Goal: Task Accomplishment & Management: Manage account settings

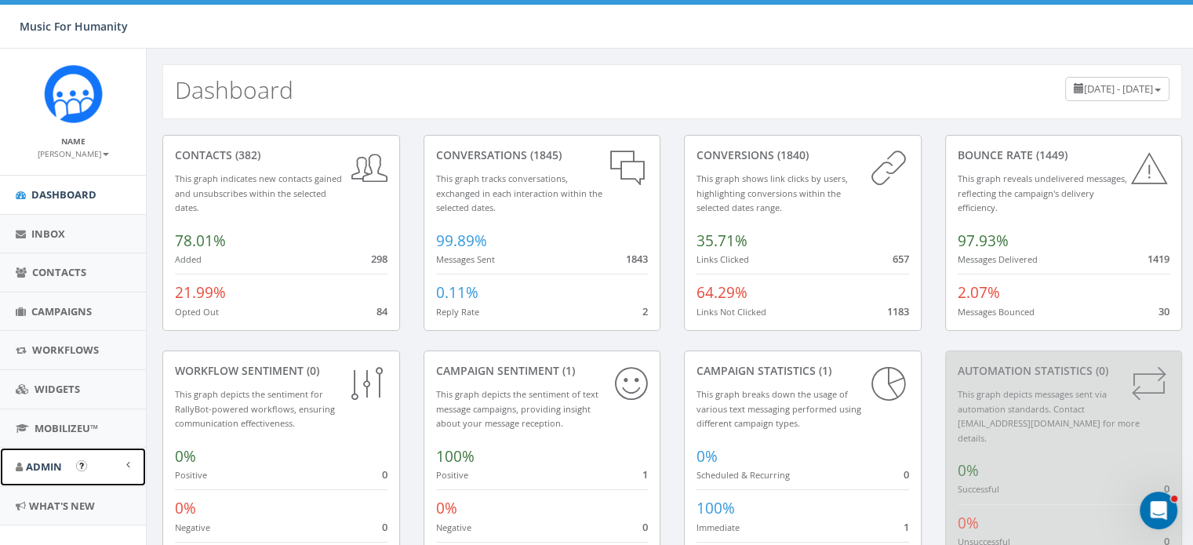
click at [44, 467] on span "Admin" at bounding box center [44, 467] width 36 height 14
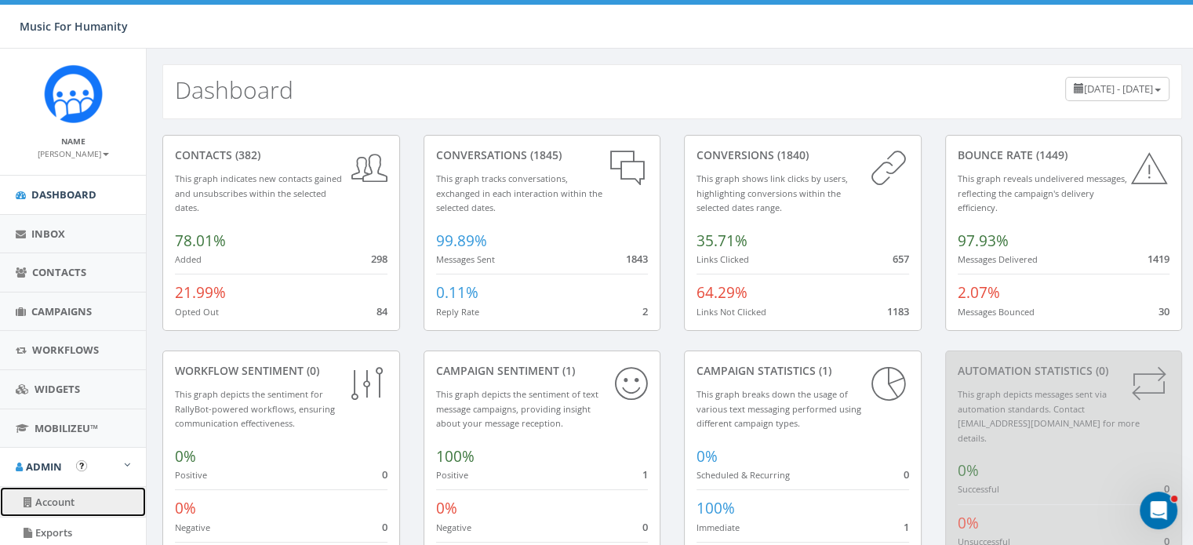
click at [62, 497] on link "Account" at bounding box center [73, 502] width 146 height 31
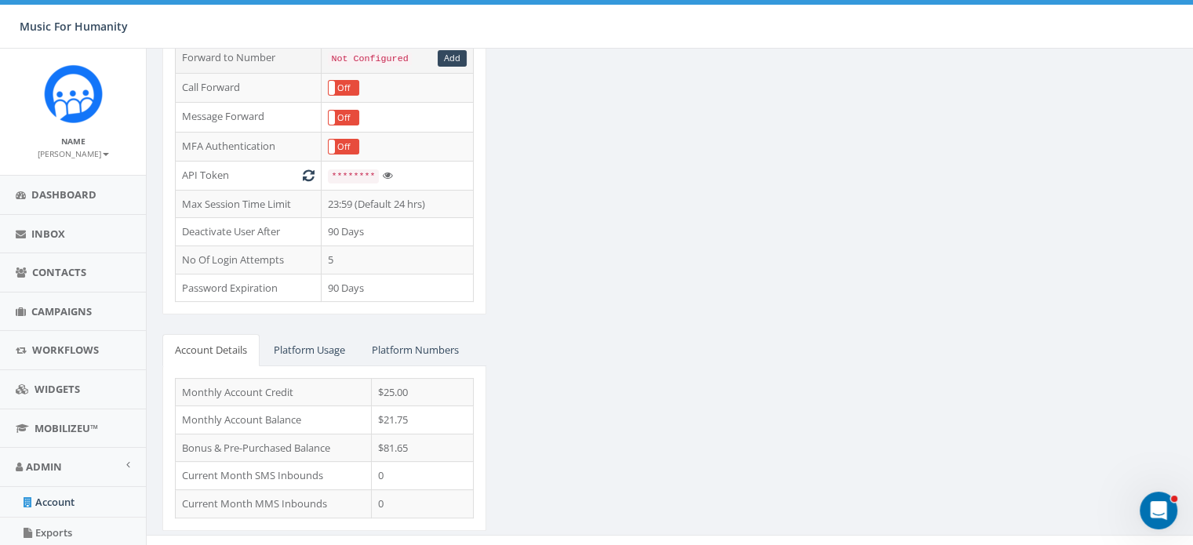
scroll to position [381, 0]
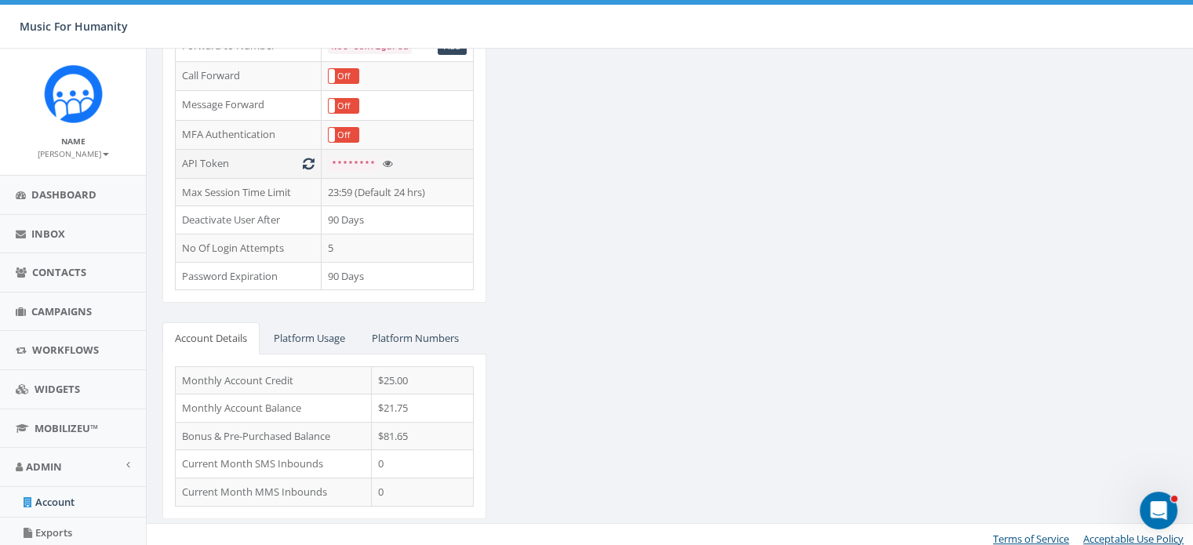
click at [383, 159] on icon at bounding box center [388, 164] width 10 height 10
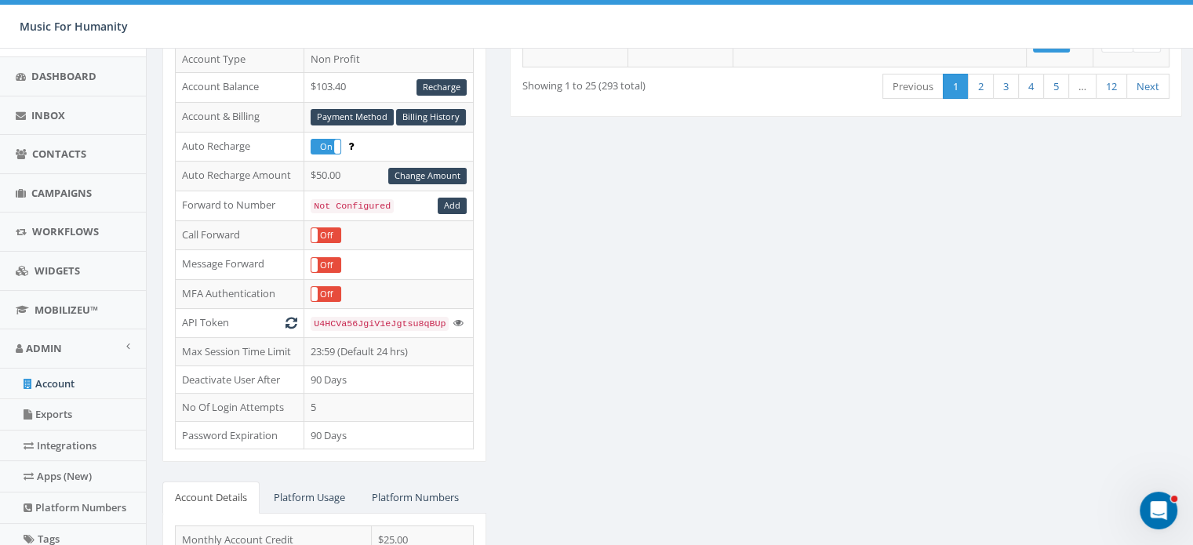
scroll to position [116, 0]
click at [59, 150] on span "Contacts" at bounding box center [59, 156] width 54 height 14
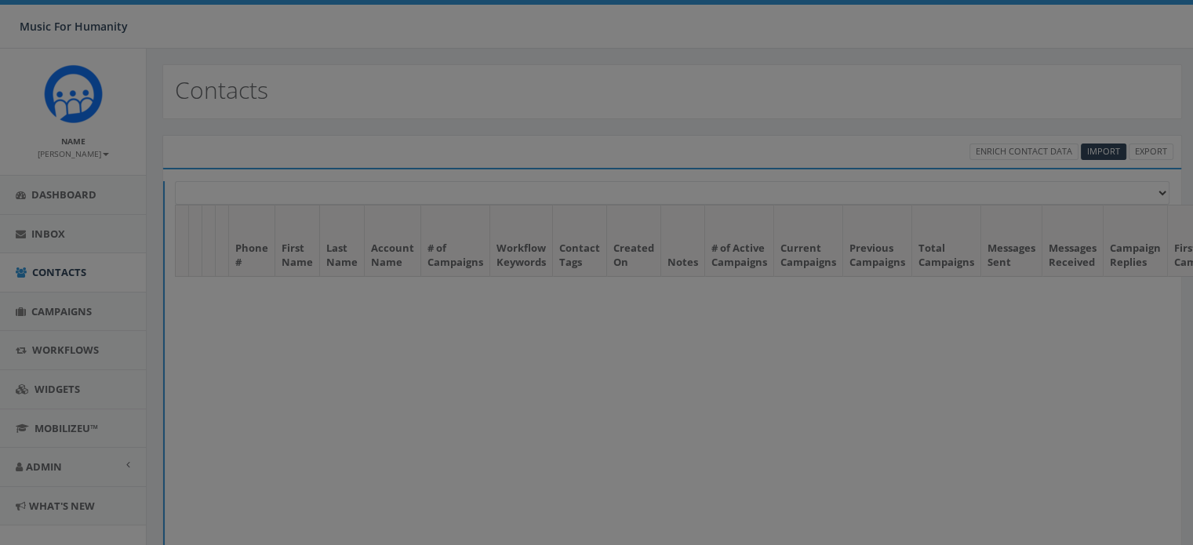
select select
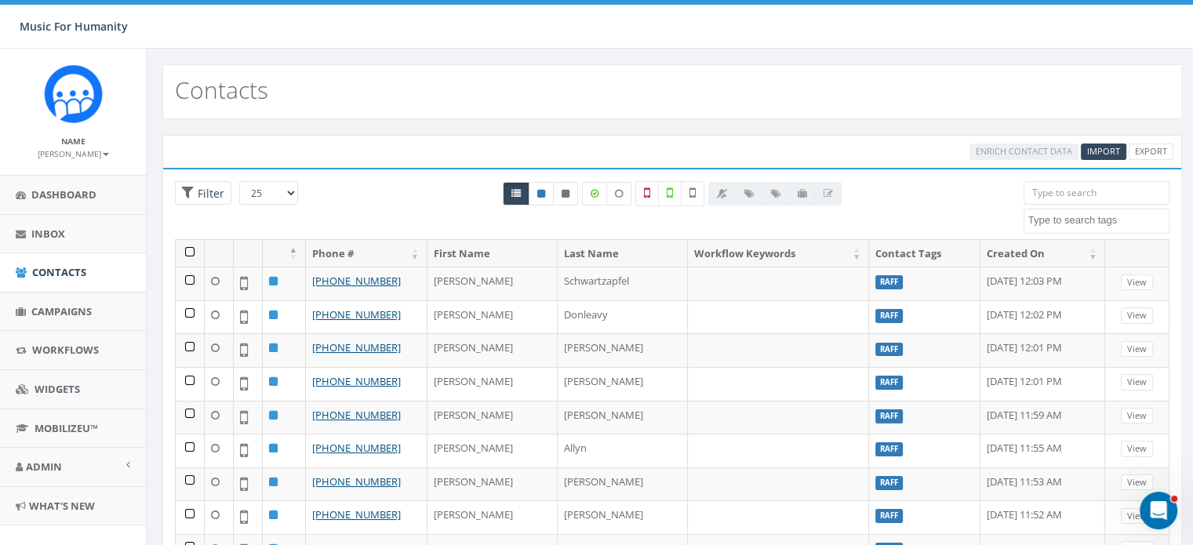
click at [290, 191] on select "25 50 100" at bounding box center [268, 193] width 59 height 24
click at [352, 194] on div at bounding box center [672, 210] width 679 height 58
click at [77, 191] on span "Dashboard" at bounding box center [63, 195] width 65 height 14
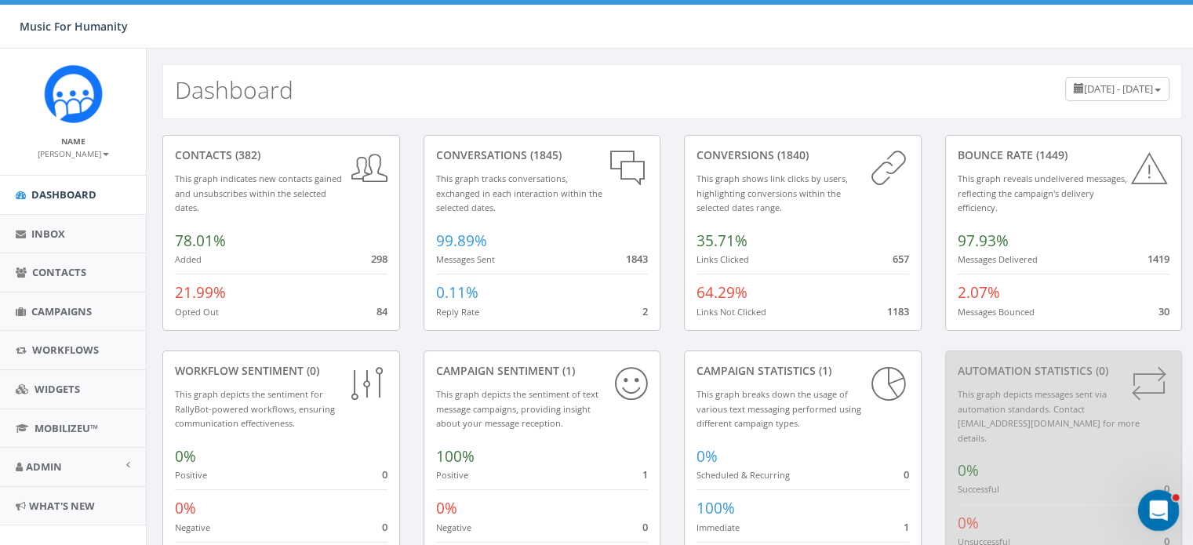
click at [1159, 506] on icon "Open Intercom Messenger" at bounding box center [1157, 509] width 26 height 26
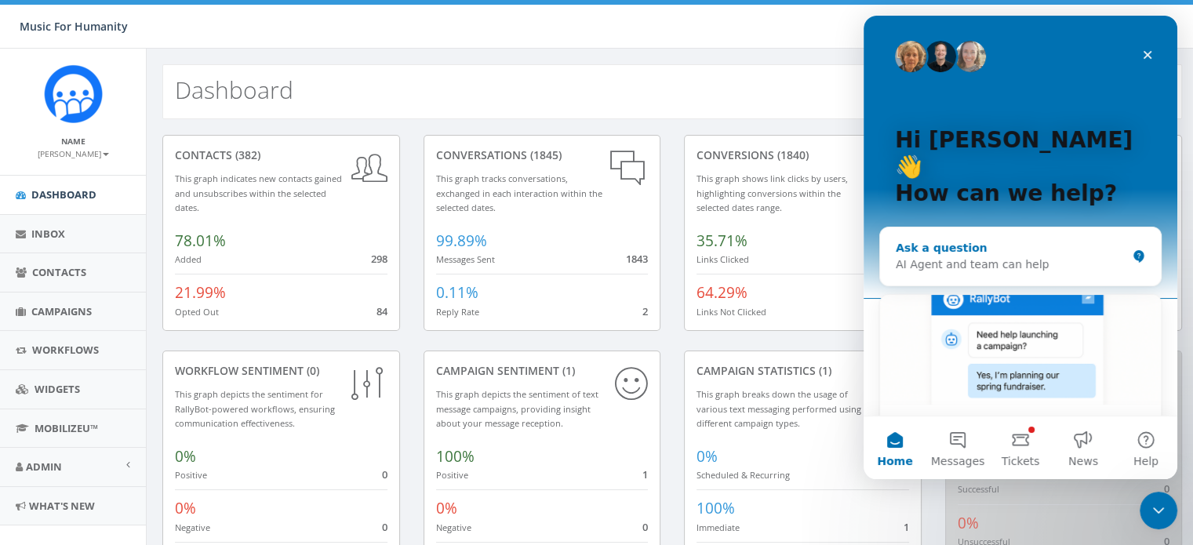
click at [921, 257] on div "AI Agent and team can help" at bounding box center [1011, 265] width 231 height 16
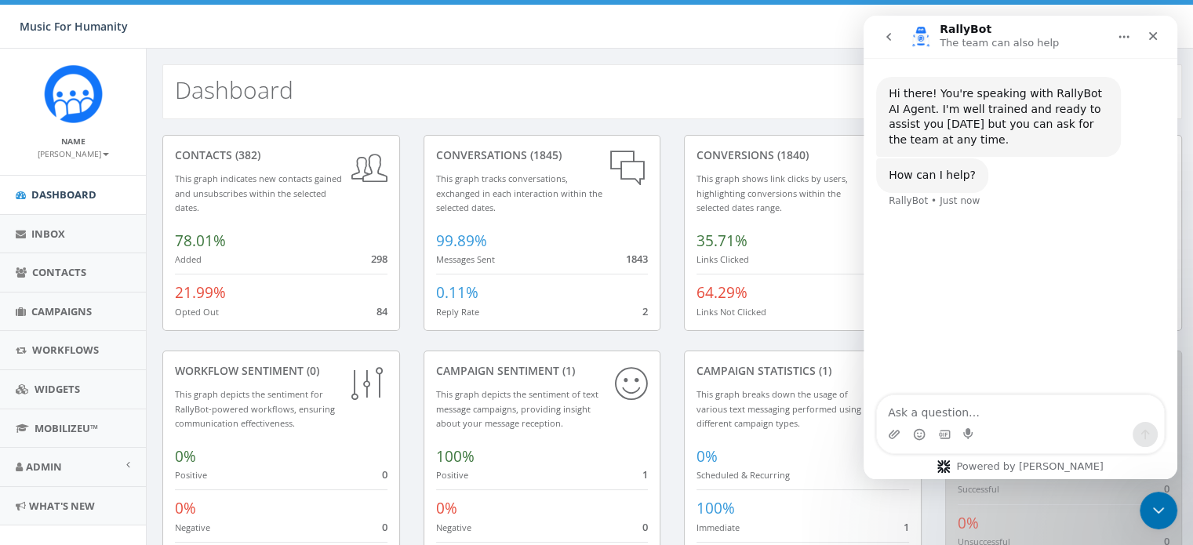
click at [902, 415] on textarea "Ask a question…" at bounding box center [1020, 408] width 287 height 27
type textarea "How many contacts do we have with cell phones?"
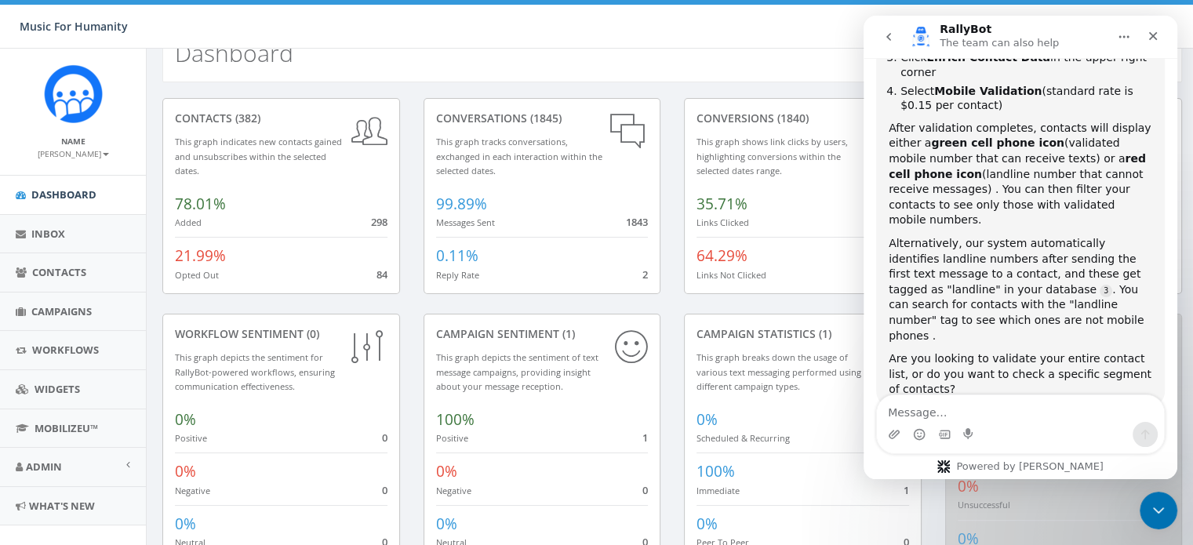
scroll to position [345, 0]
click at [897, 408] on textarea "Message…" at bounding box center [1020, 408] width 287 height 27
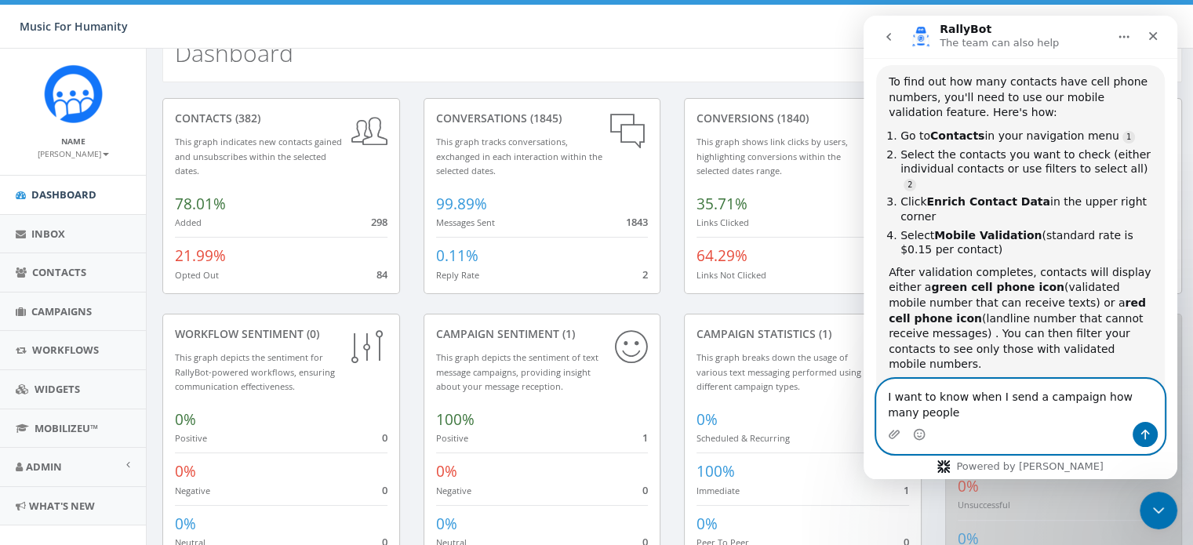
scroll to position [199, 0]
type textarea "I want to know when I send a campaign how many people will receive it."
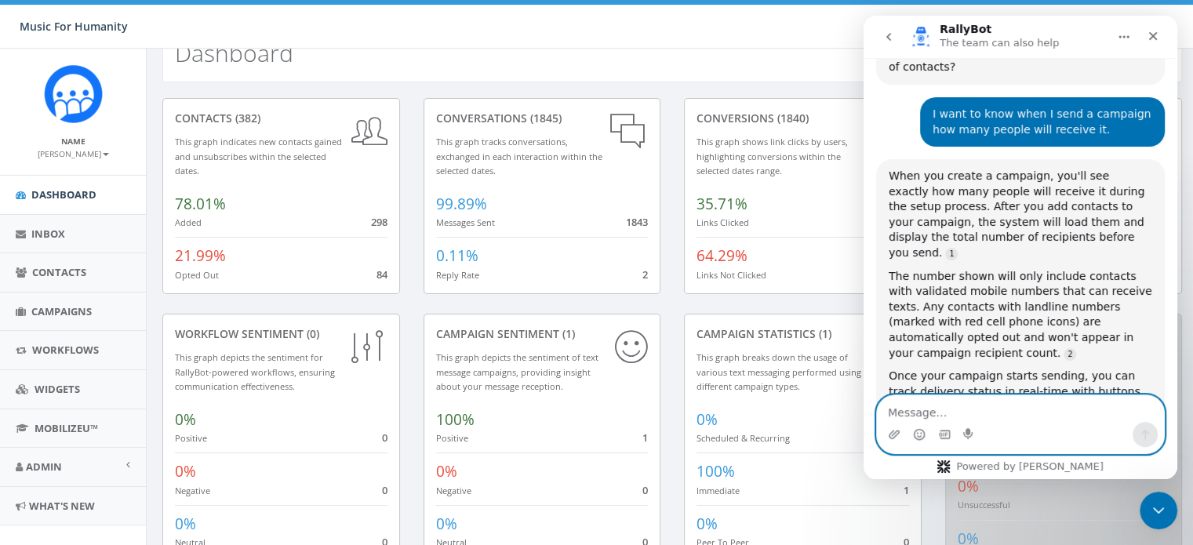
scroll to position [706, 0]
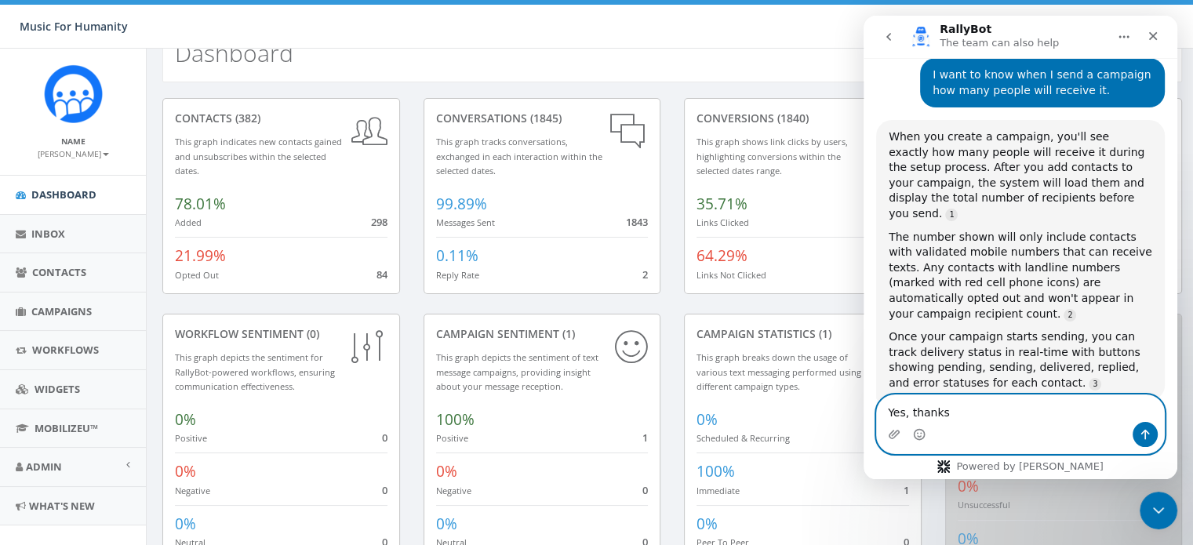
type textarea "Ye.s, thanks"
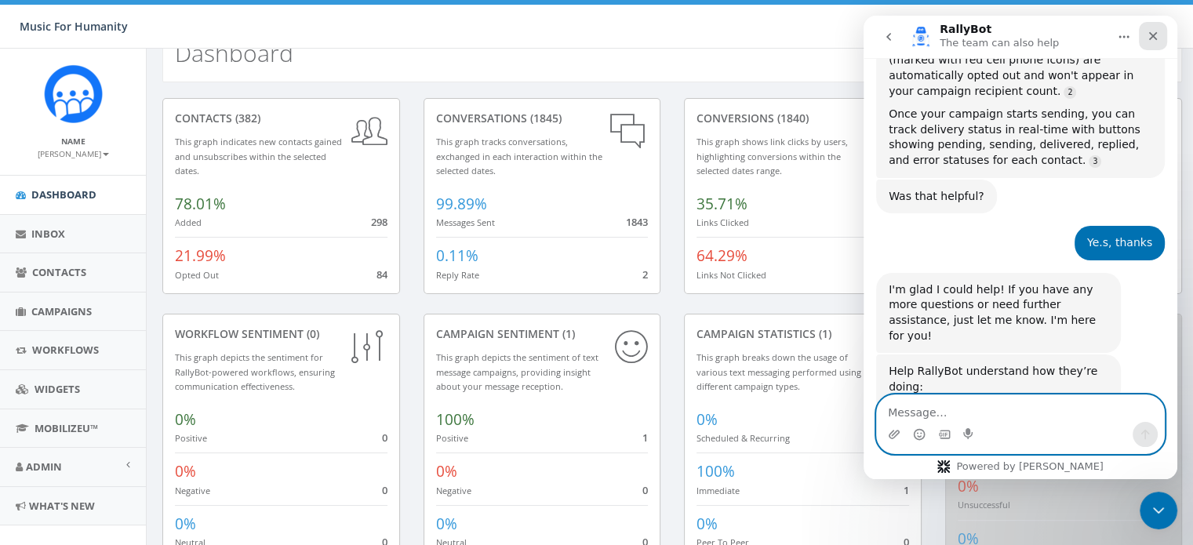
scroll to position [944, 0]
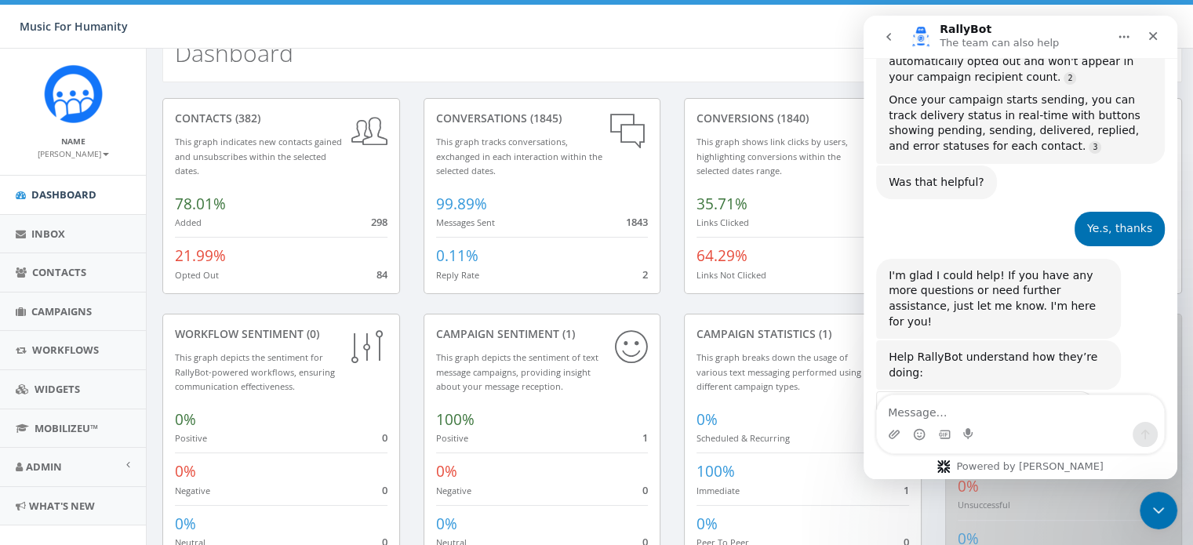
click at [1017, 435] on span "Great" at bounding box center [1023, 449] width 28 height 28
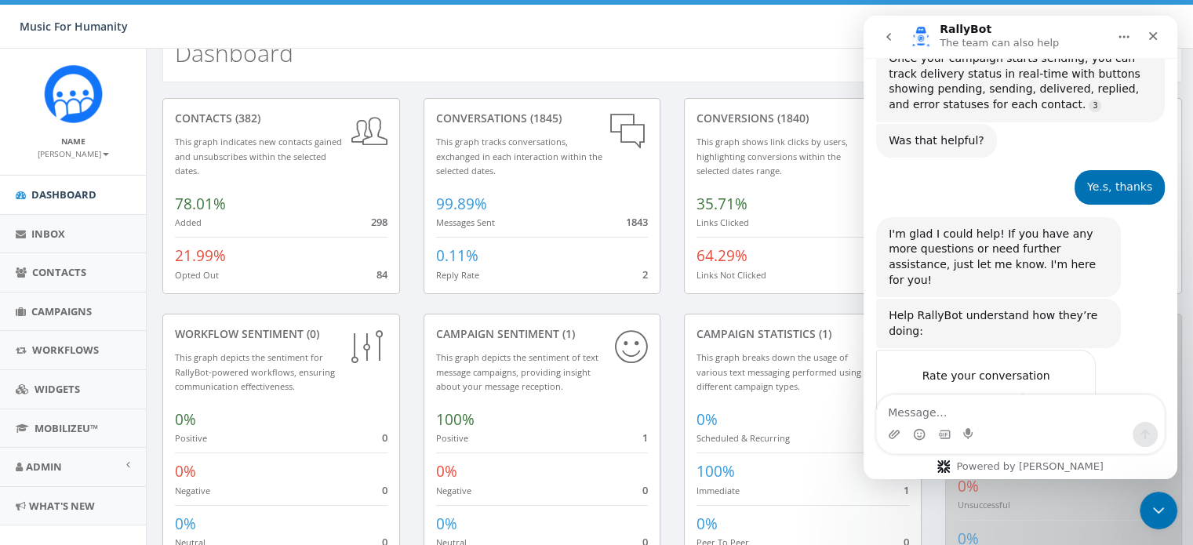
scroll to position [986, 0]
click at [1157, 31] on icon "Close" at bounding box center [1153, 36] width 13 height 13
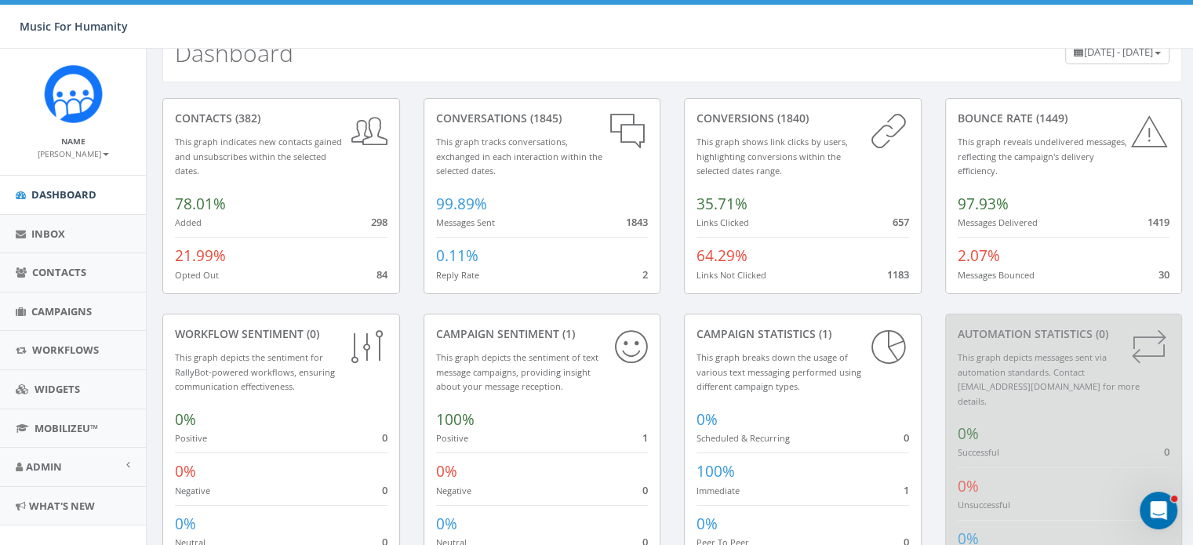
scroll to position [1026, 0]
click at [64, 304] on span "Campaigns" at bounding box center [61, 311] width 60 height 14
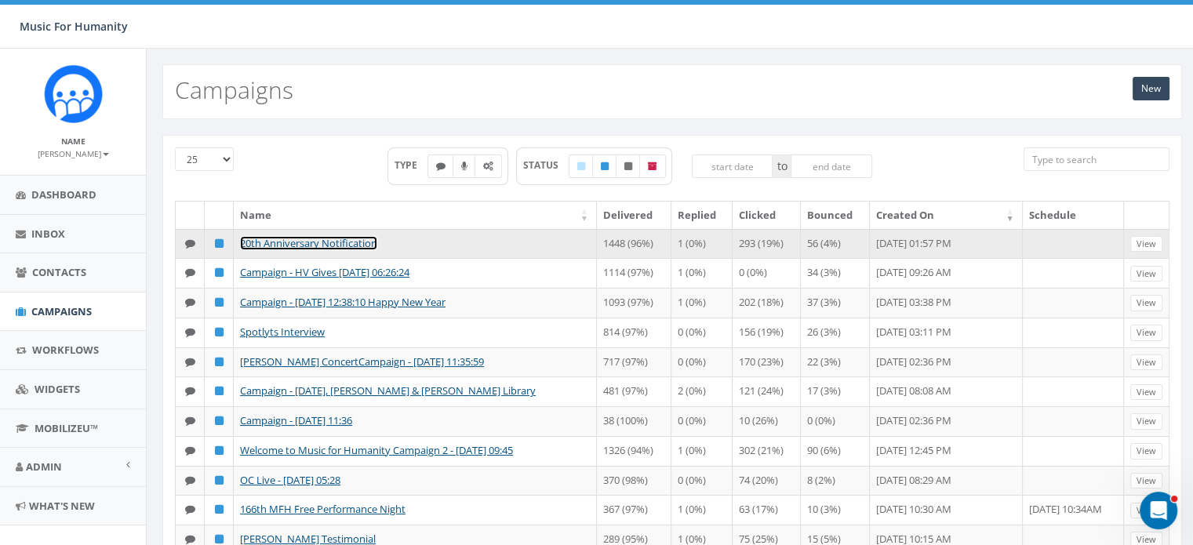
click at [331, 239] on link "20th Anniversary Notification" at bounding box center [308, 243] width 137 height 14
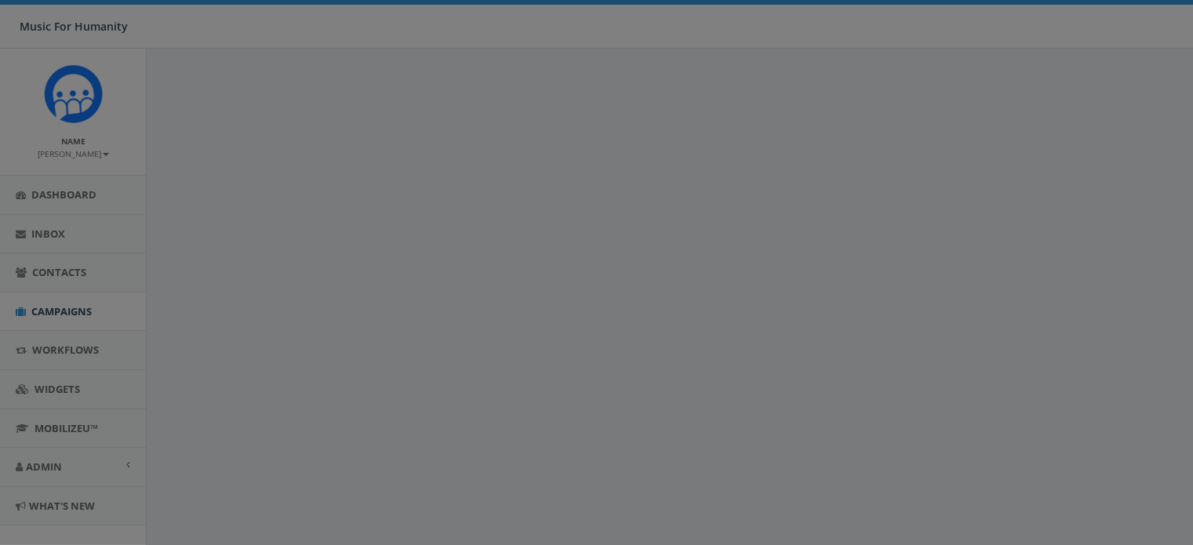
select select
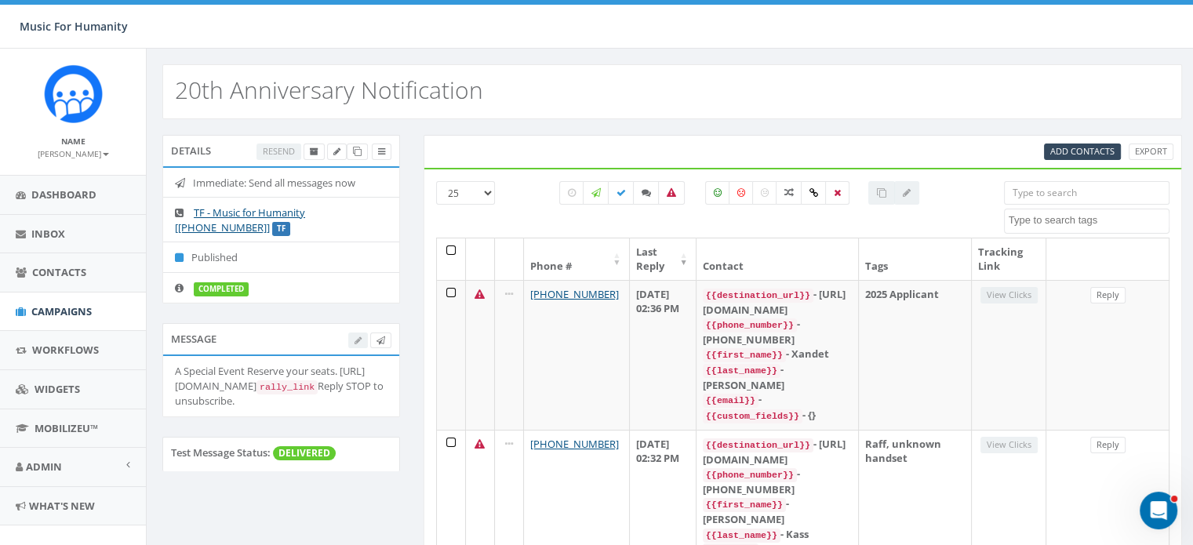
click at [356, 335] on div at bounding box center [369, 340] width 43 height 16
click at [271, 370] on div "A Special Event Reserve your seats. https://event.auctria.com/a622b41e-6bbf-446…" at bounding box center [281, 386] width 213 height 45
click at [669, 194] on icon at bounding box center [671, 192] width 9 height 9
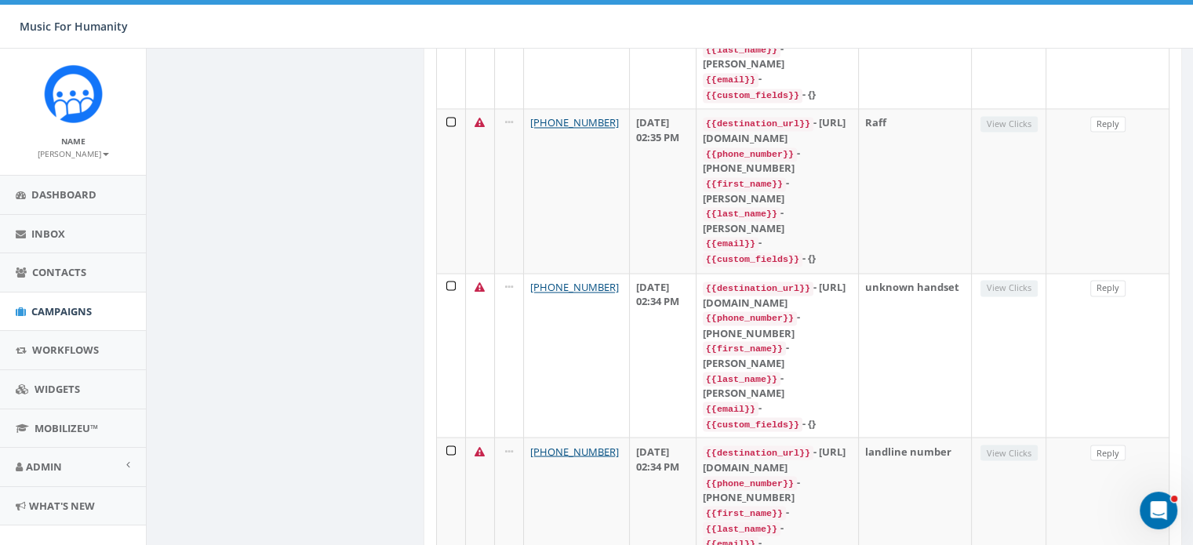
scroll to position [2790, 0]
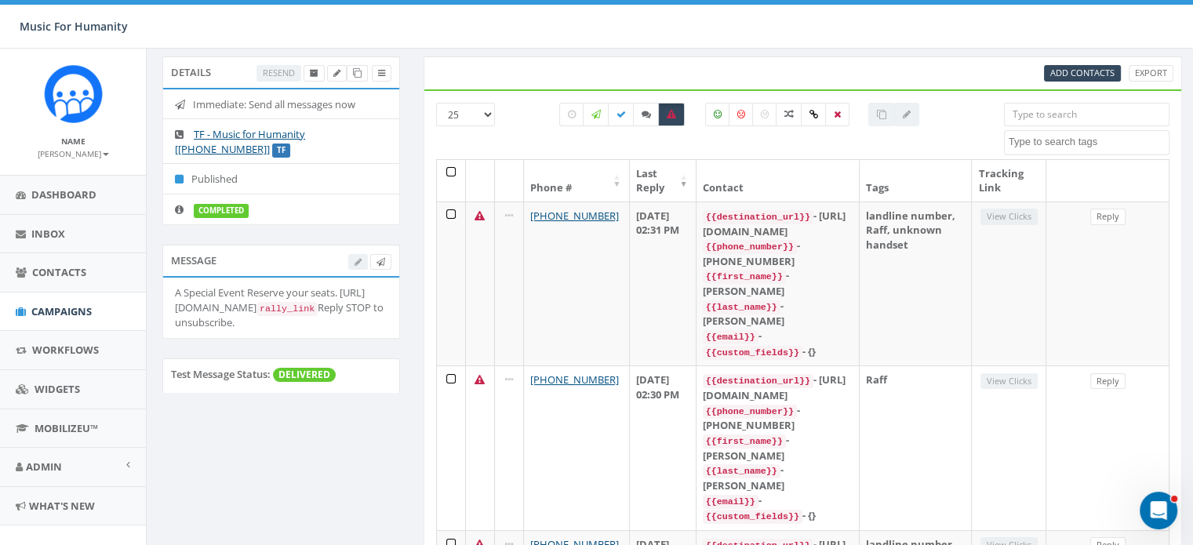
scroll to position [74, 0]
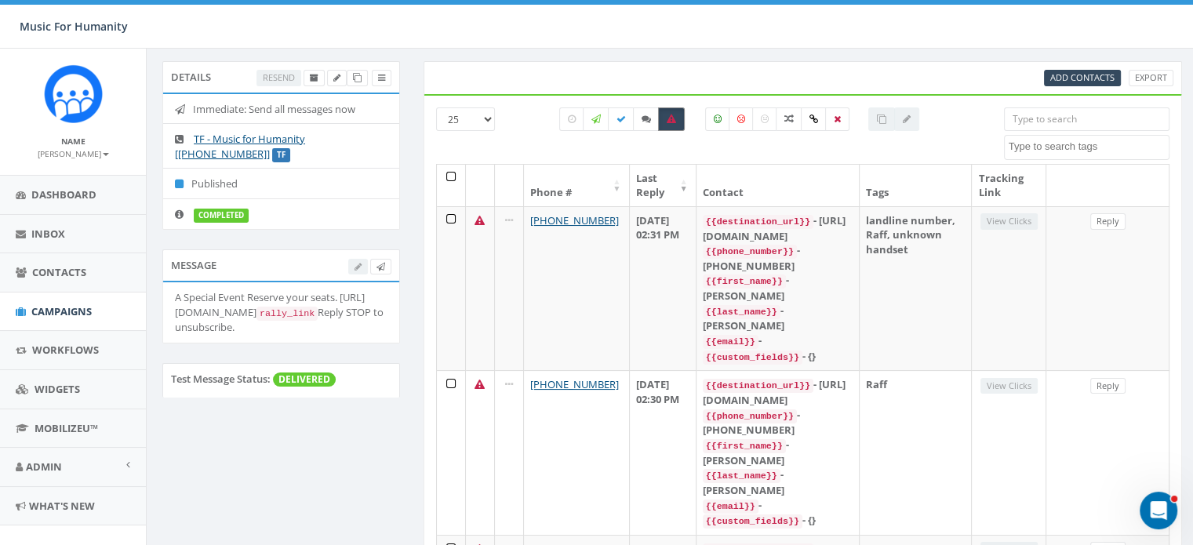
click at [674, 121] on icon at bounding box center [671, 119] width 9 height 9
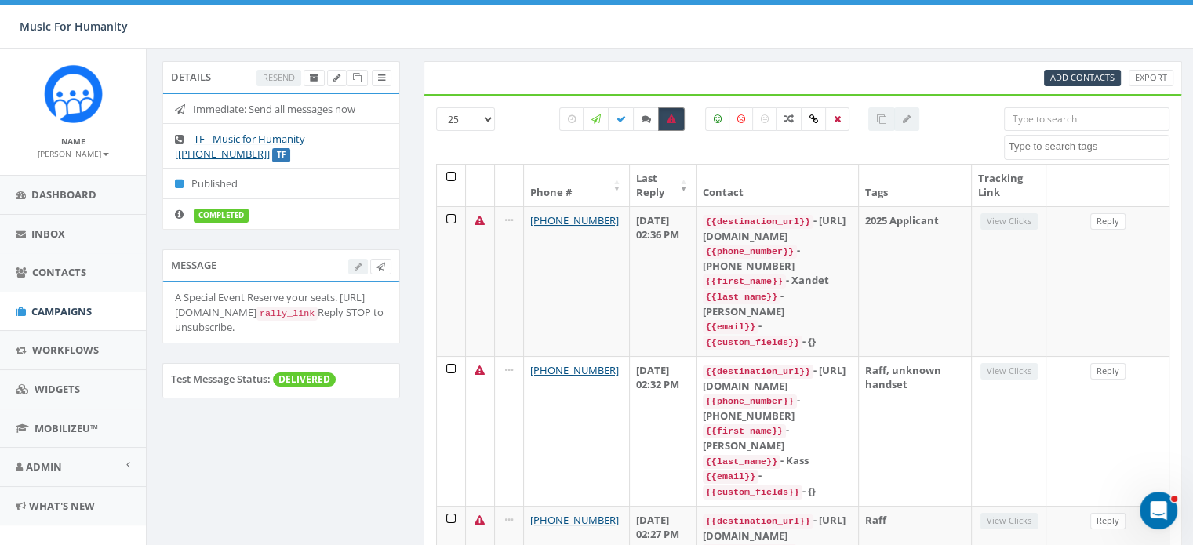
click at [674, 121] on icon at bounding box center [671, 119] width 9 height 9
checkbox input "false"
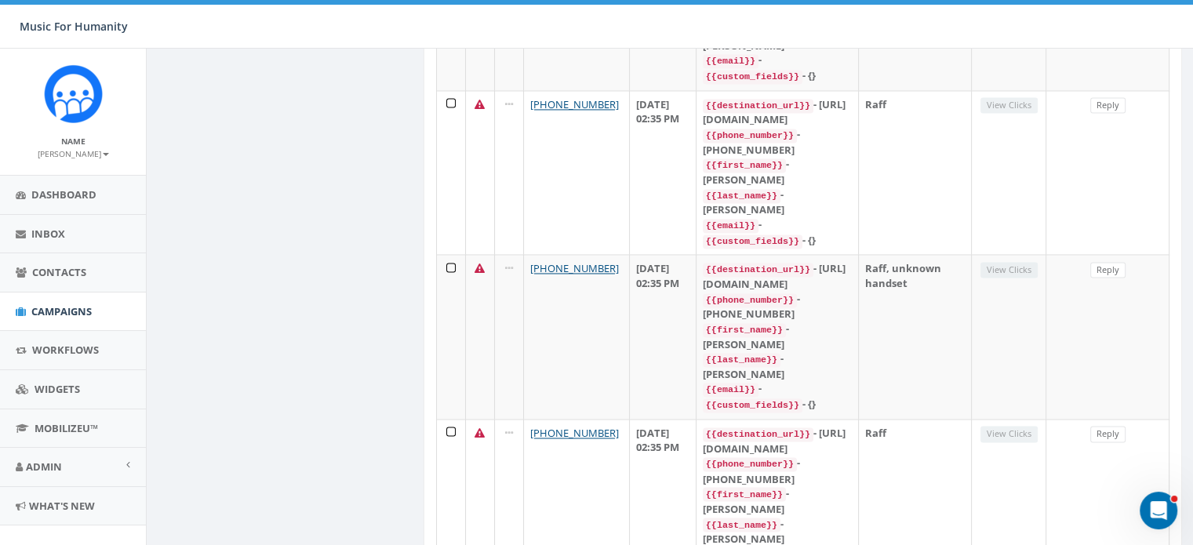
scroll to position [2790, 0]
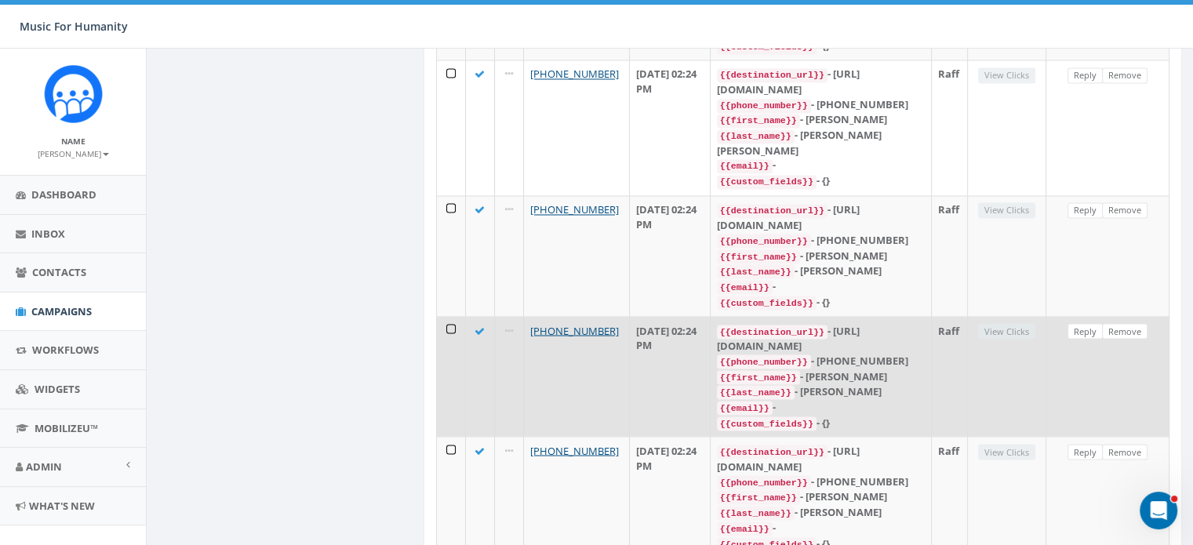
scroll to position [2761, 0]
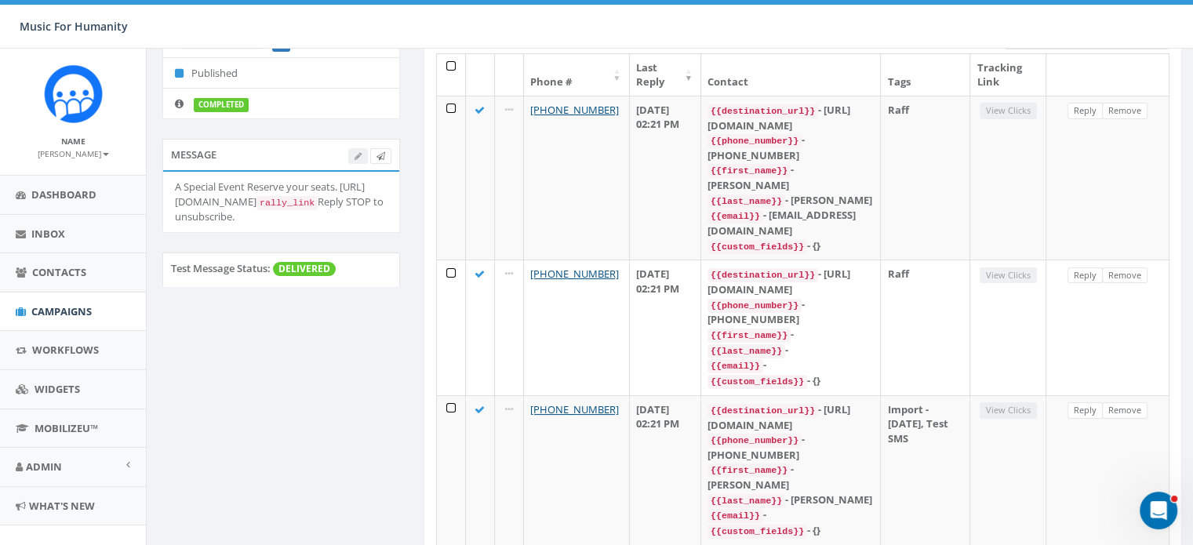
scroll to position [185, 0]
click at [355, 151] on div at bounding box center [369, 155] width 43 height 16
click at [261, 200] on div "A Special Event Reserve your seats. https://event.auctria.com/a622b41e-6bbf-446…" at bounding box center [281, 201] width 213 height 45
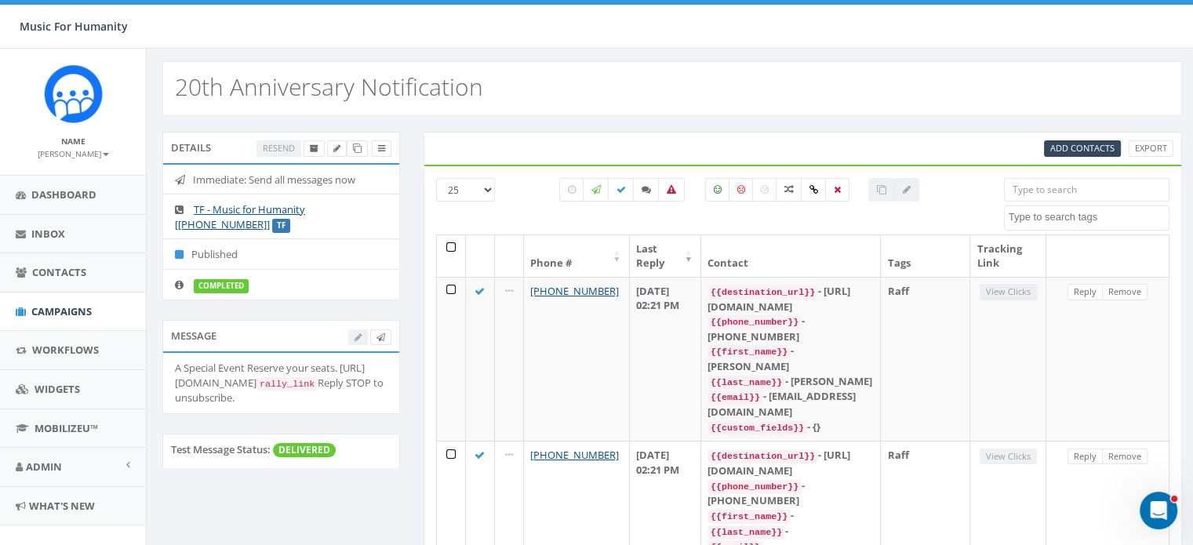
scroll to position [2, 0]
click at [335, 148] on icon at bounding box center [336, 149] width 7 height 9
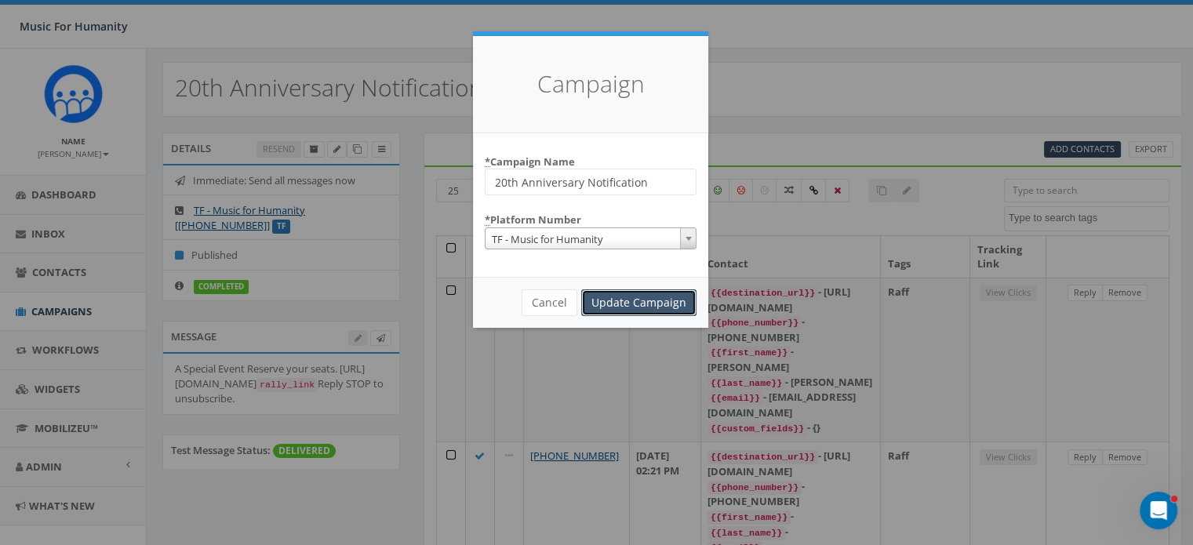
click at [636, 308] on input "Update Campaign" at bounding box center [638, 303] width 115 height 27
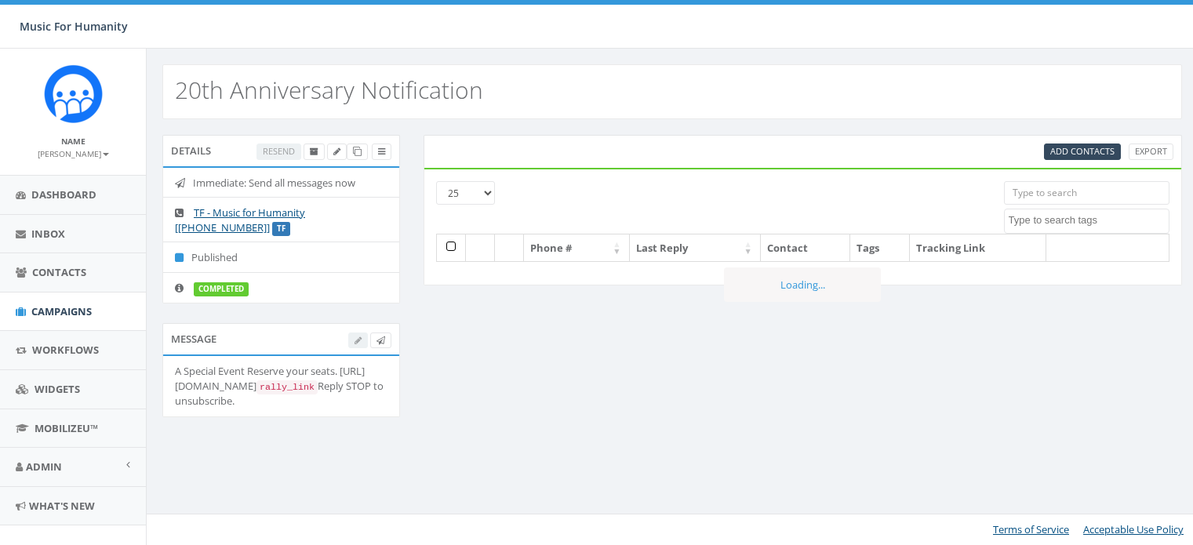
select select
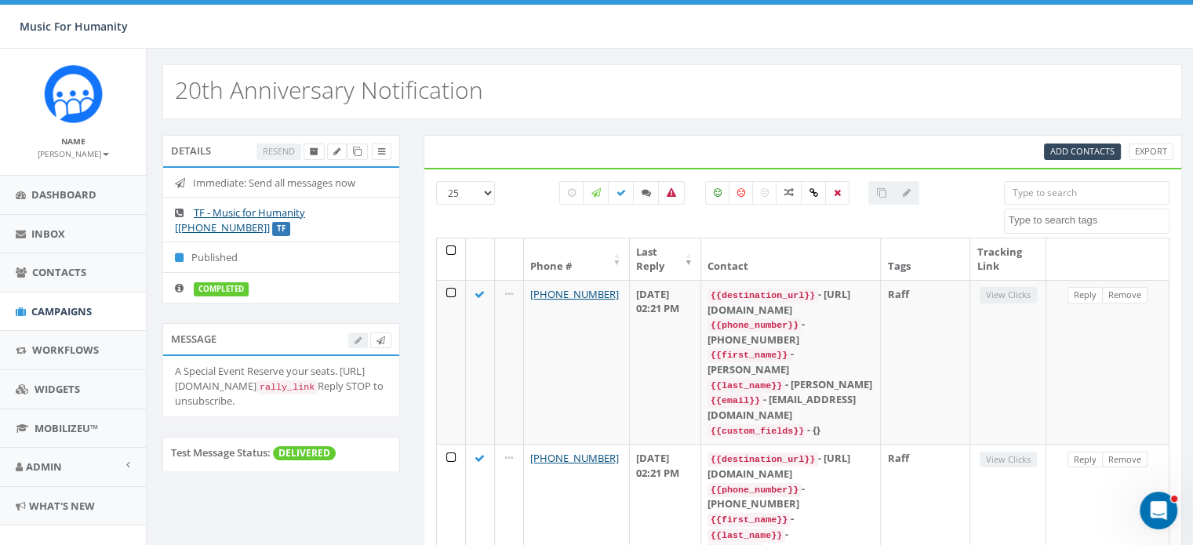
click at [355, 337] on div at bounding box center [369, 340] width 43 height 16
click at [337, 151] on icon at bounding box center [336, 152] width 7 height 9
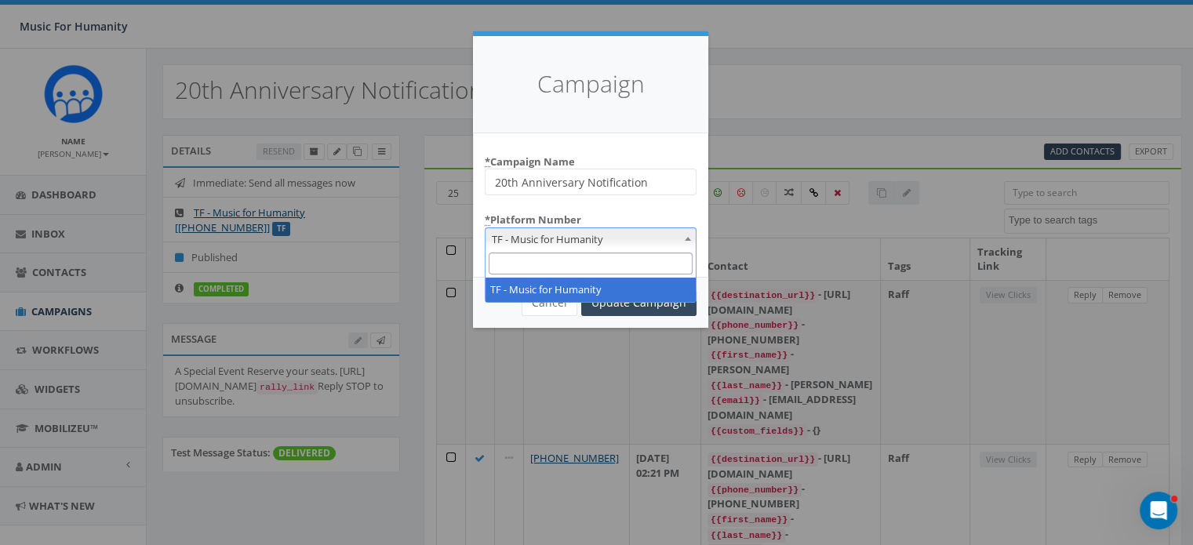
click at [687, 238] on b at bounding box center [688, 239] width 6 height 4
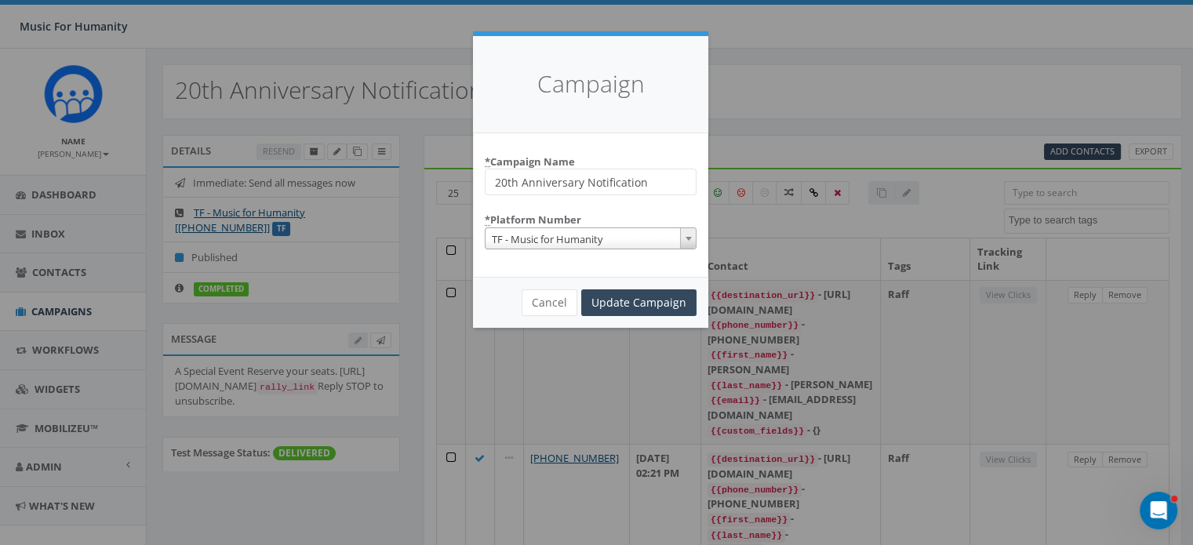
click at [377, 319] on div "Campaign * Campaign Name 20th Anniversary Notification * Platform Number TF - M…" at bounding box center [596, 272] width 1193 height 545
click at [330, 247] on div "Campaign * Campaign Name 20th Anniversary Notification * Platform Number TF - M…" at bounding box center [596, 272] width 1193 height 545
click at [421, 27] on div "Campaign * Campaign Name 20th Anniversary Notification * Platform Number TF - M…" at bounding box center [596, 272] width 1193 height 545
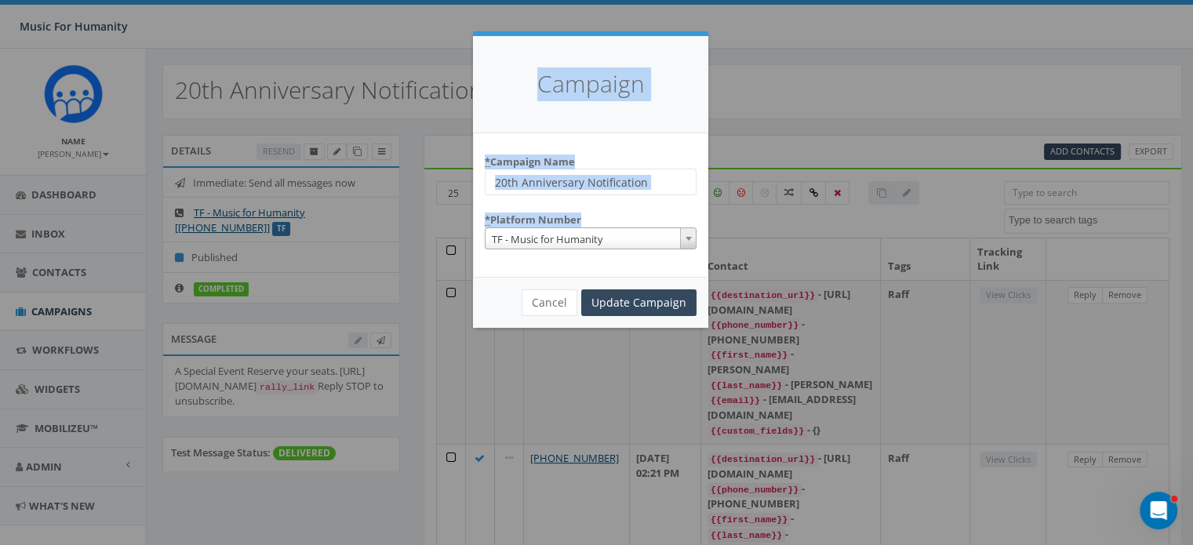
drag, startPoint x: 421, startPoint y: 27, endPoint x: 599, endPoint y: 259, distance: 292.2
click at [599, 259] on div "Campaign * Campaign Name 20th Anniversary Notification * Platform Number TF - M…" at bounding box center [596, 272] width 1193 height 545
click at [635, 304] on input "Update Campaign" at bounding box center [638, 303] width 115 height 27
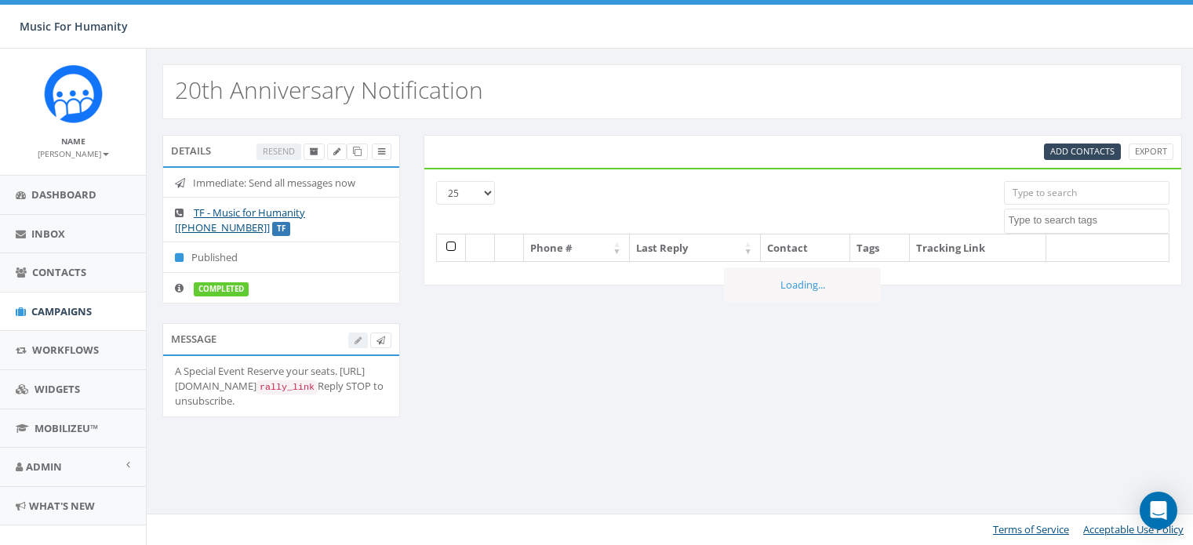
select select
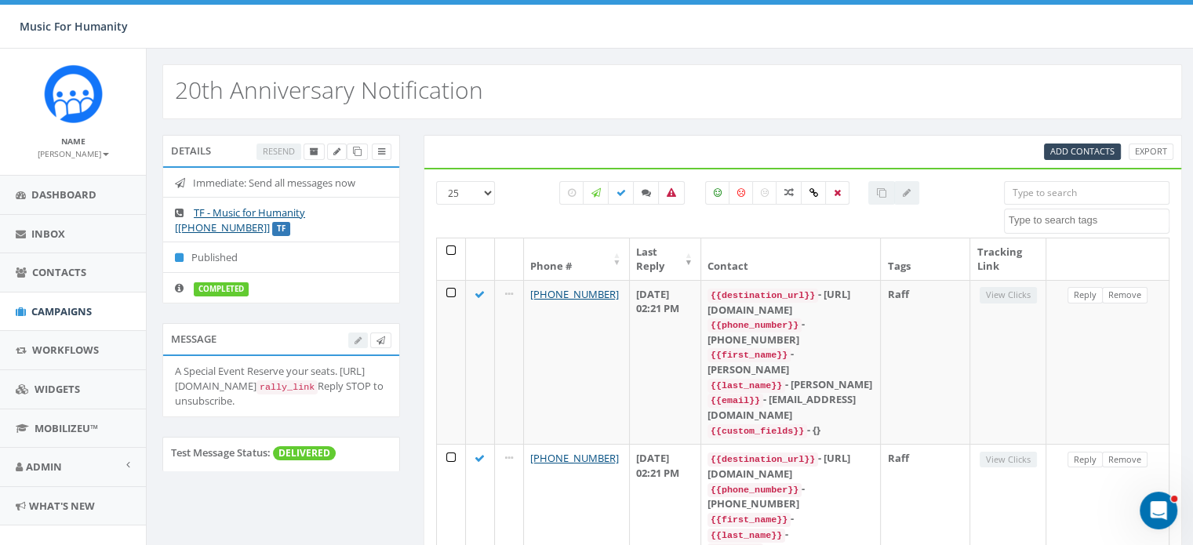
click at [357, 341] on div at bounding box center [369, 340] width 43 height 16
click at [56, 308] on span "Campaigns" at bounding box center [61, 311] width 60 height 14
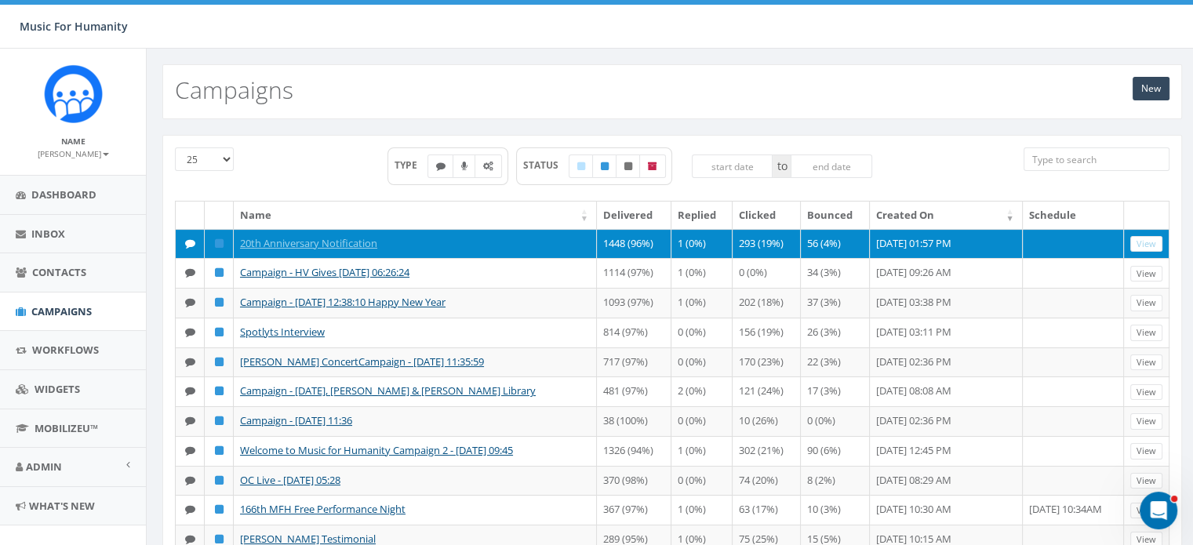
click at [217, 240] on icon at bounding box center [219, 244] width 9 height 10
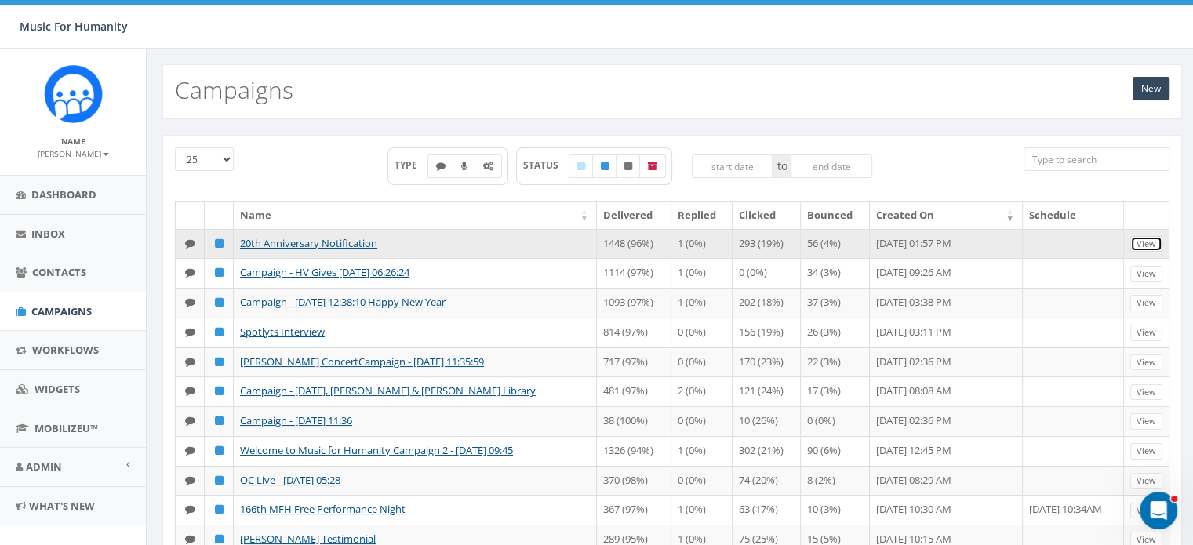
click at [1149, 239] on link "View" at bounding box center [1147, 244] width 32 height 16
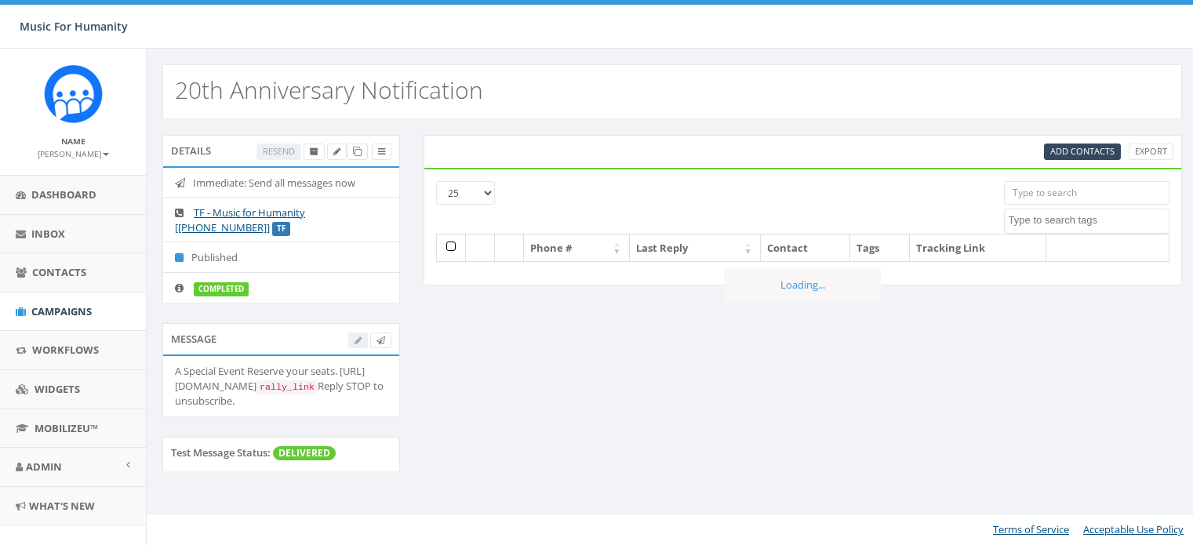
select select
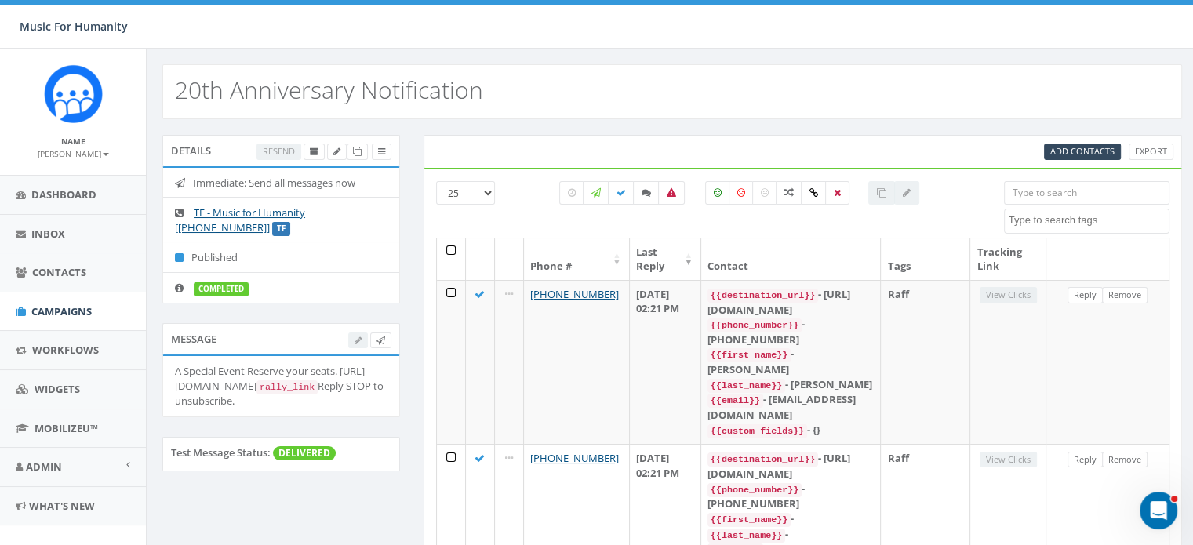
click at [357, 338] on div at bounding box center [369, 340] width 43 height 16
click at [1164, 505] on icon "Open Intercom Messenger" at bounding box center [1157, 509] width 26 height 26
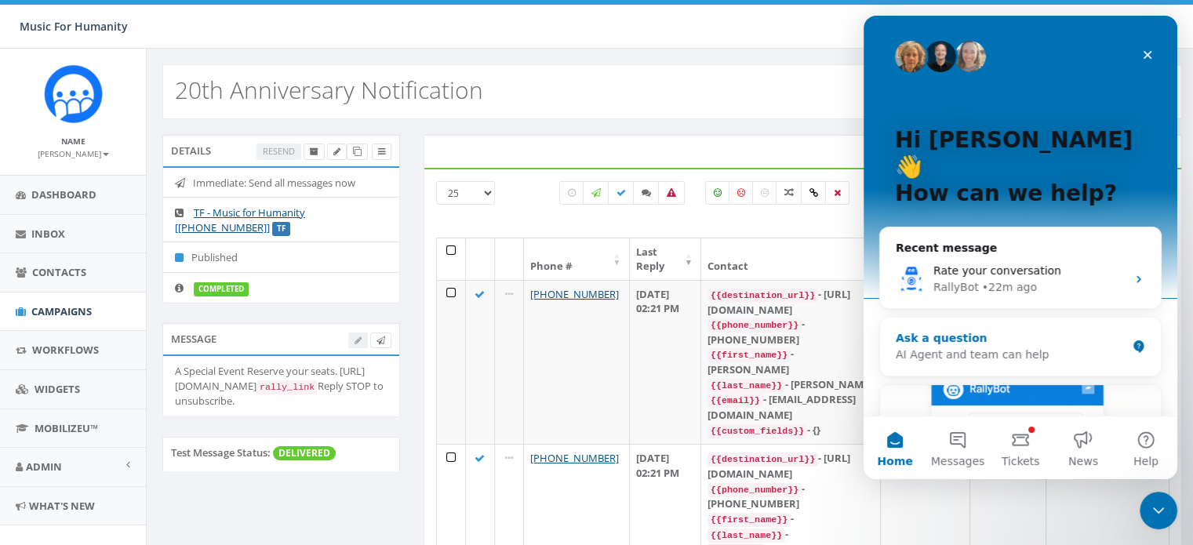
click at [911, 347] on div "AI Agent and team can help" at bounding box center [1011, 355] width 231 height 16
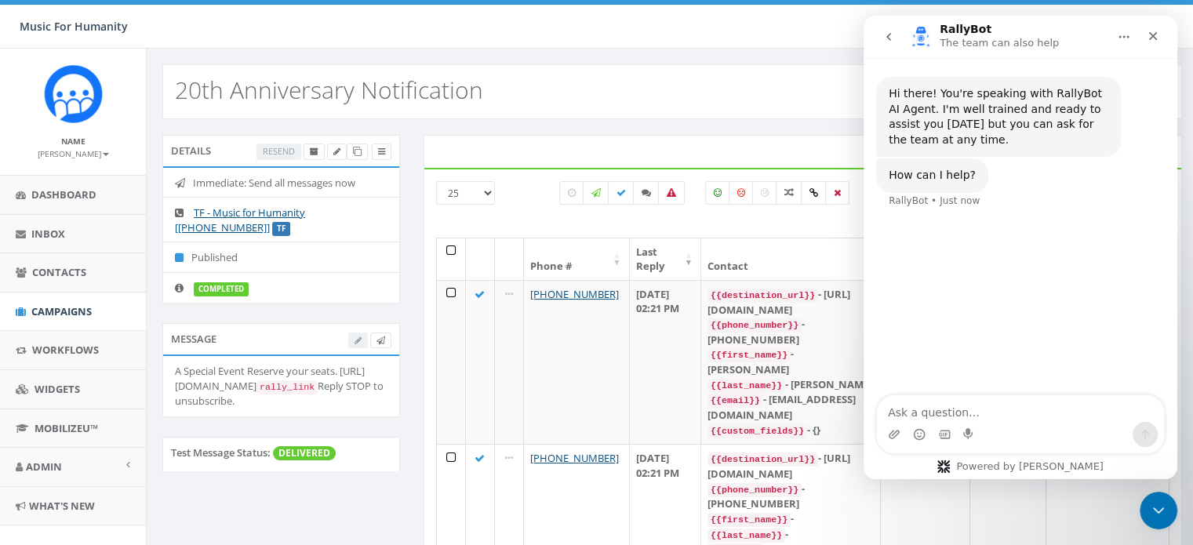
click at [900, 414] on textarea "Ask a question…" at bounding box center [1020, 408] width 287 height 27
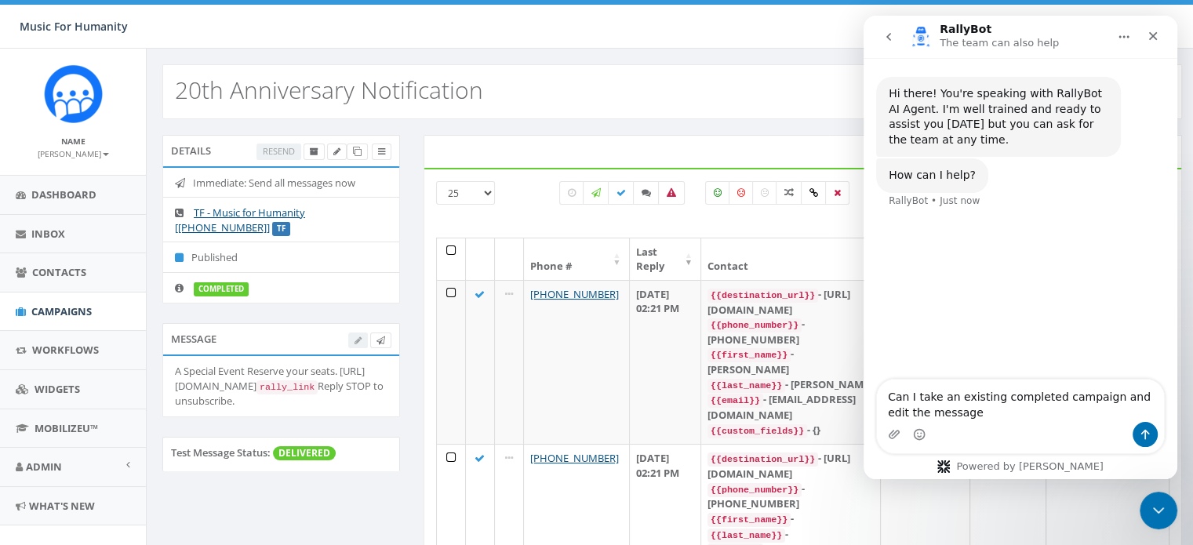
type textarea "Can I take an existing completed campaign and edit the message?"
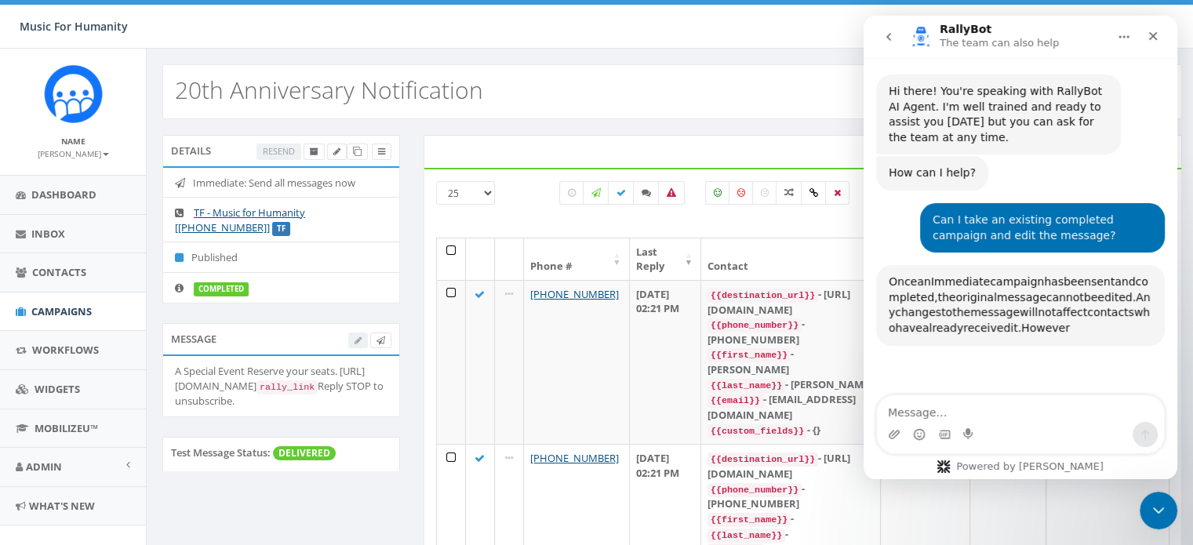
scroll to position [151, 0]
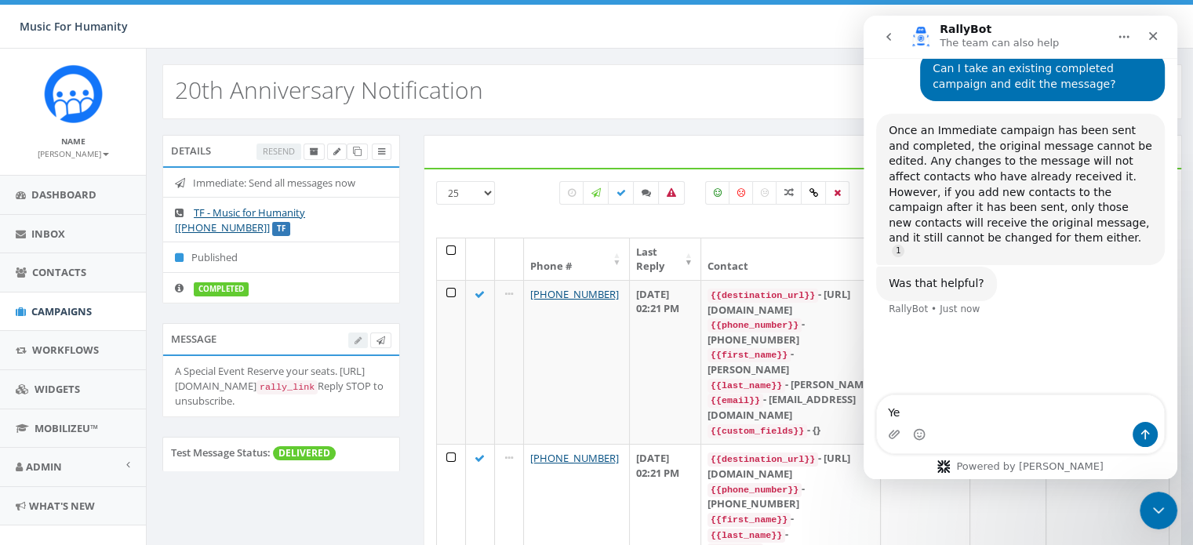
type textarea "Yes"
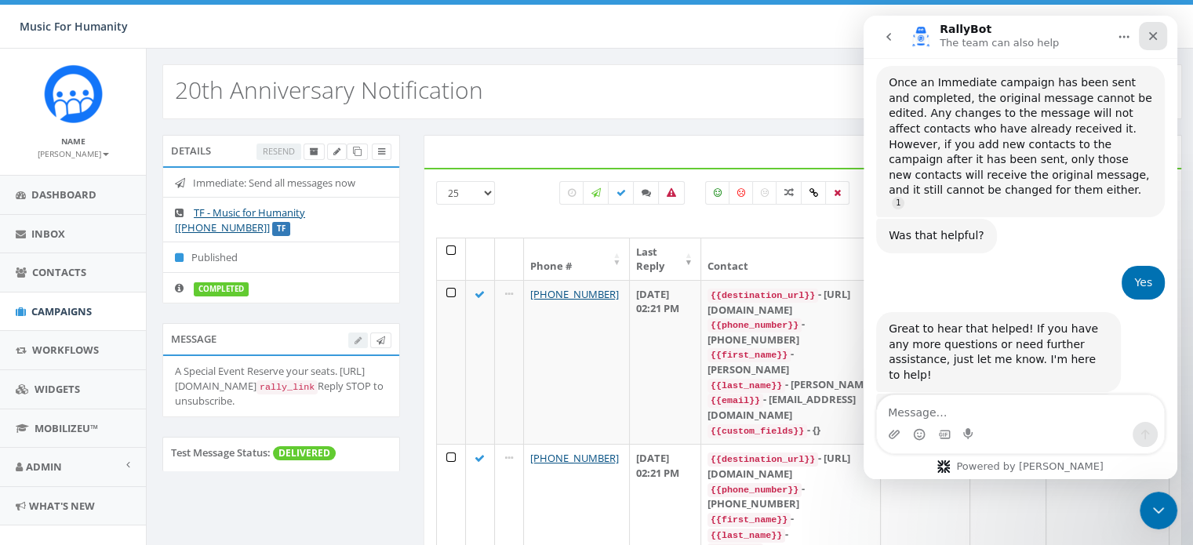
scroll to position [2, 0]
click at [1156, 35] on icon "Close" at bounding box center [1153, 36] width 13 height 13
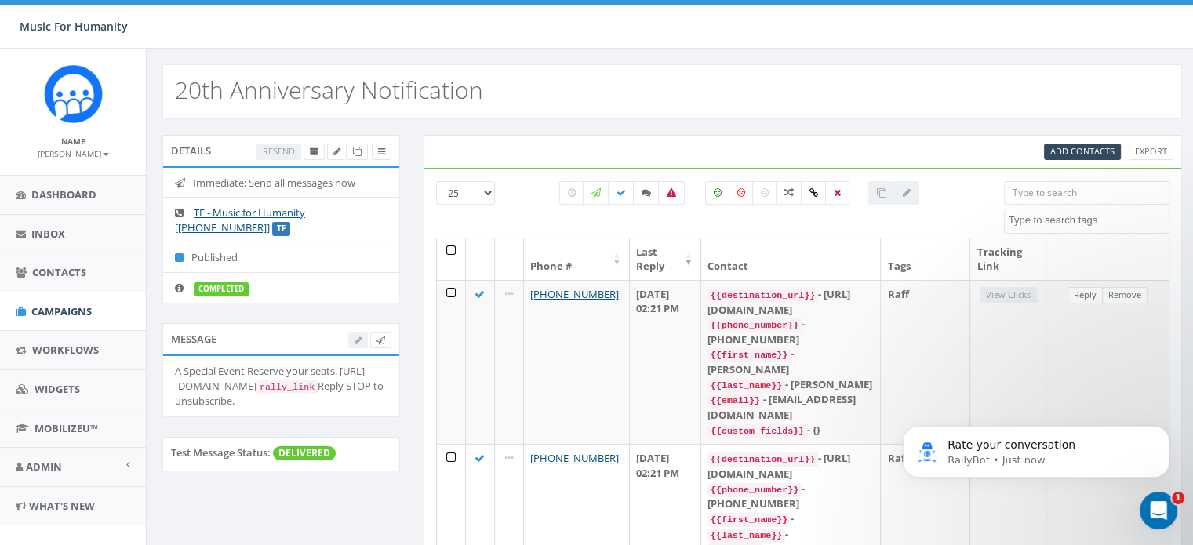
scroll to position [0, 0]
click at [53, 312] on span "Campaigns" at bounding box center [61, 311] width 60 height 14
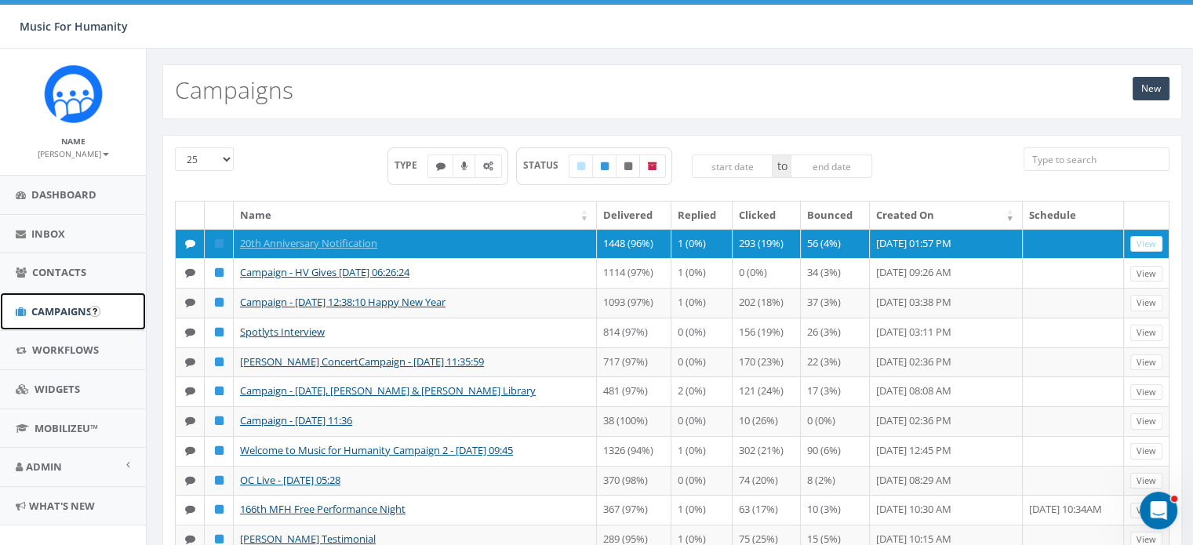
click at [74, 315] on span "Campaigns" at bounding box center [61, 311] width 60 height 14
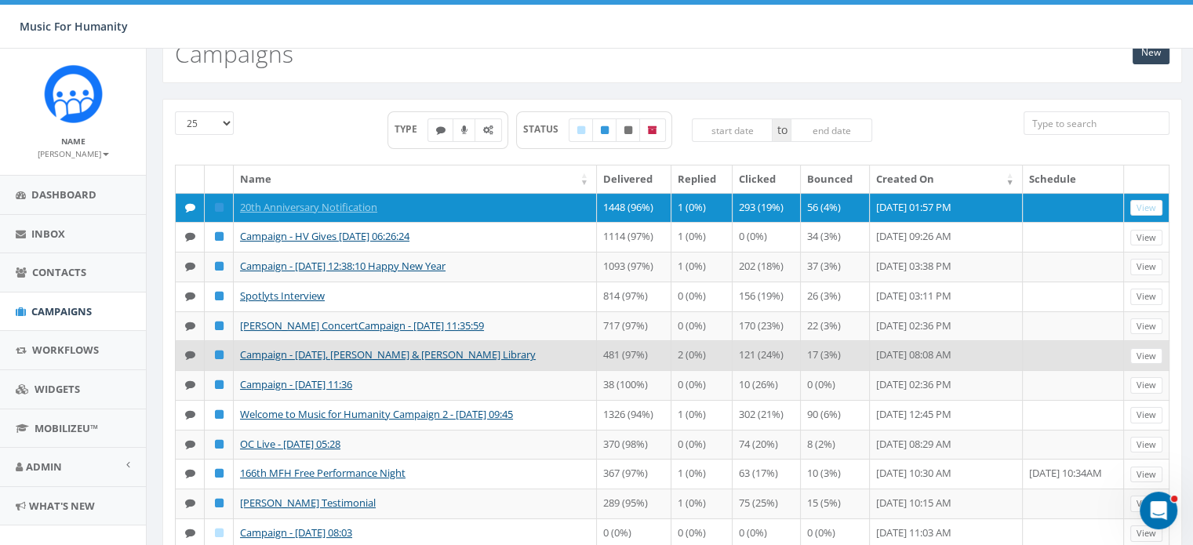
scroll to position [38, 0]
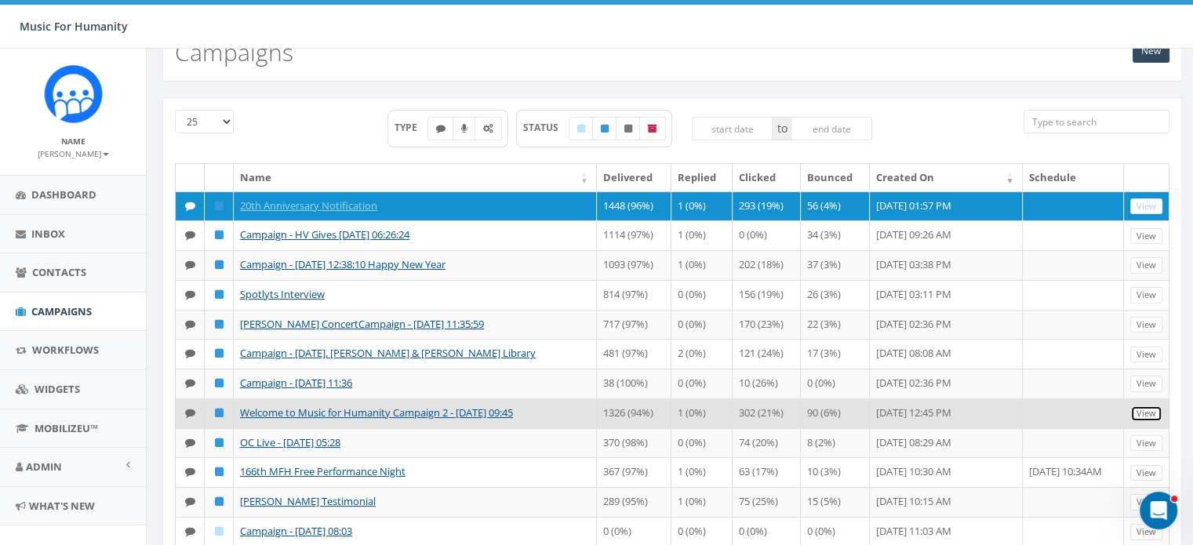
click at [1152, 422] on link "View" at bounding box center [1147, 414] width 32 height 16
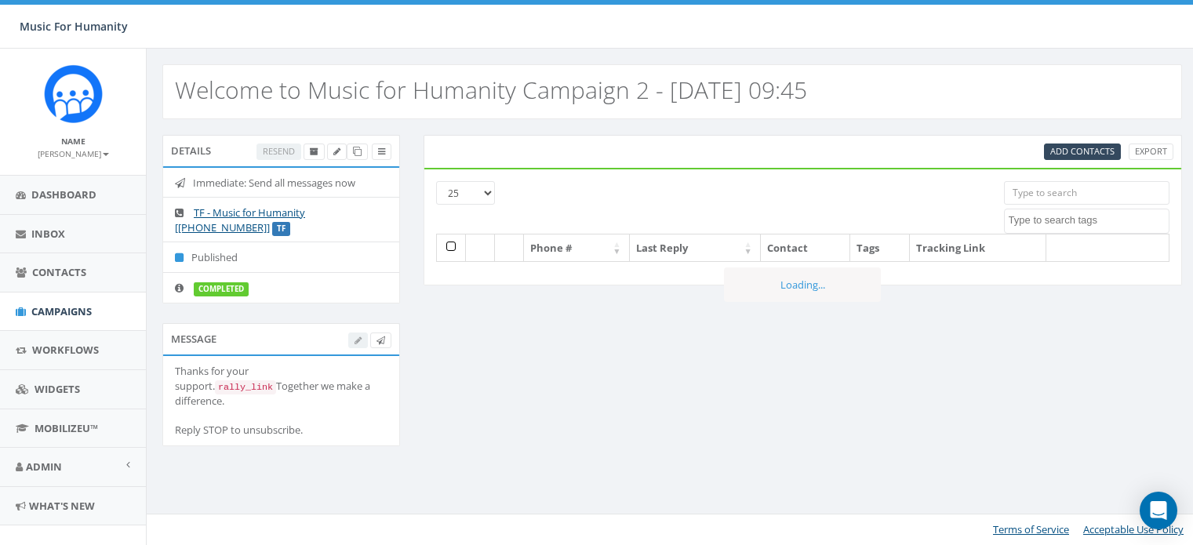
select select
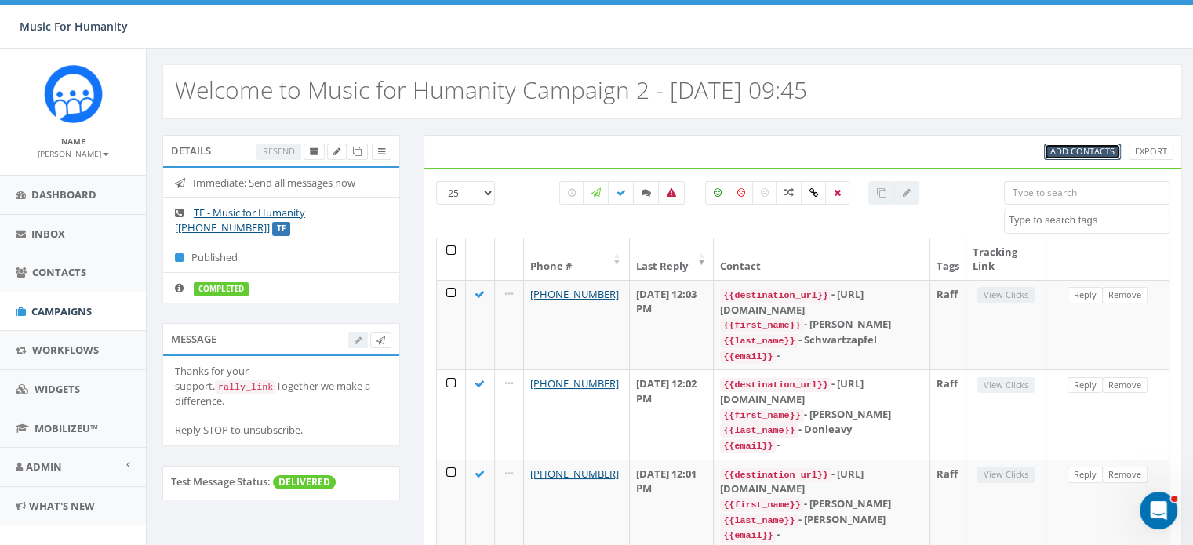
click at [1066, 147] on span "Add Contacts" at bounding box center [1083, 151] width 64 height 12
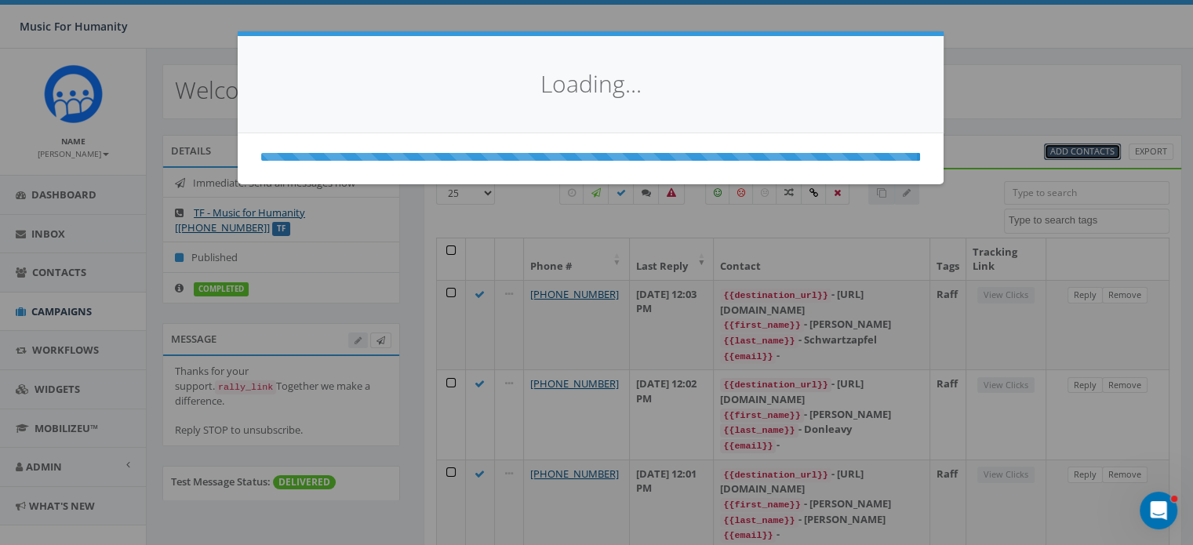
select select
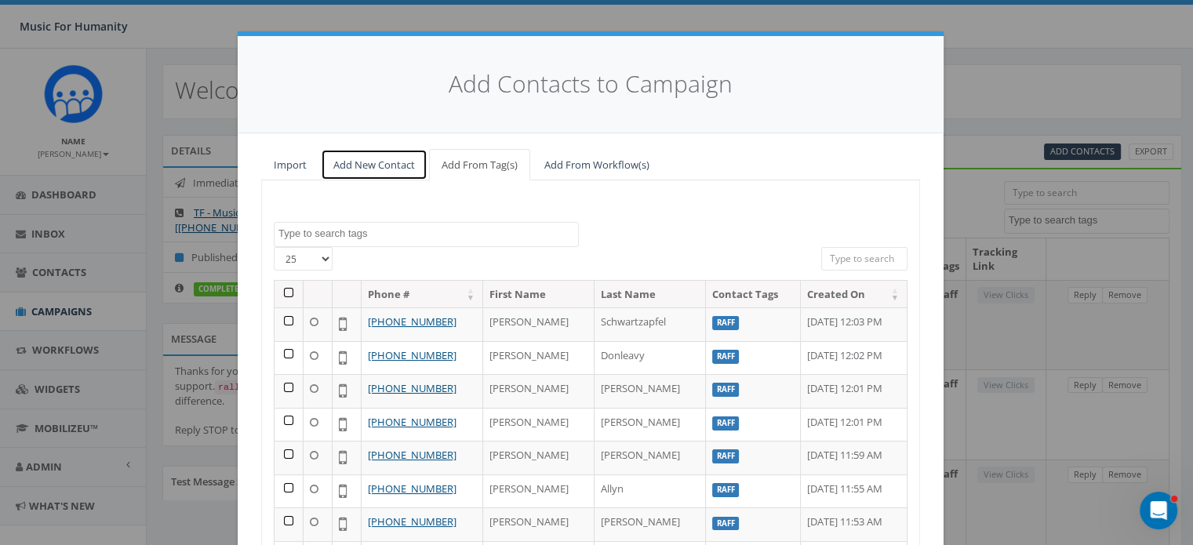
click at [364, 162] on link "Add New Contact" at bounding box center [374, 165] width 107 height 32
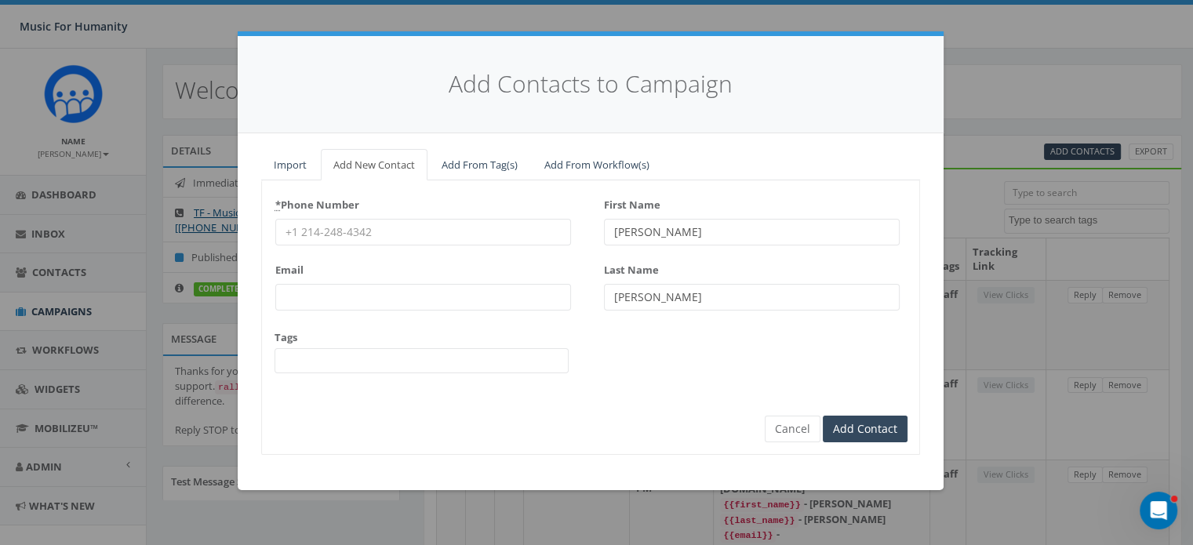
click at [330, 228] on input "* Phone Number" at bounding box center [423, 232] width 296 height 27
type input "8452759497"
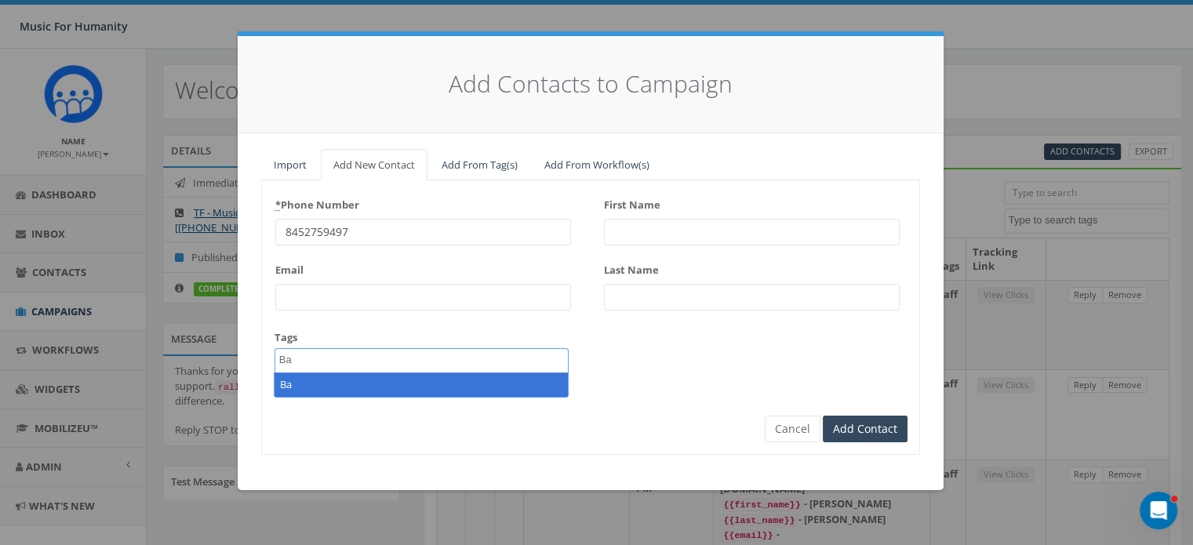
type textarea "B"
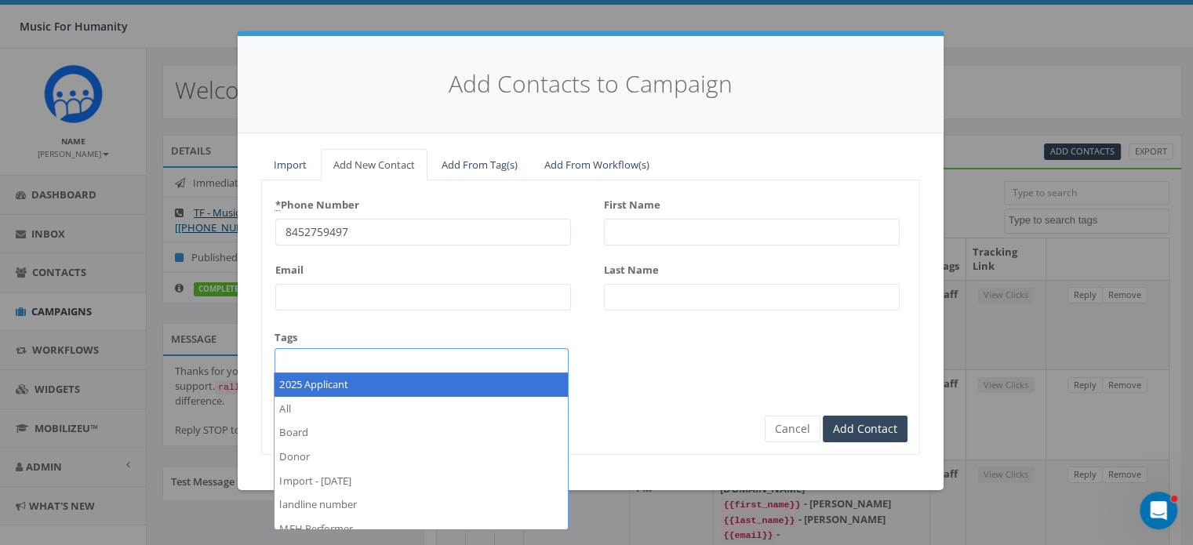
select select "2025 Applicant"
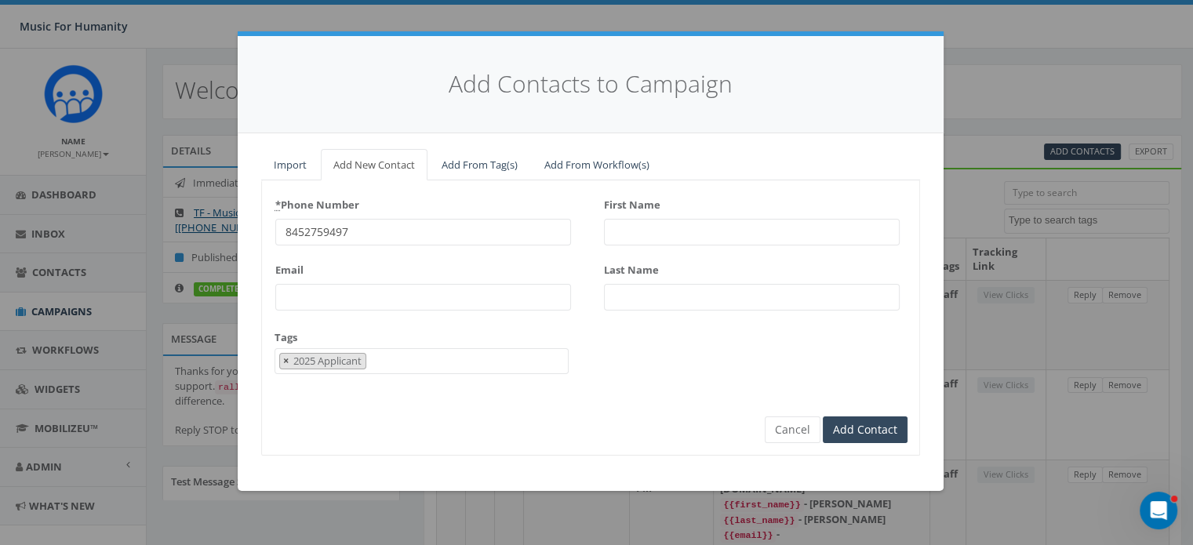
click at [283, 355] on span "×" at bounding box center [285, 361] width 5 height 14
select select
click at [653, 226] on input "First Name" at bounding box center [752, 232] width 296 height 27
type input "Melanie"
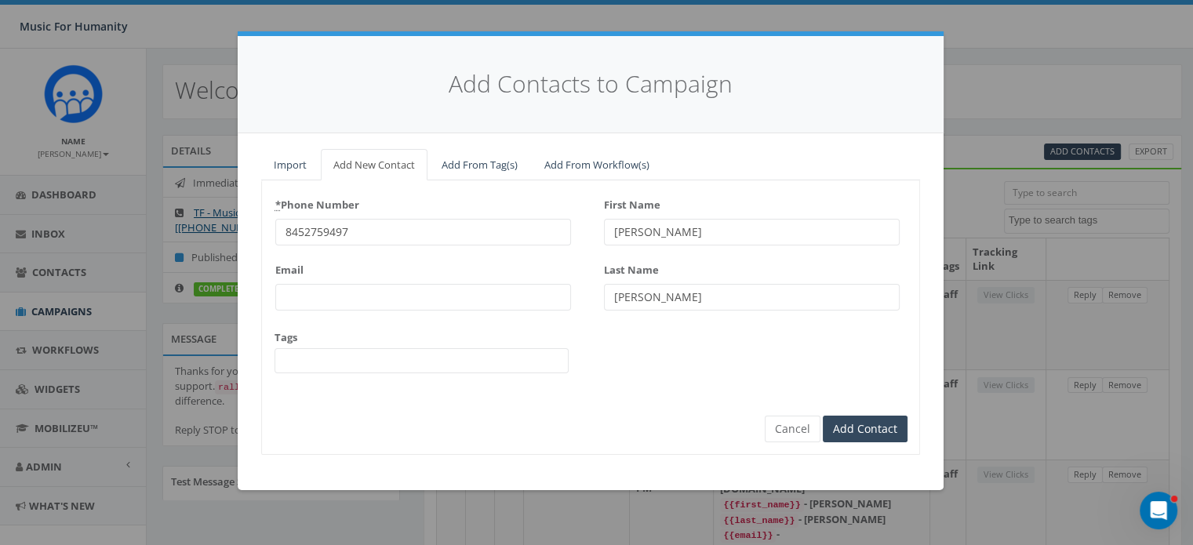
type input "Doster"
click at [865, 434] on input "Add Contact" at bounding box center [865, 429] width 85 height 27
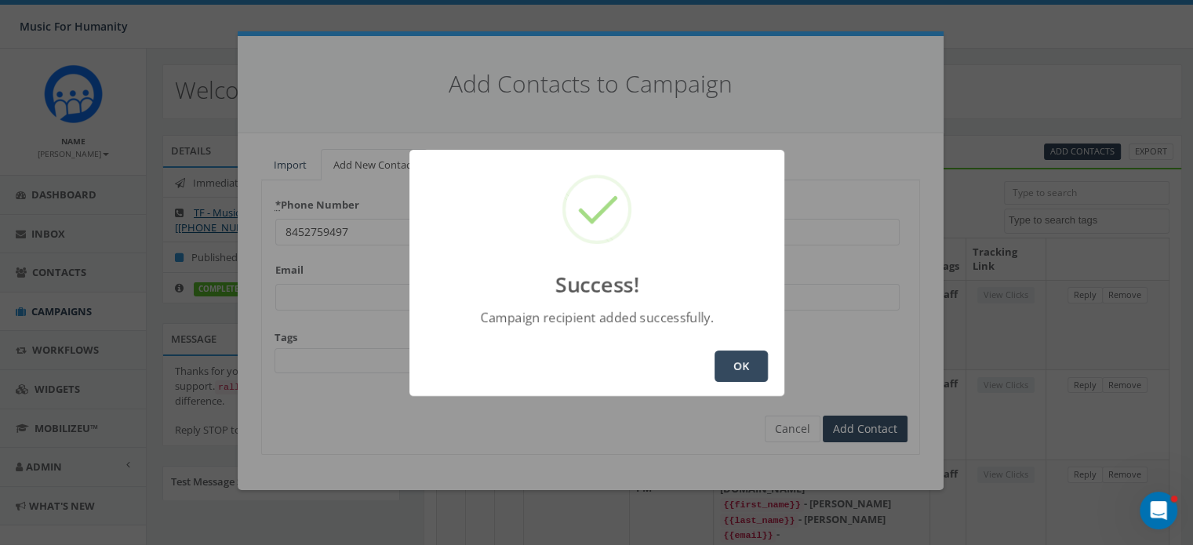
click at [736, 364] on button "OK" at bounding box center [741, 366] width 53 height 31
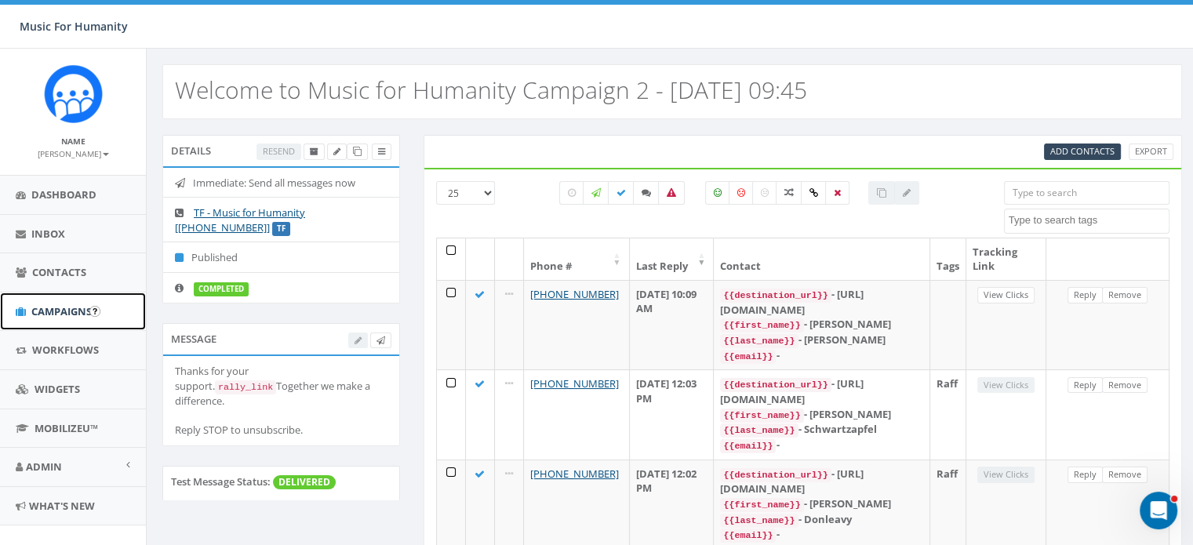
click at [46, 308] on span "Campaigns" at bounding box center [61, 311] width 60 height 14
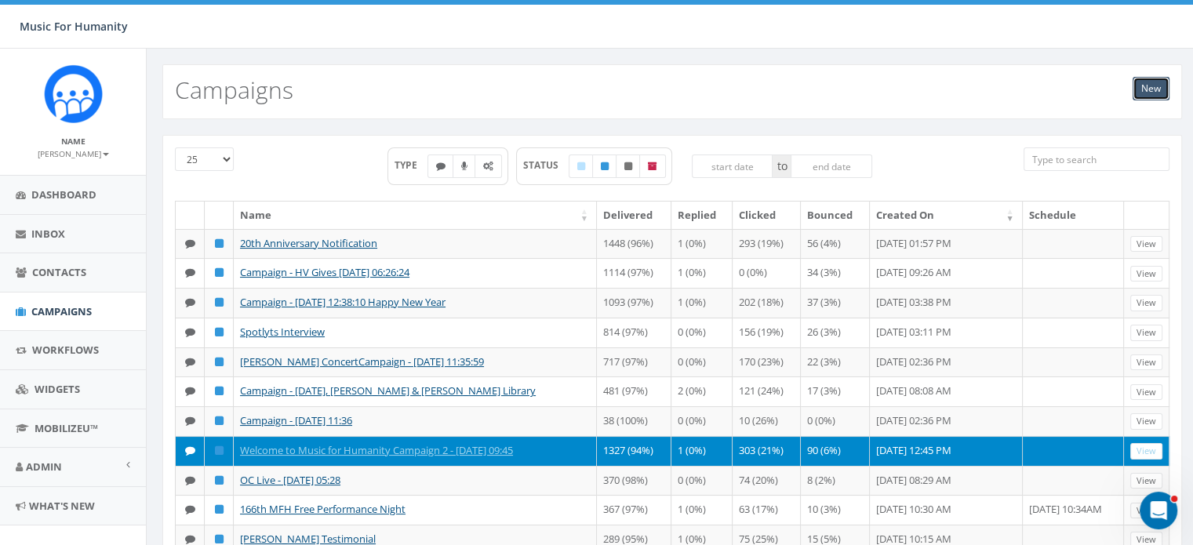
click at [1150, 90] on link "New" at bounding box center [1151, 89] width 37 height 24
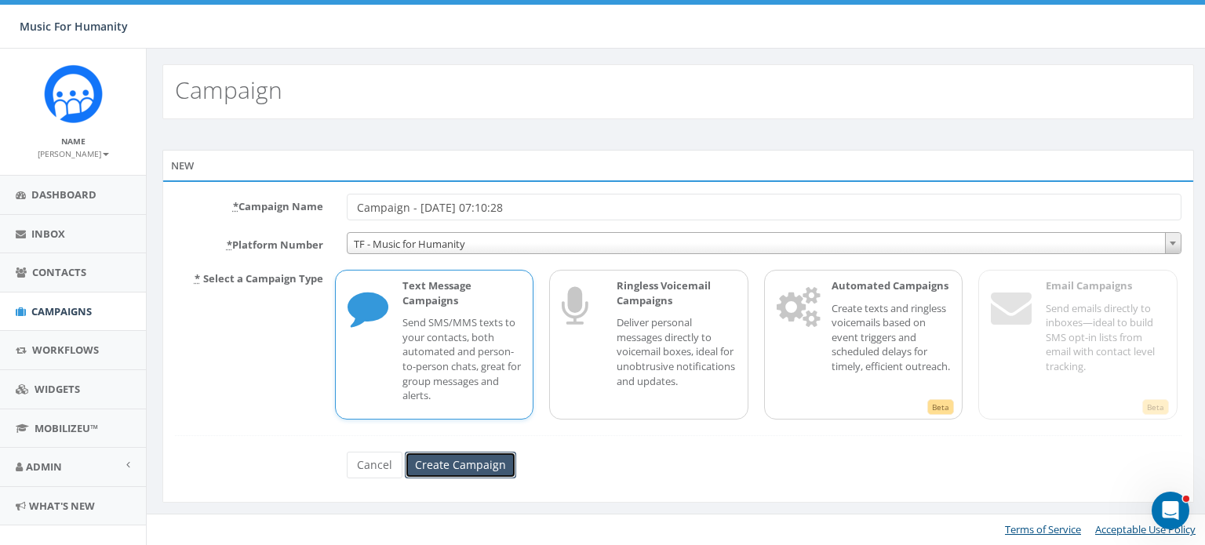
click at [450, 461] on input "Create Campaign" at bounding box center [460, 465] width 111 height 27
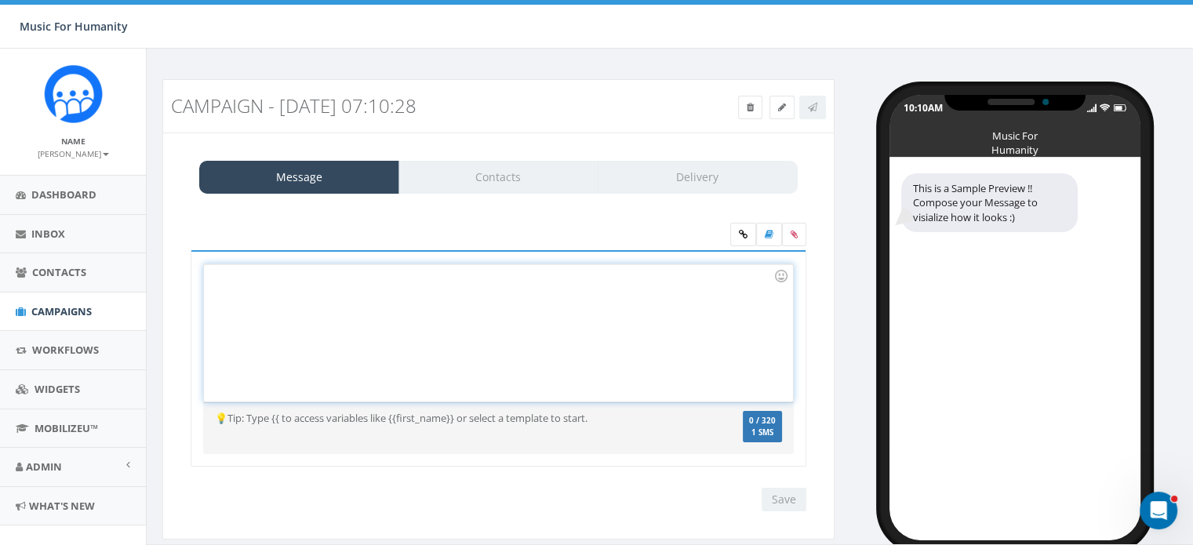
click at [239, 272] on div at bounding box center [498, 332] width 589 height 137
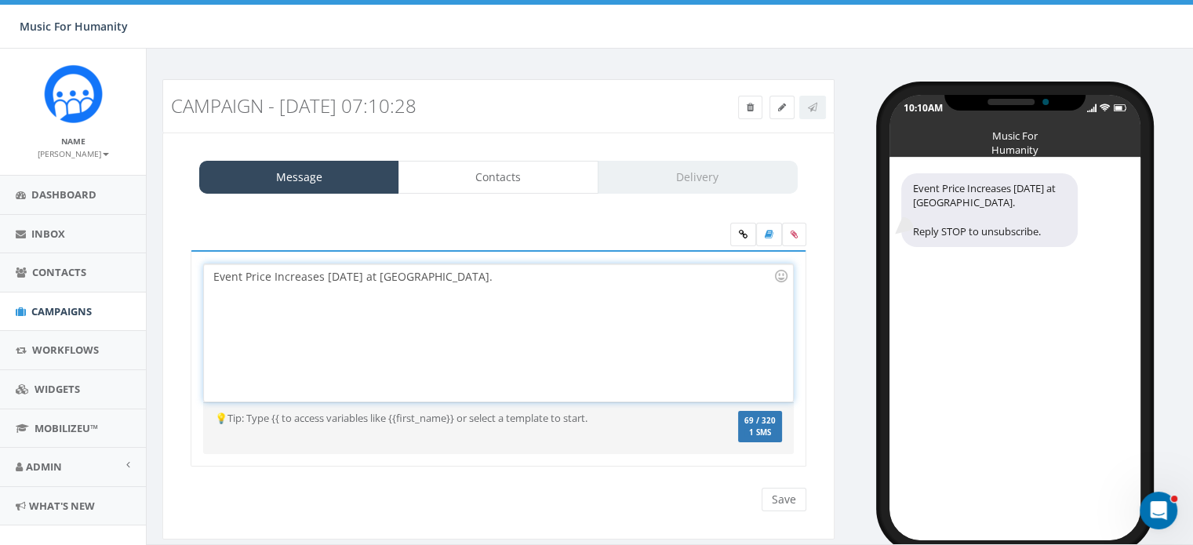
click at [242, 276] on div "Event Price Increases on Monday at Noon." at bounding box center [498, 332] width 589 height 137
click at [458, 282] on div "Event Price Increases on Monday at Noon." at bounding box center [498, 332] width 589 height 137
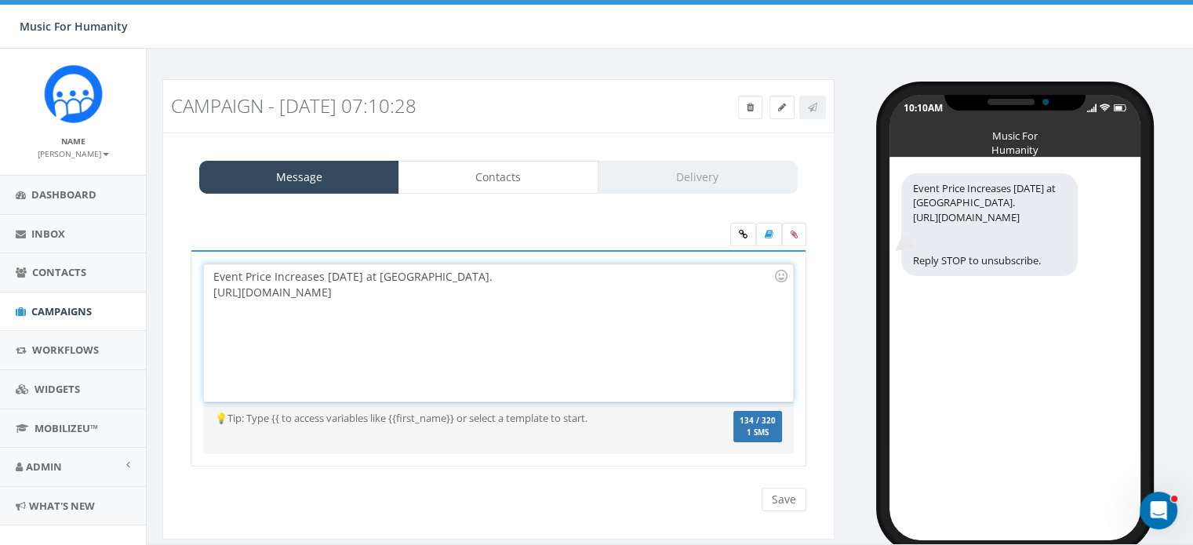
click at [213, 292] on div "https://event.auctria.com/a622b41e-6bbf-4468-b8f1-4d16eb5ba238/" at bounding box center [493, 293] width 560 height 16
click at [744, 235] on icon at bounding box center [743, 234] width 9 height 9
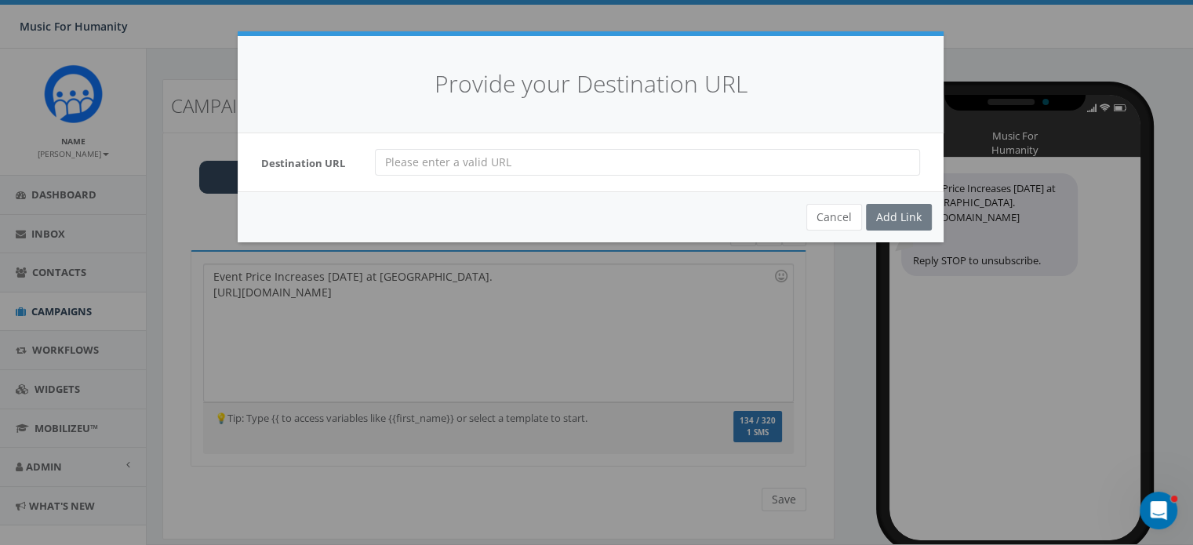
click at [414, 166] on input "url" at bounding box center [647, 162] width 545 height 27
paste input "https://event.auctria.com/a622b41e-6bbf-4468-b8f1-4d16eb5ba238/"
type input "https://event.auctria.com/a622b41e-6bbf-4468-b8f1-4d16eb5ba238/"
click at [898, 213] on div "Add Link" at bounding box center [899, 217] width 66 height 27
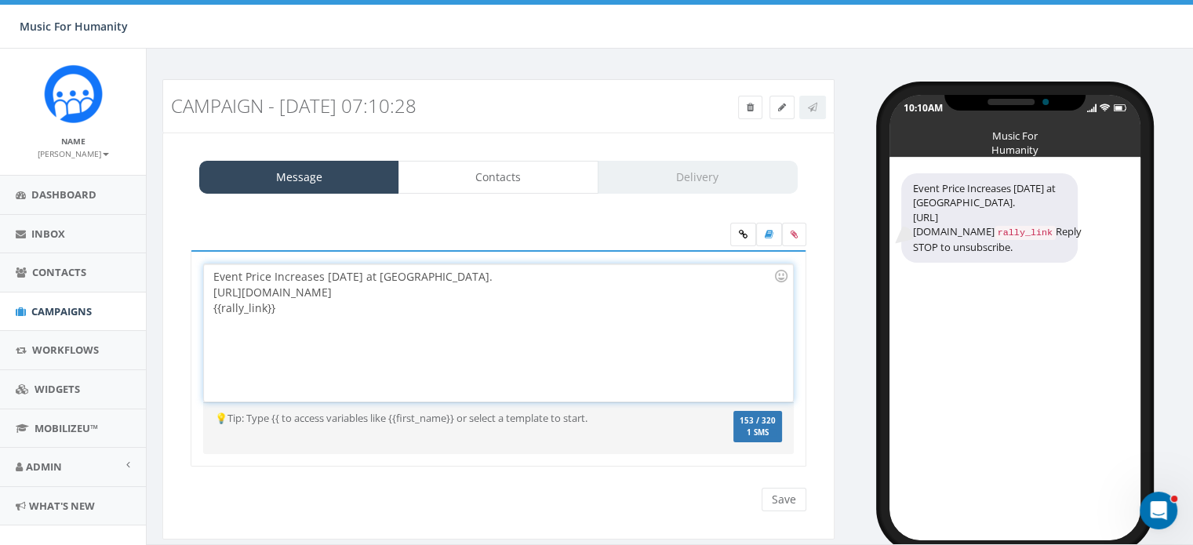
click at [574, 289] on div "Event Price Increases on Monday at Noon. https://event.auctria.com/a622b41e-6bb…" at bounding box center [498, 332] width 589 height 137
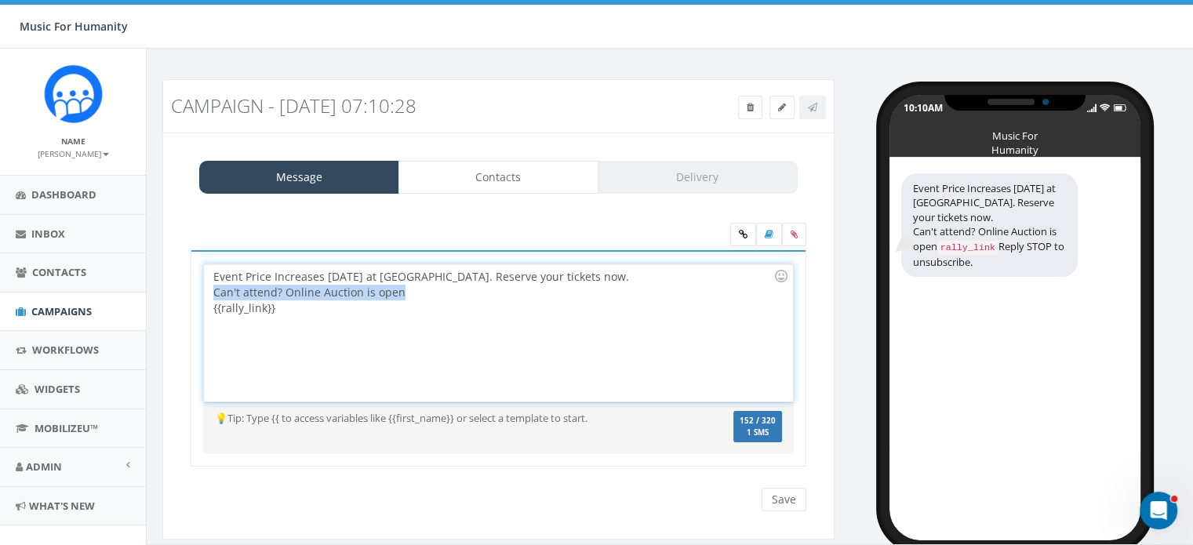
click at [212, 290] on div "Event Price Increases on Monday at Noon. Reserve your tickets now. Can't attend…" at bounding box center [498, 332] width 589 height 137
copy div "Can't attend? Online Auction is open"
click at [295, 291] on div "Can't attend? Online Auction is open {{rally_link}}" at bounding box center [493, 300] width 560 height 31
drag, startPoint x: 213, startPoint y: 291, endPoint x: 403, endPoint y: 294, distance: 189.1
click at [403, 294] on div "Can't attend? Online Auction is open {{rally_link}}" at bounding box center [493, 300] width 560 height 31
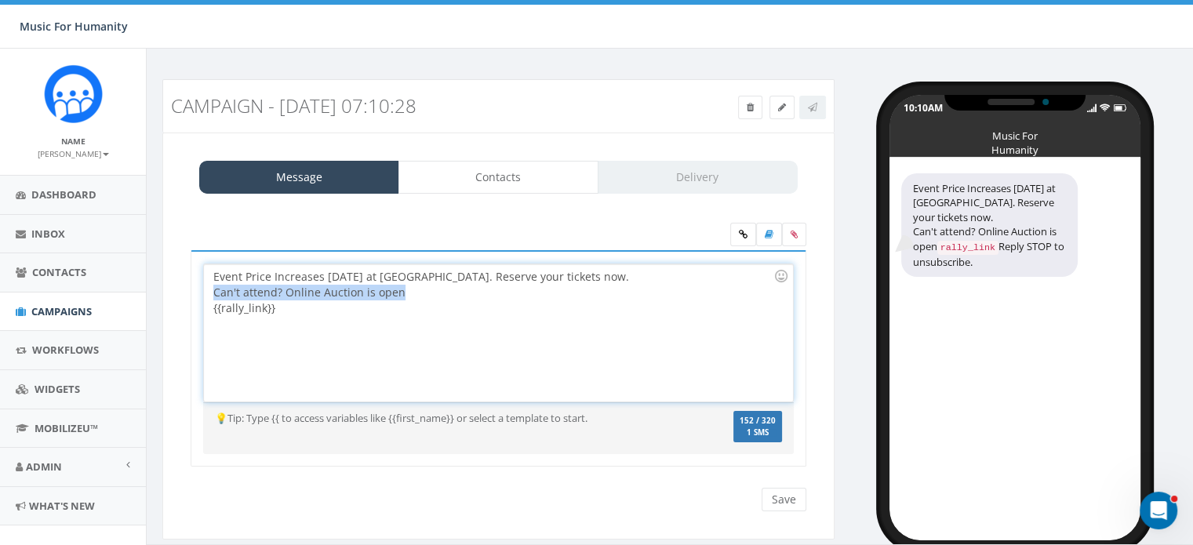
copy div "Can't attend? Online Auction is open"
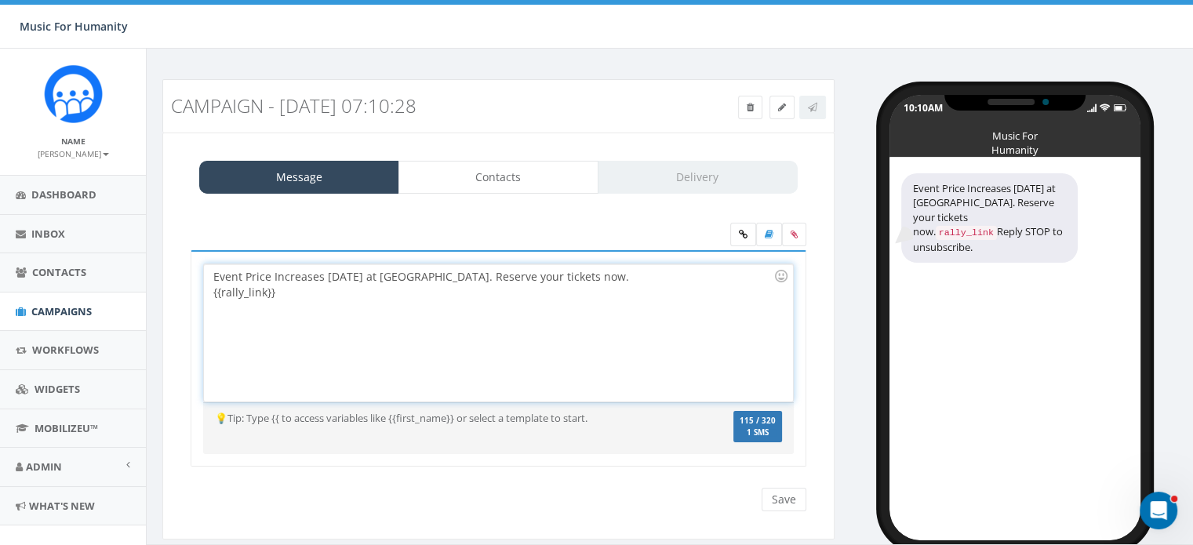
click at [294, 291] on div "{{rally_link}}" at bounding box center [493, 293] width 560 height 16
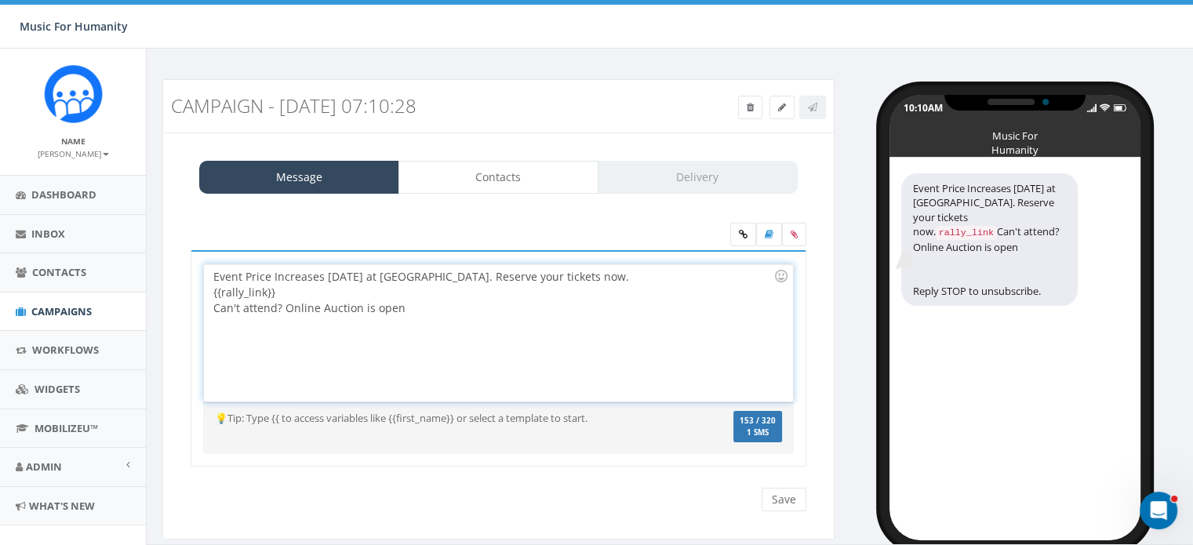
click at [294, 291] on div "{{rally_link}}" at bounding box center [493, 293] width 560 height 16
click at [397, 306] on div "Can't attend? Online Auction is open" at bounding box center [493, 309] width 560 height 16
click at [397, 306] on div "Can't attend? Online Auction is Live" at bounding box center [493, 309] width 560 height 16
click at [814, 108] on div at bounding box center [782, 108] width 88 height 24
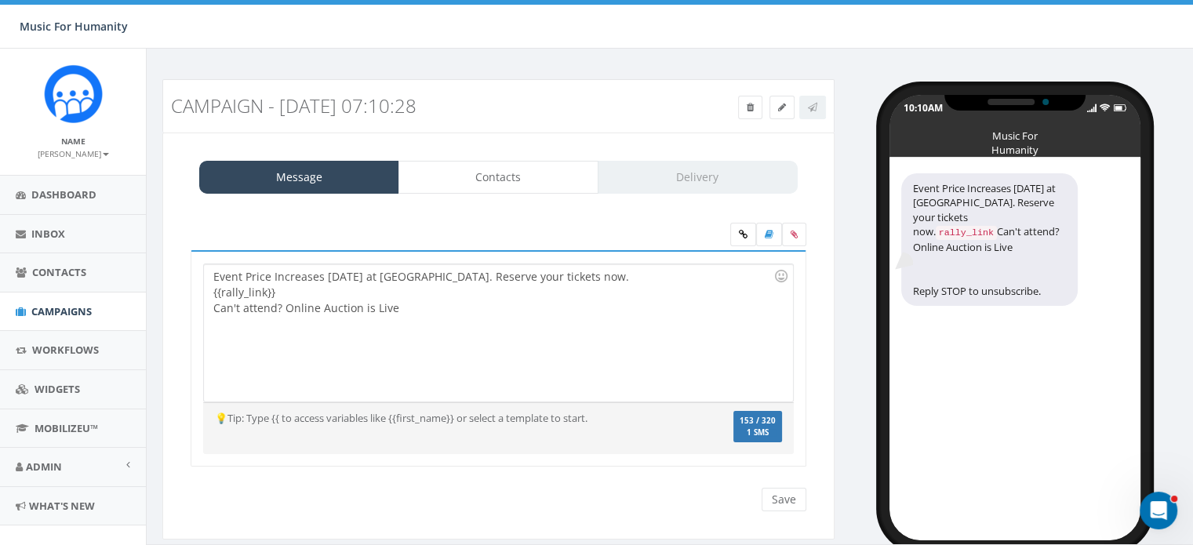
click at [706, 175] on div "Message Contacts Delivery" at bounding box center [498, 177] width 599 height 33
click at [788, 501] on input "Save" at bounding box center [784, 500] width 45 height 24
click at [409, 100] on h3 "Campaign - 10/04/2025, 07:10:28" at bounding box center [413, 106] width 485 height 20
click at [780, 105] on icon at bounding box center [782, 107] width 8 height 9
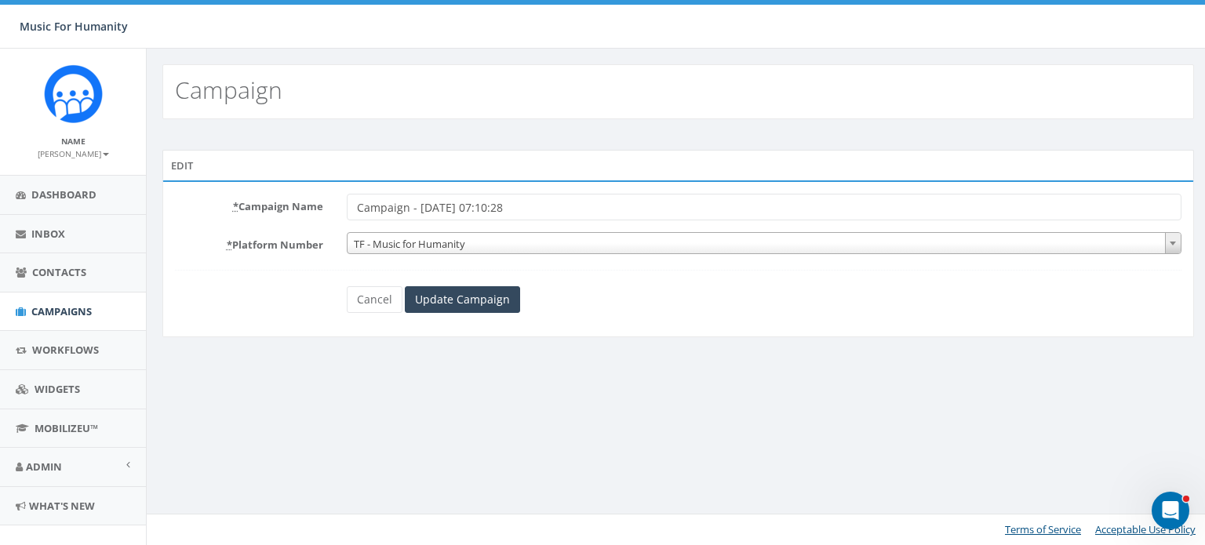
click at [532, 202] on input "Campaign - [DATE] 07:10:28" at bounding box center [764, 207] width 835 height 27
type input "Ticket Price Increases on Monday at Noon"
click at [469, 294] on input "Update Campaign" at bounding box center [462, 299] width 115 height 27
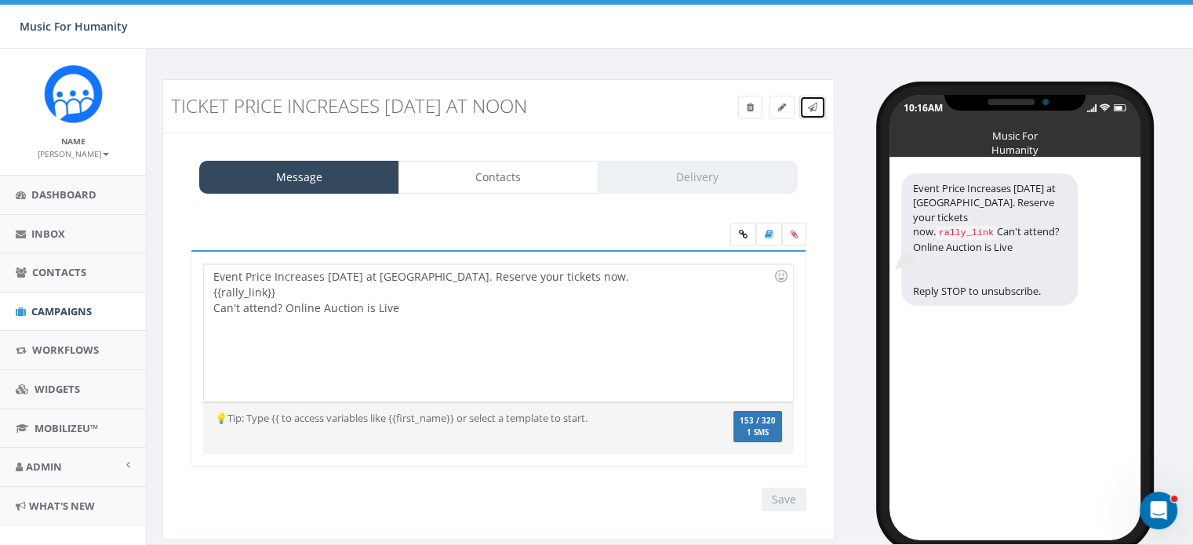
click at [813, 106] on icon at bounding box center [812, 107] width 9 height 9
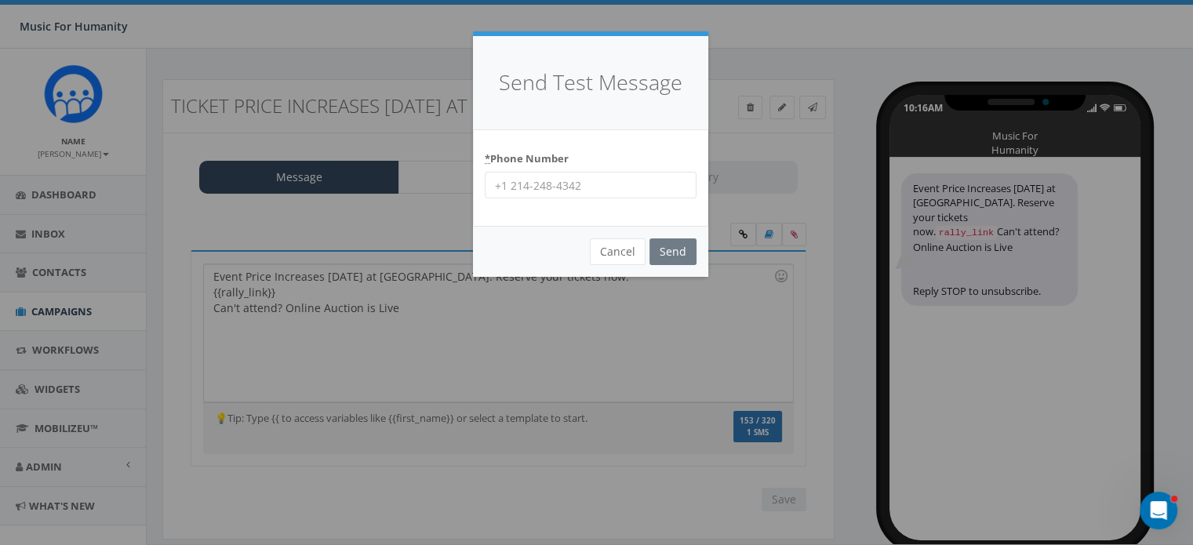
click at [523, 180] on input "* Phone Number" at bounding box center [591, 185] width 212 height 27
type input "8459886411"
click at [672, 250] on input "Send" at bounding box center [673, 252] width 47 height 27
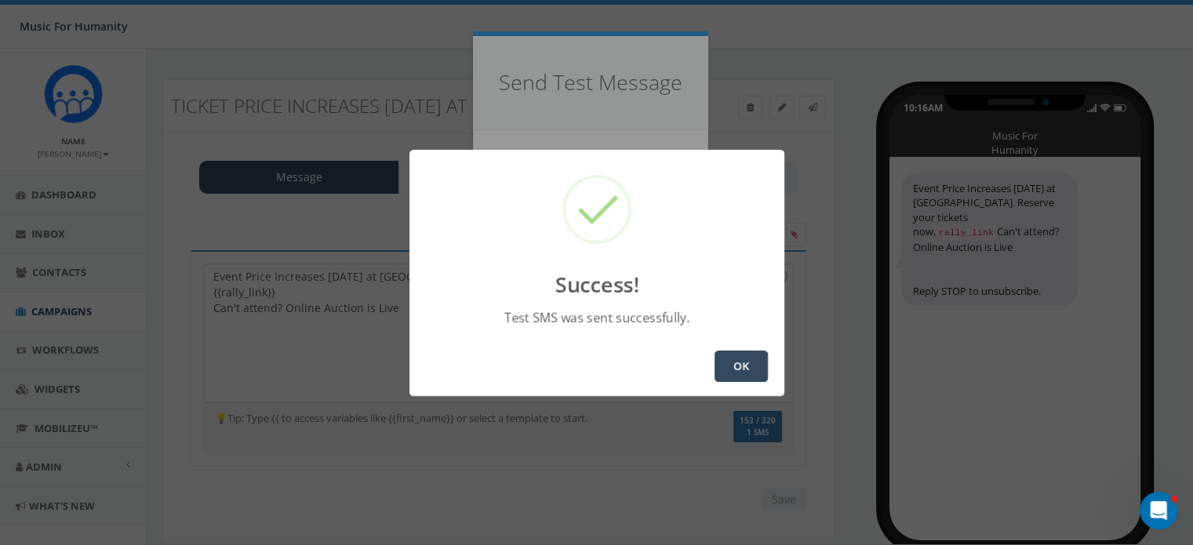
click at [742, 360] on button "OK" at bounding box center [741, 366] width 53 height 31
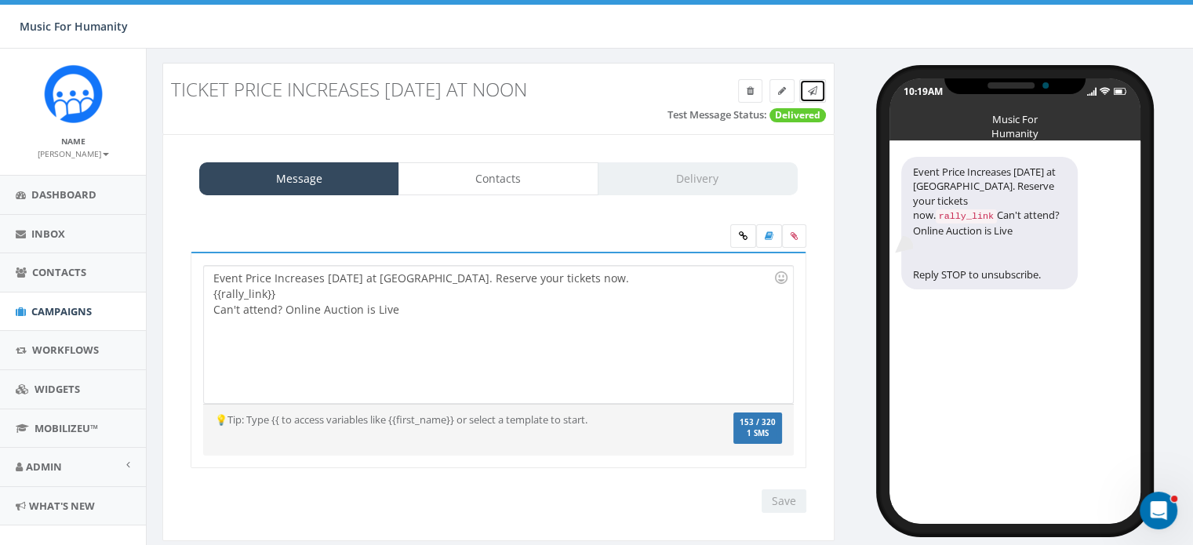
click at [818, 89] on link at bounding box center [813, 91] width 27 height 24
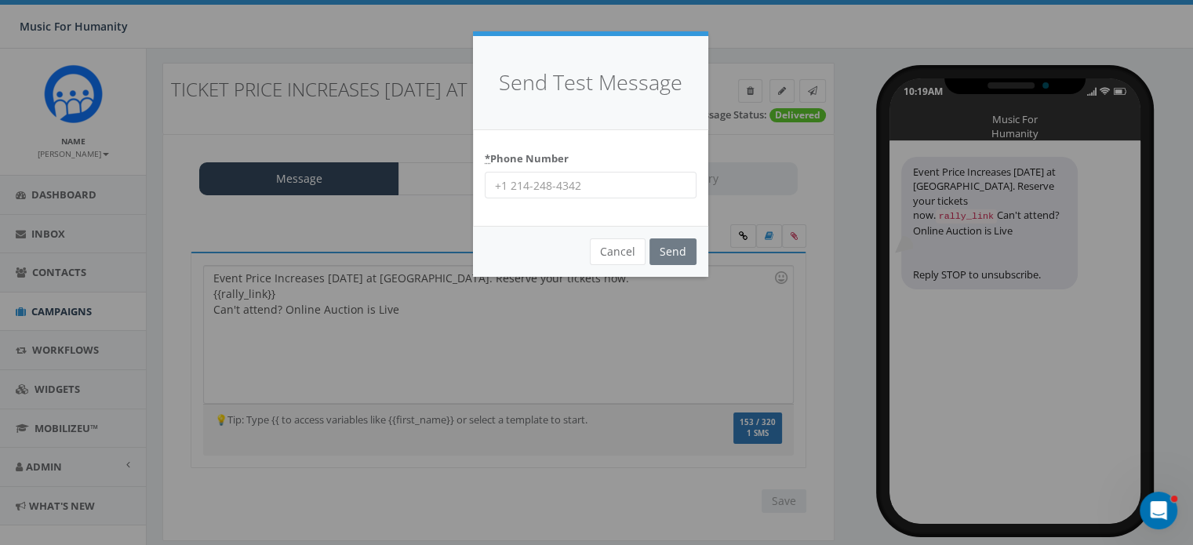
click at [526, 183] on input "* Phone Number" at bounding box center [591, 185] width 212 height 27
type input "8452759497"
click at [666, 251] on input "Send" at bounding box center [673, 252] width 47 height 27
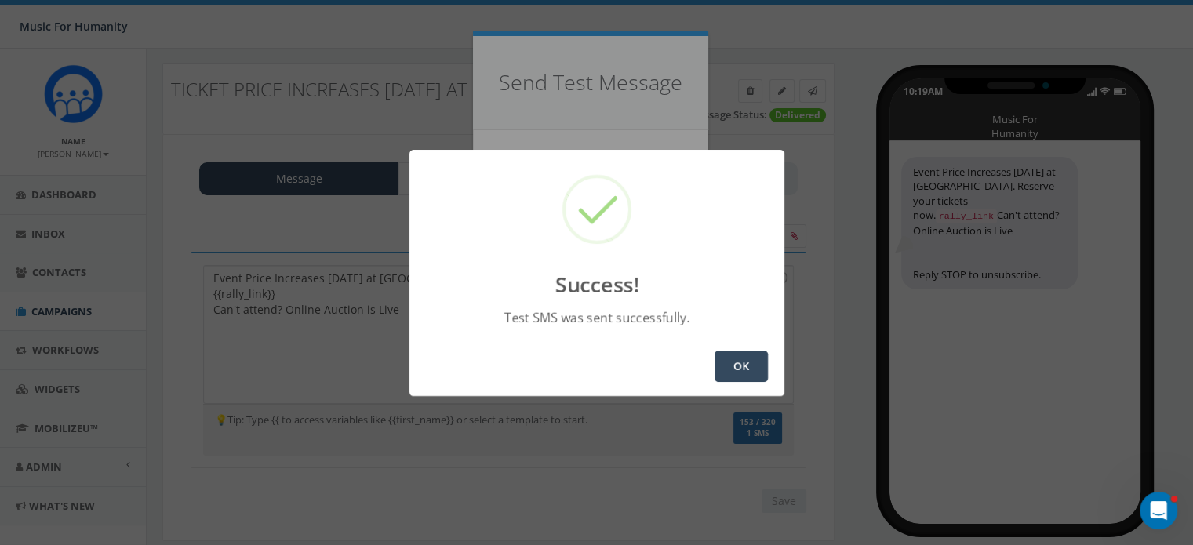
click at [738, 359] on button "OK" at bounding box center [741, 366] width 53 height 31
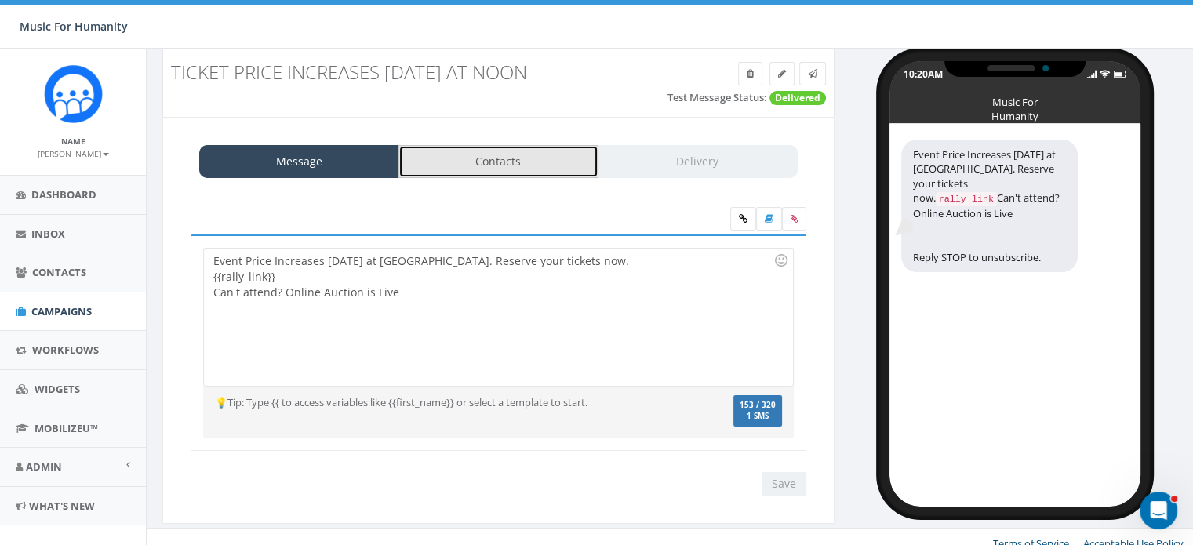
click at [519, 159] on link "Contacts" at bounding box center [499, 161] width 200 height 33
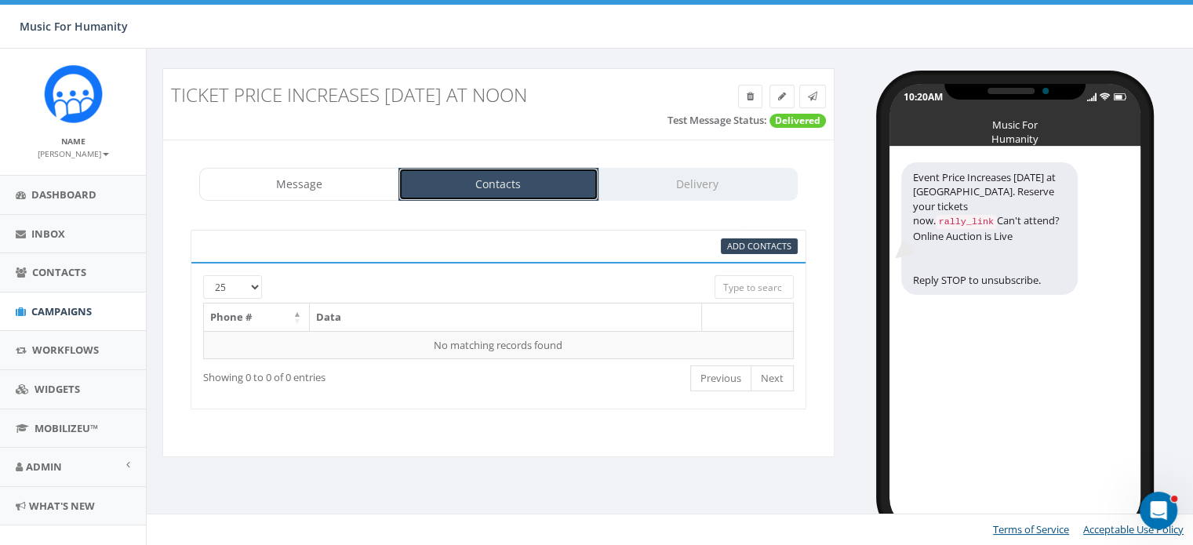
scroll to position [10, 0]
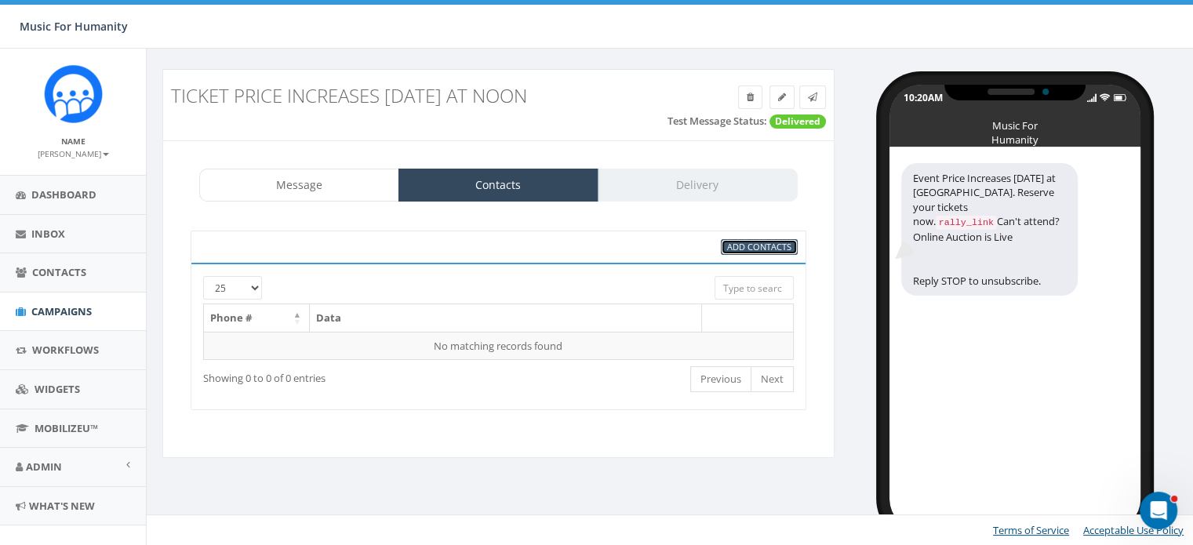
click at [756, 242] on span "Add Contacts" at bounding box center [759, 247] width 64 height 12
select select
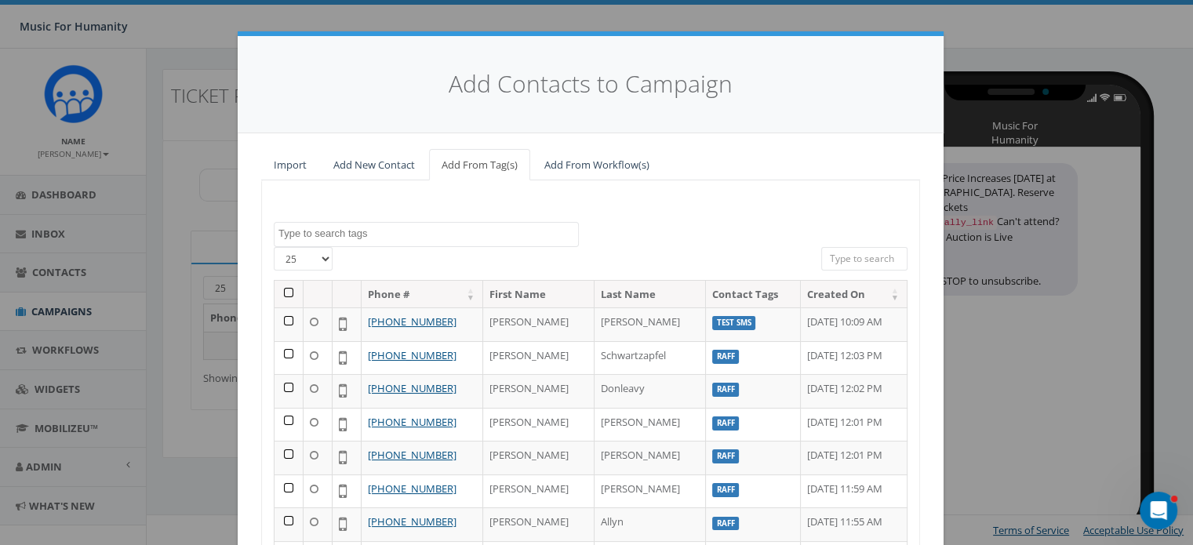
click at [316, 257] on select "25 50 100" at bounding box center [303, 259] width 59 height 24
drag, startPoint x: 378, startPoint y: 239, endPoint x: 279, endPoint y: 290, distance: 111.6
click at [279, 290] on div "2025 Applicant All Board Donor Import - 04/12/2024 landline number MFH Performe…" at bounding box center [590, 428] width 659 height 497
click at [279, 290] on th at bounding box center [289, 294] width 29 height 27
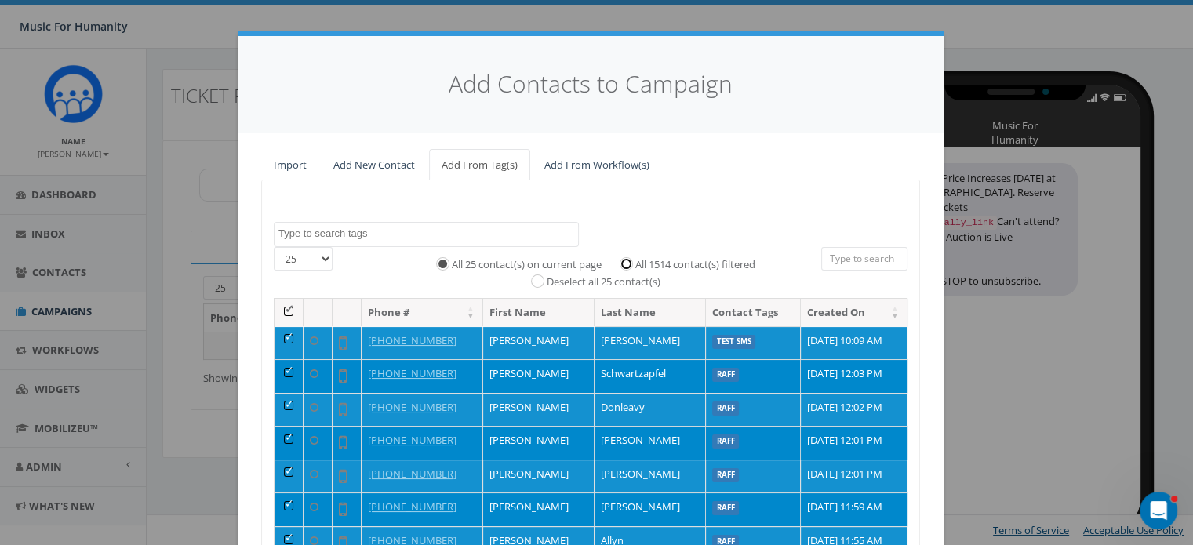
click at [625, 261] on input "All 1514 contact(s) filtered" at bounding box center [630, 263] width 10 height 10
radio input "true"
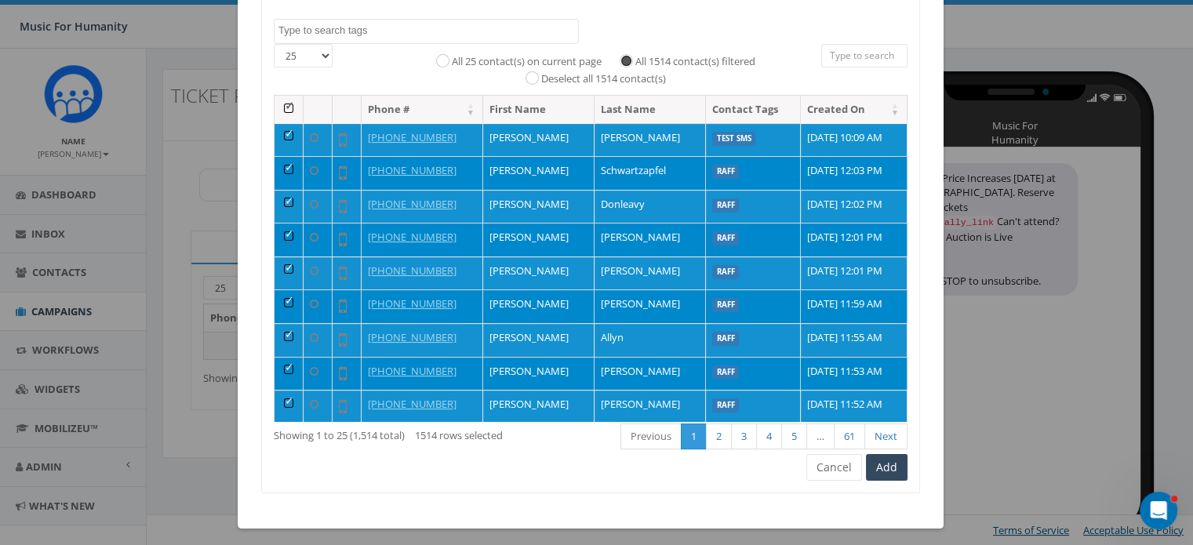
scroll to position [209, 0]
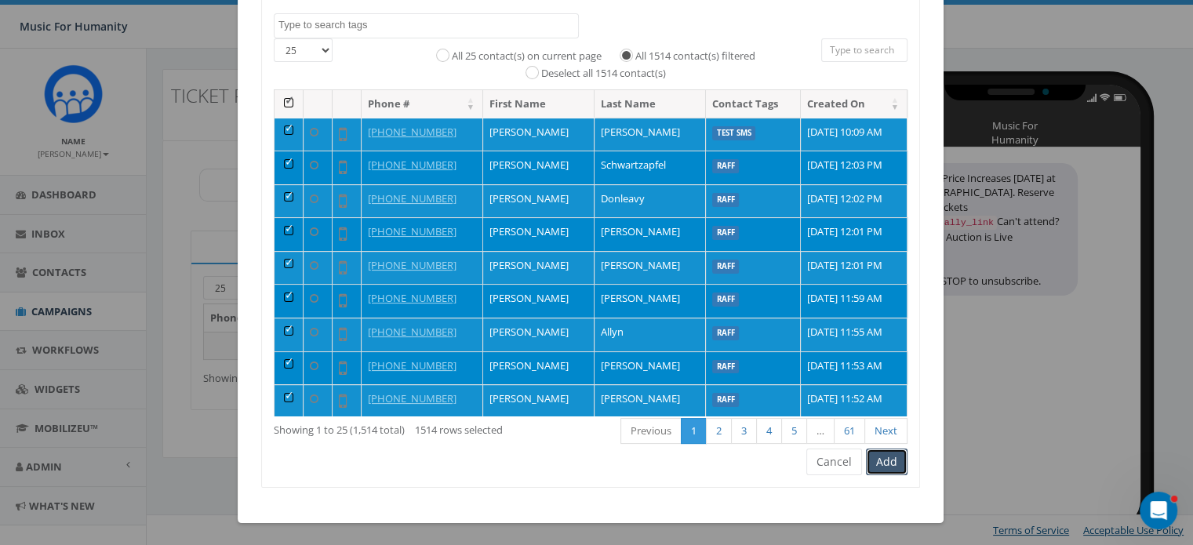
click at [880, 464] on button "Add" at bounding box center [887, 462] width 42 height 27
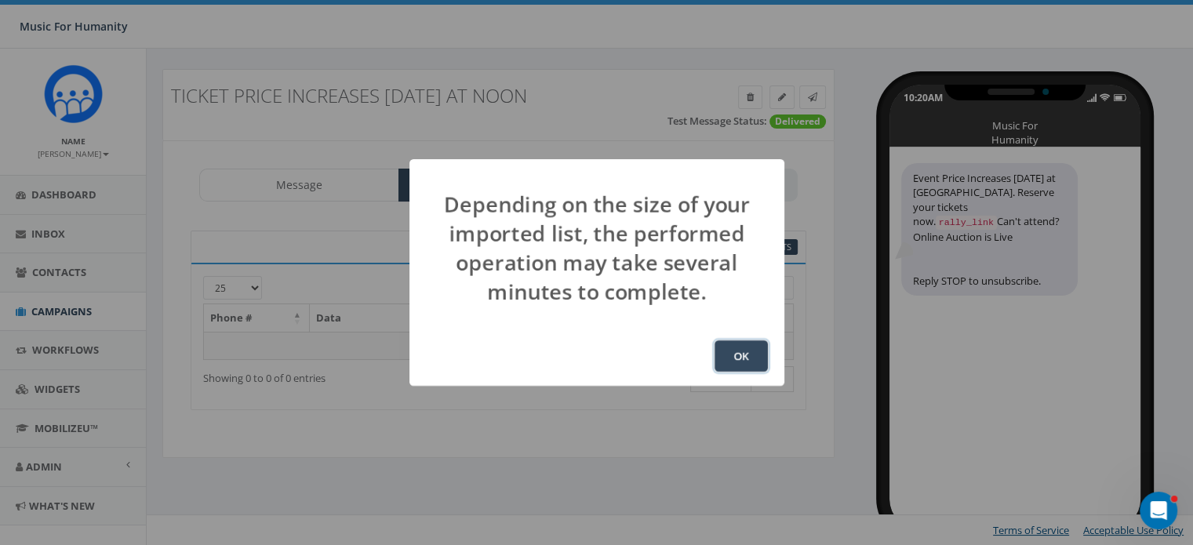
click at [744, 364] on button "OK" at bounding box center [741, 356] width 53 height 31
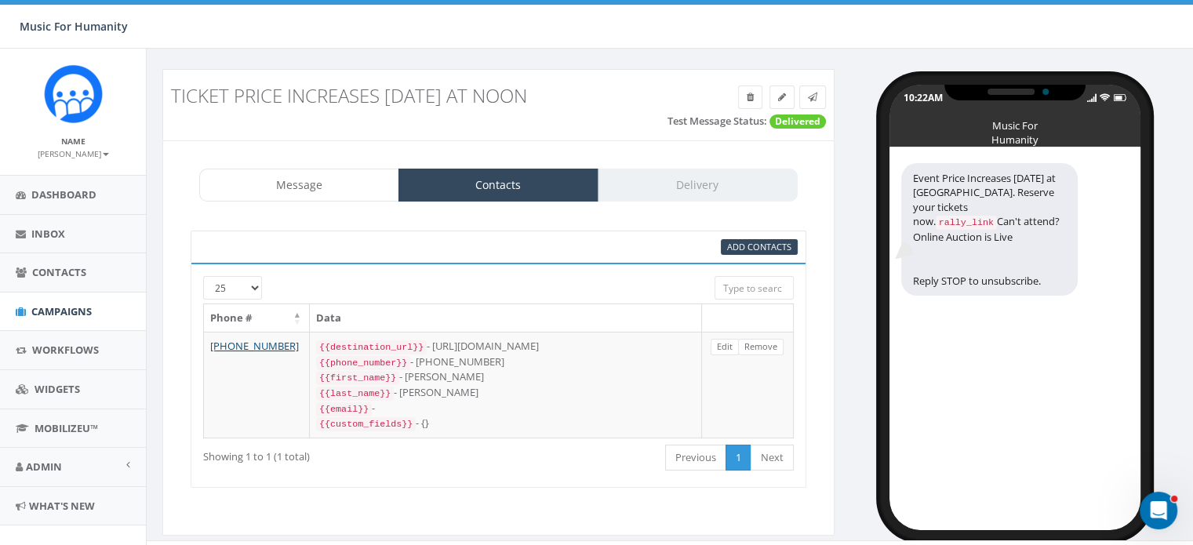
scroll to position [31, 0]
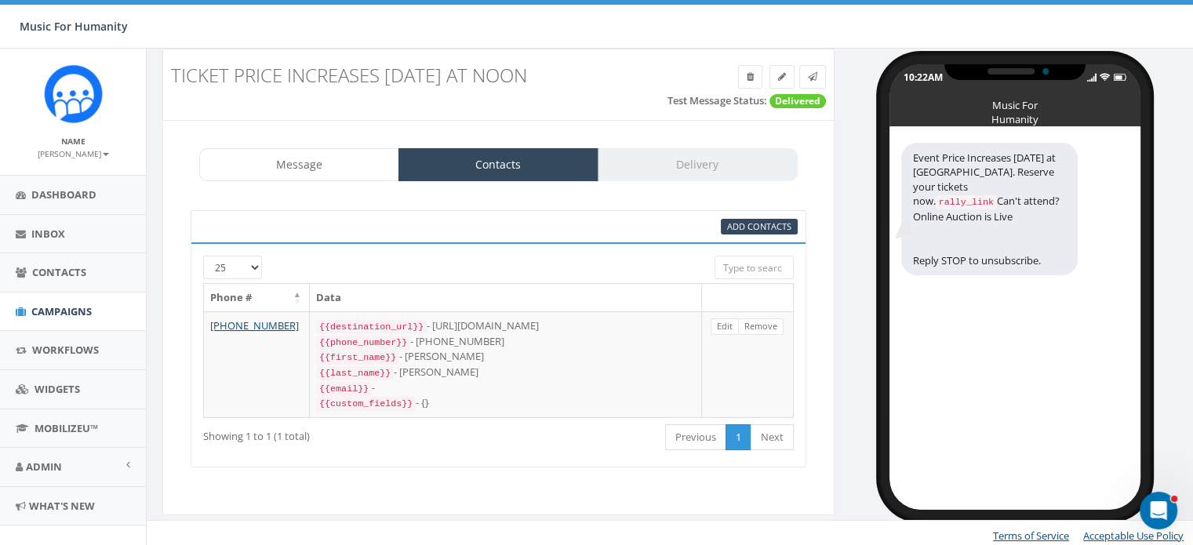
click at [562, 265] on div at bounding box center [472, 263] width 461 height 15
click at [749, 224] on span "Add Contacts" at bounding box center [759, 226] width 64 height 12
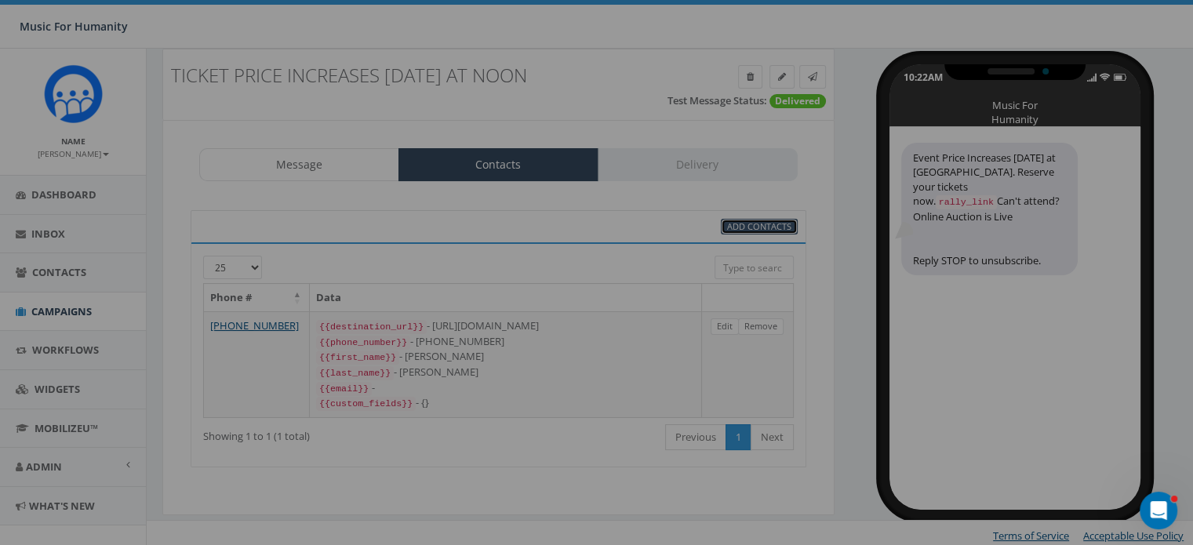
select select
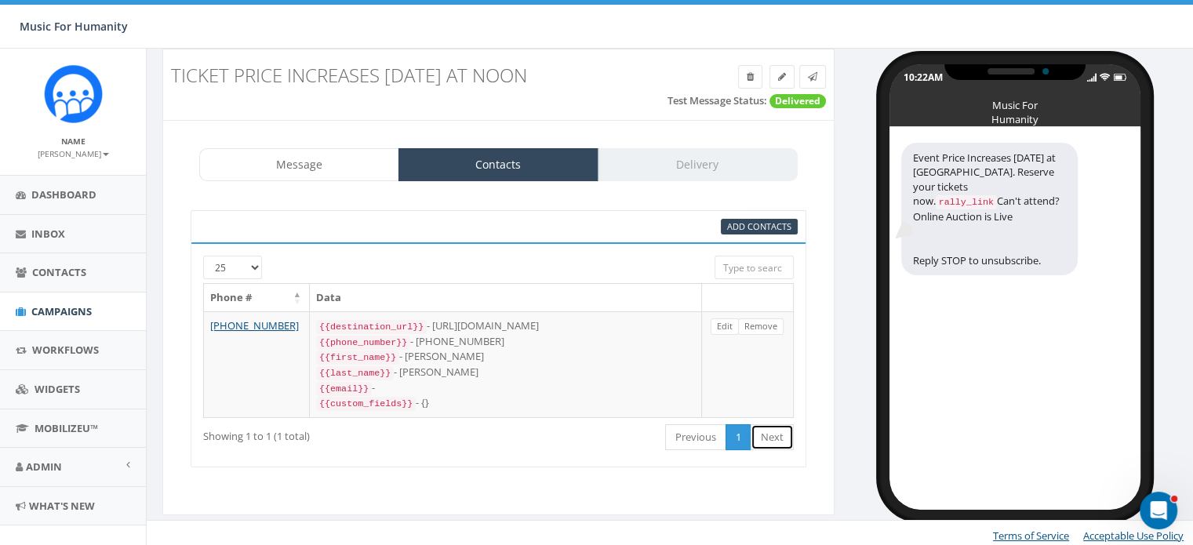
click at [778, 430] on link "Next" at bounding box center [772, 438] width 43 height 26
click at [75, 313] on span "Campaigns" at bounding box center [61, 311] width 60 height 14
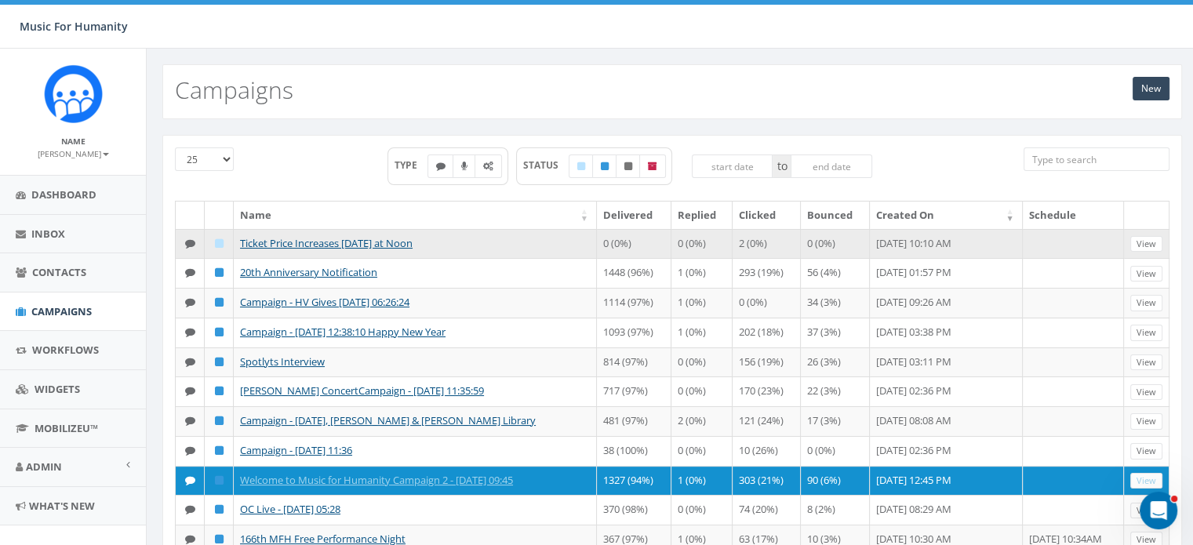
click at [392, 251] on td "Ticket Price Increases [DATE] at Noon" at bounding box center [415, 244] width 363 height 30
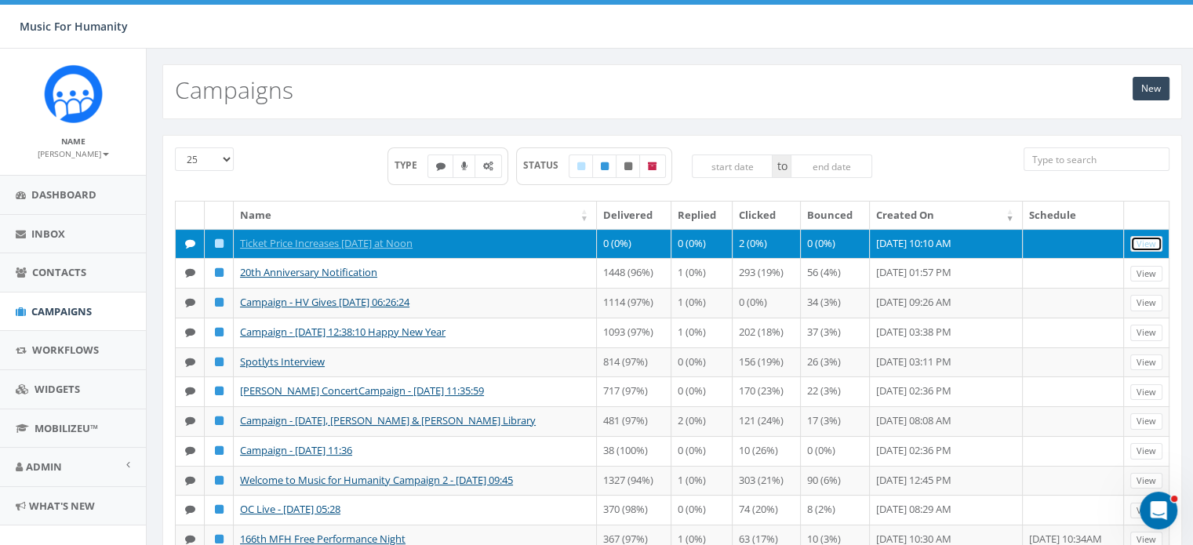
click at [1146, 240] on link "View" at bounding box center [1147, 244] width 32 height 16
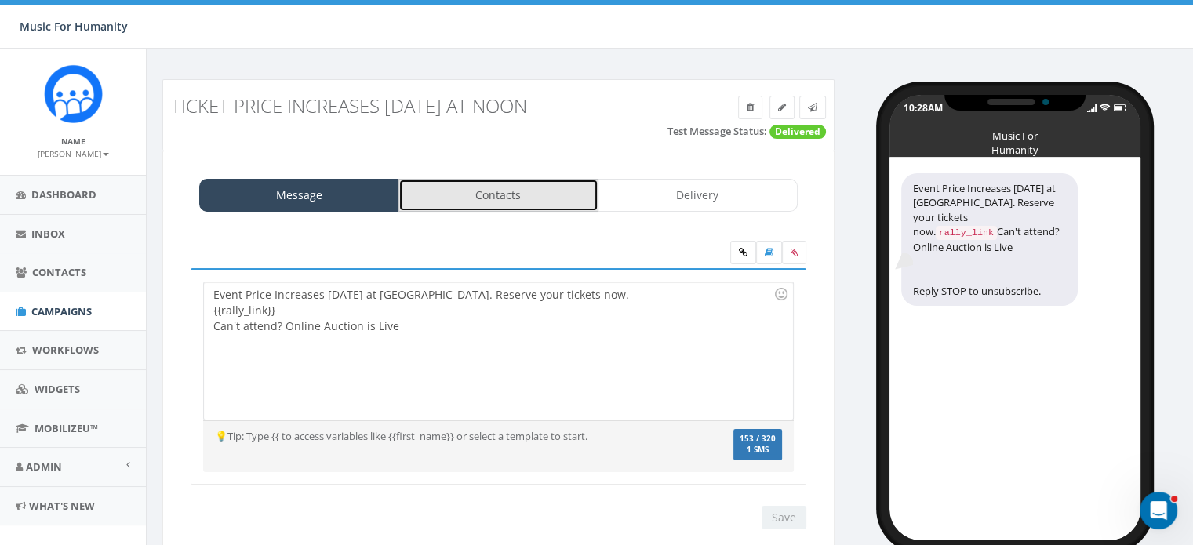
click at [480, 195] on link "Contacts" at bounding box center [499, 195] width 200 height 33
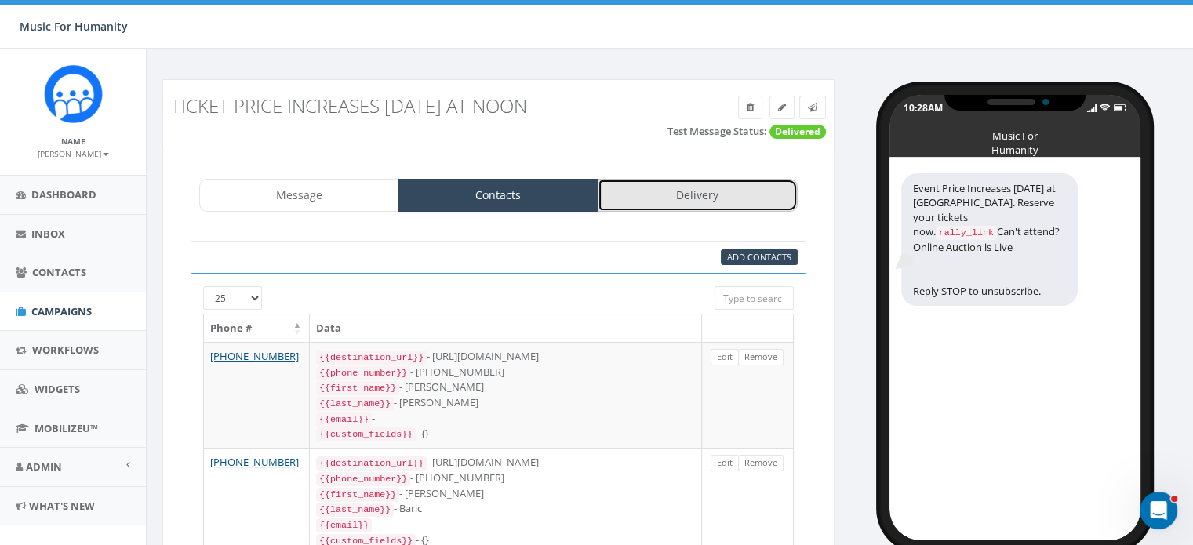
click at [697, 189] on link "Delivery" at bounding box center [698, 195] width 200 height 33
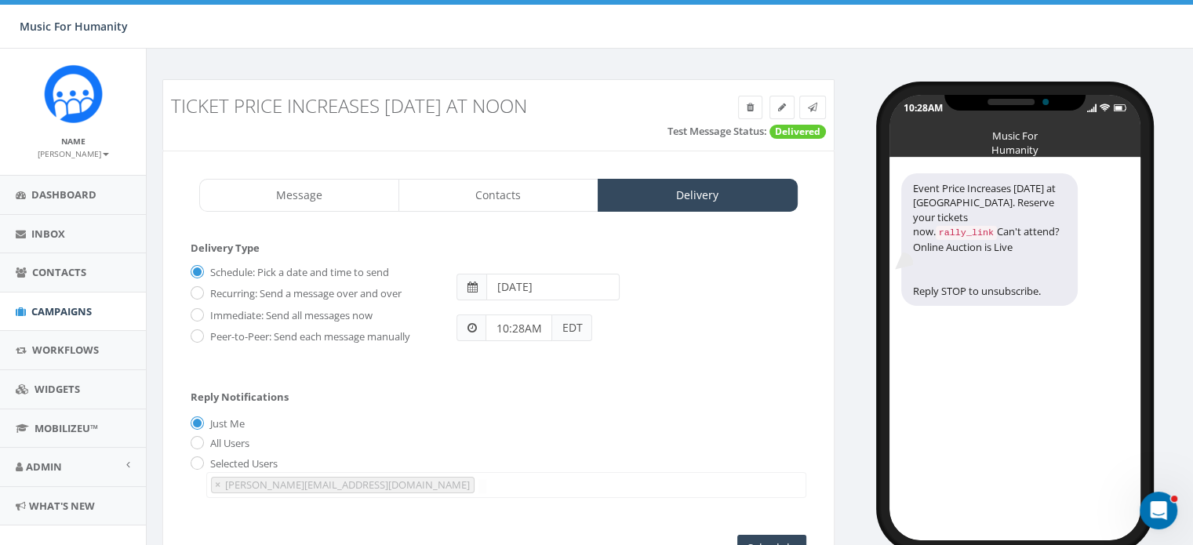
click at [531, 371] on form "Delivery Type Schedule: Pick a date and time to send Recurring: Send a message …" at bounding box center [499, 308] width 616 height 135
click at [199, 311] on input "Immediate: Send all messages now" at bounding box center [196, 316] width 10 height 10
radio input "true"
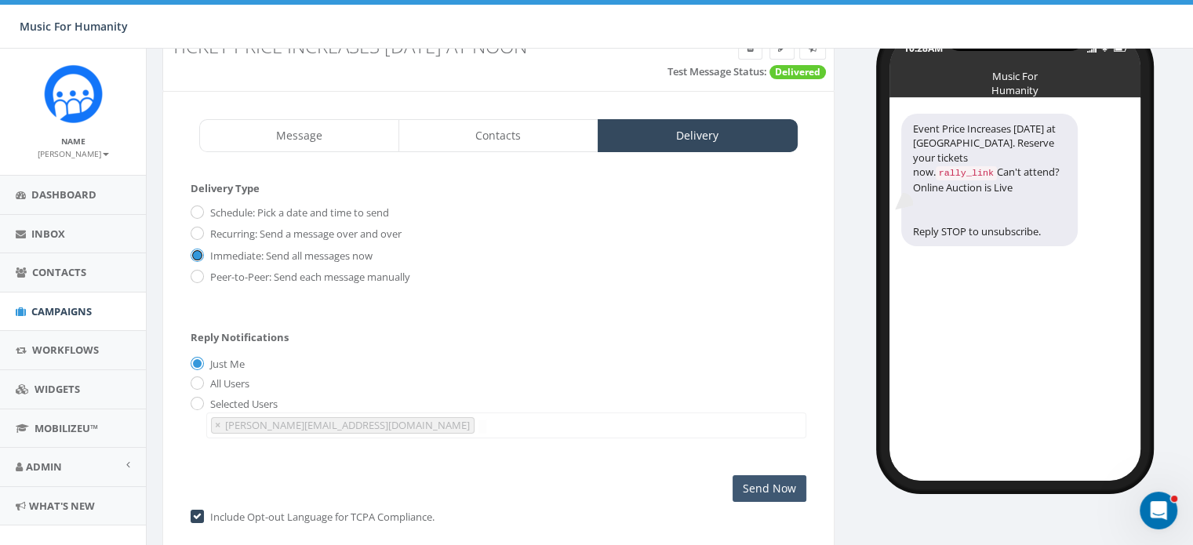
scroll to position [126, 0]
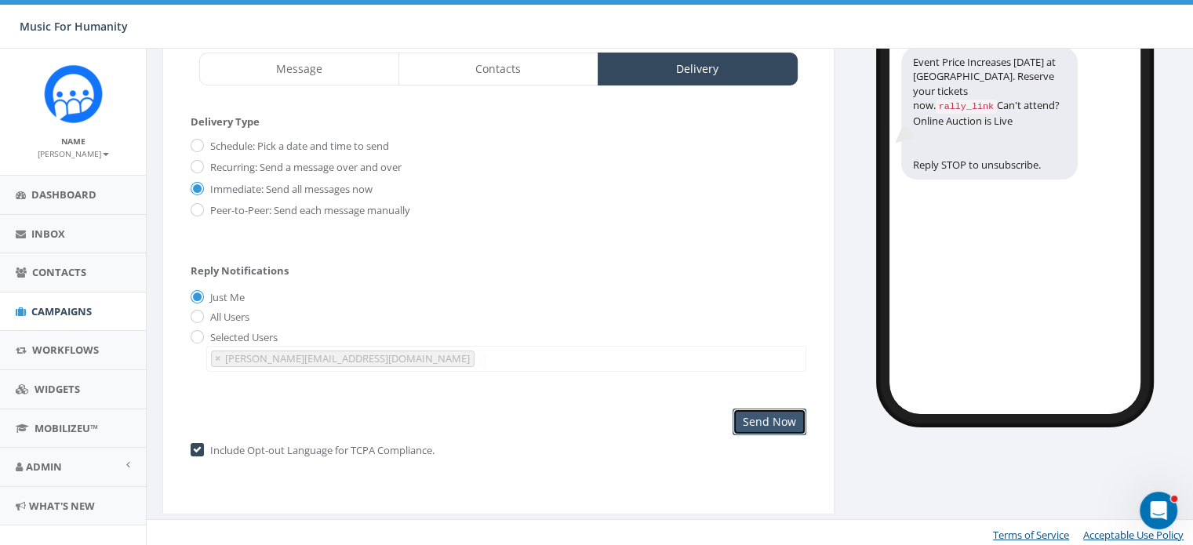
click at [768, 419] on input "Send Now" at bounding box center [770, 422] width 74 height 27
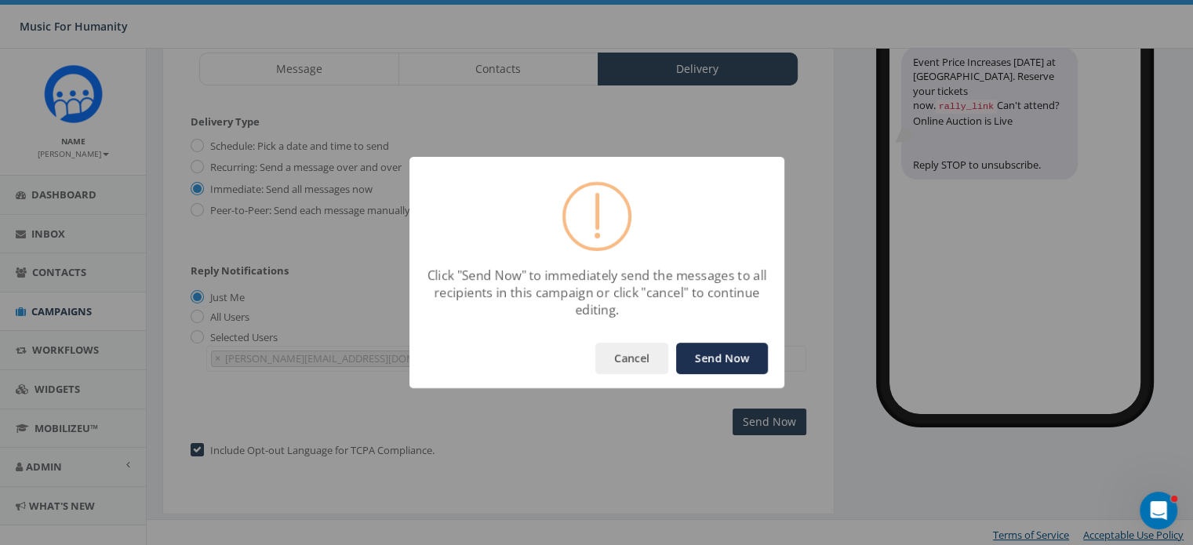
click at [599, 395] on div "Click "Send Now" to immediately send the messages to all recipients in this cam…" at bounding box center [596, 272] width 1193 height 545
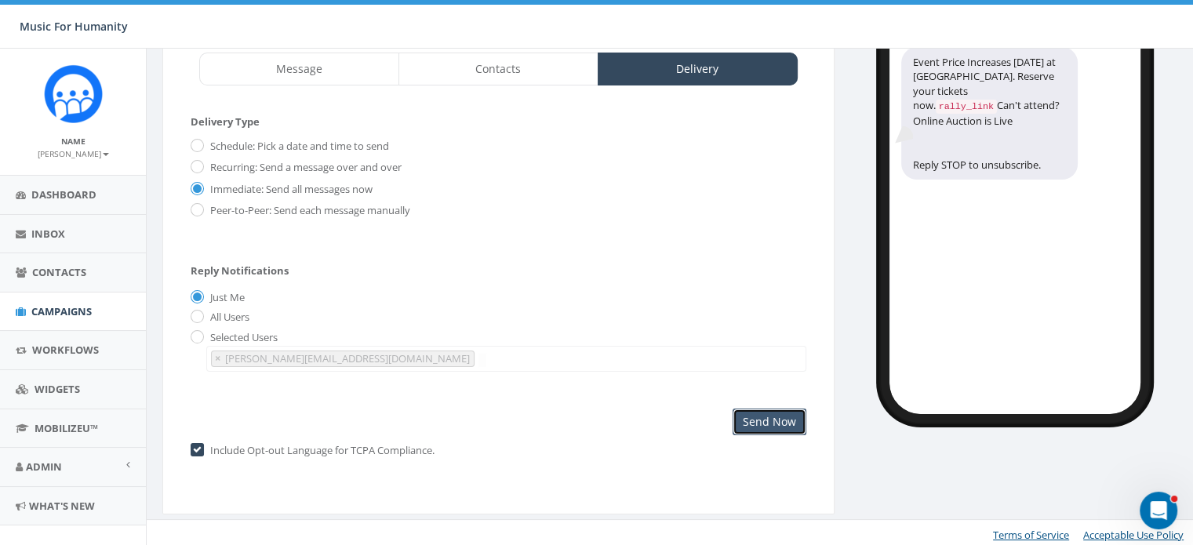
click at [760, 417] on input "Send Now" at bounding box center [770, 422] width 74 height 27
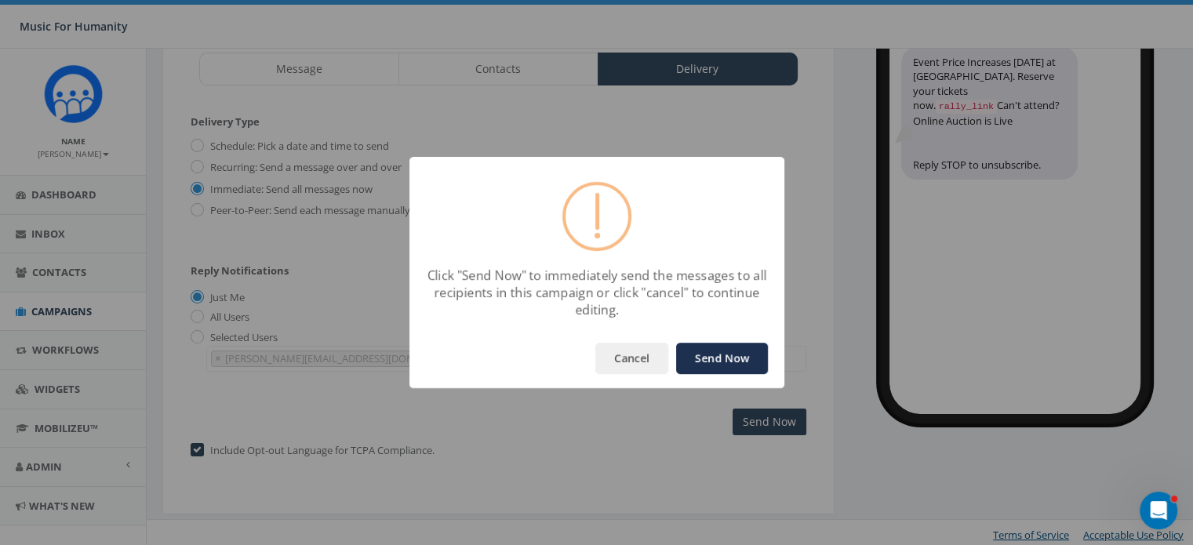
click at [725, 359] on button "Send Now" at bounding box center [722, 358] width 92 height 31
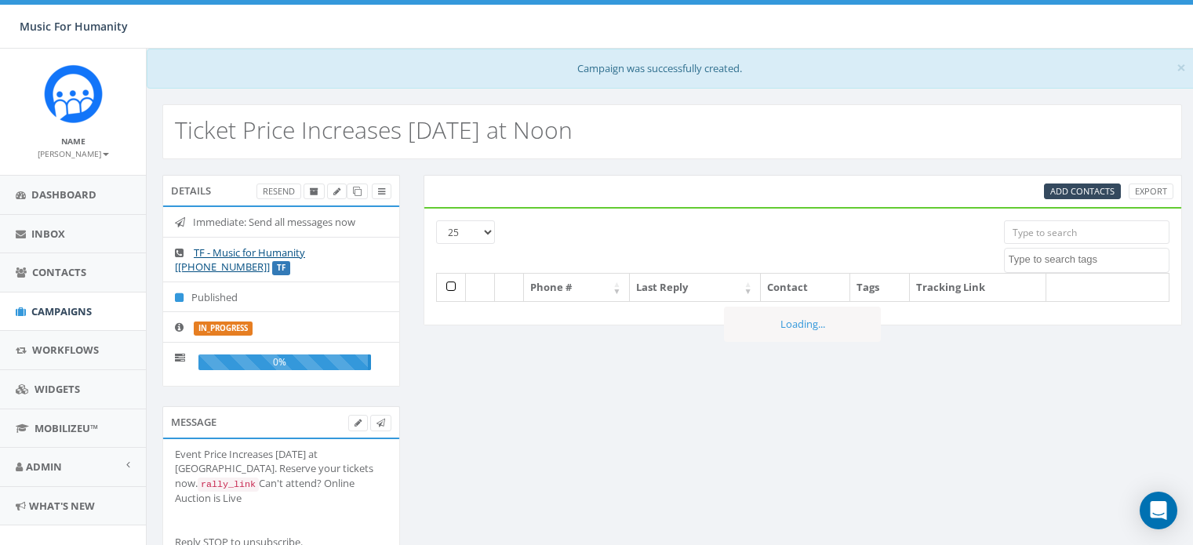
select select
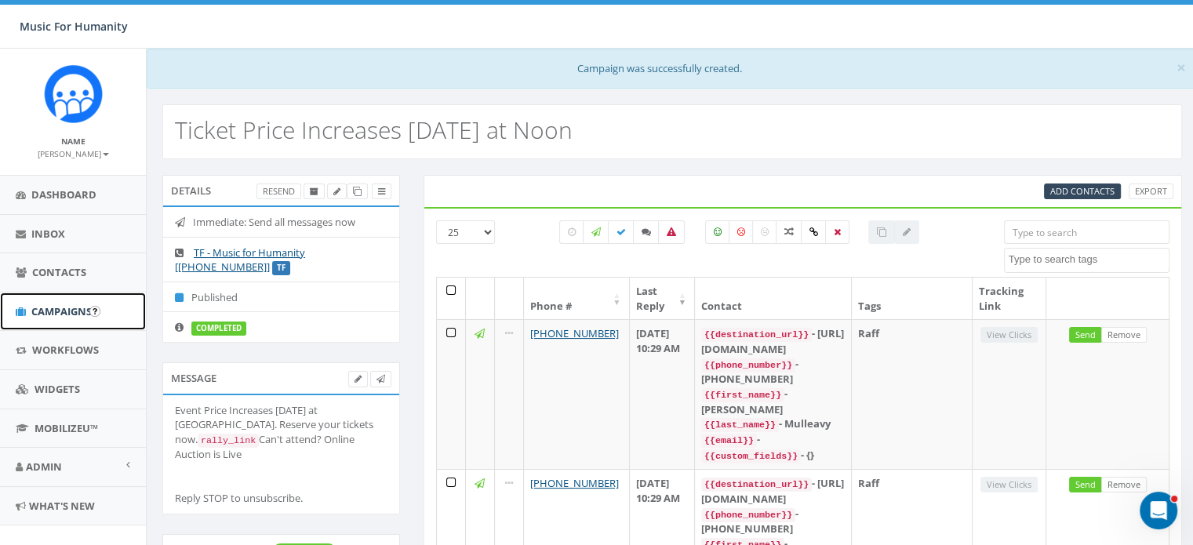
click at [60, 305] on span "Campaigns" at bounding box center [61, 311] width 60 height 14
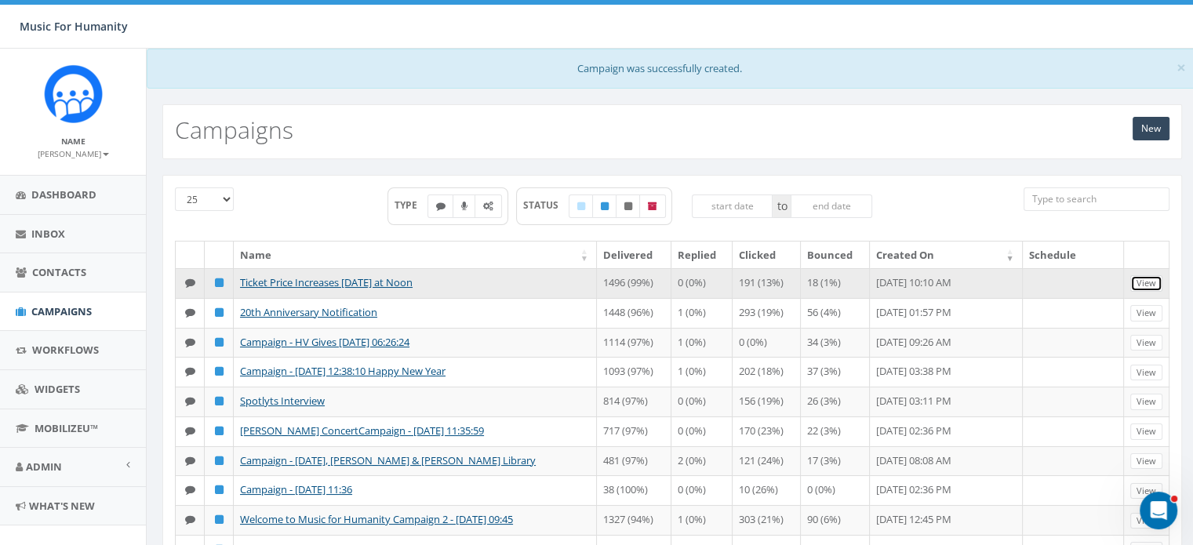
click at [1153, 279] on link "View" at bounding box center [1147, 283] width 32 height 16
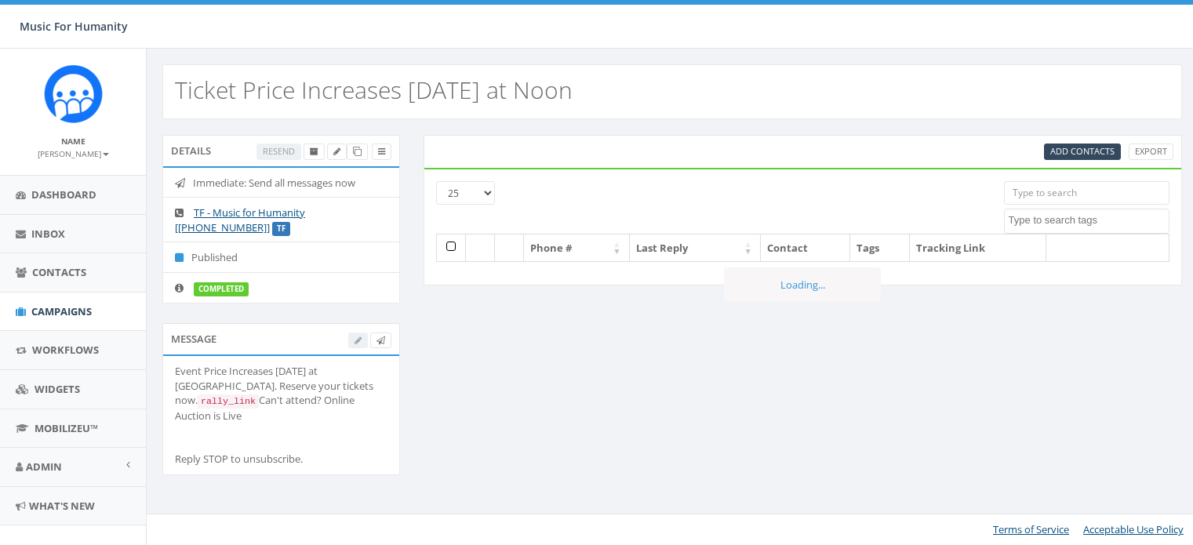
select select
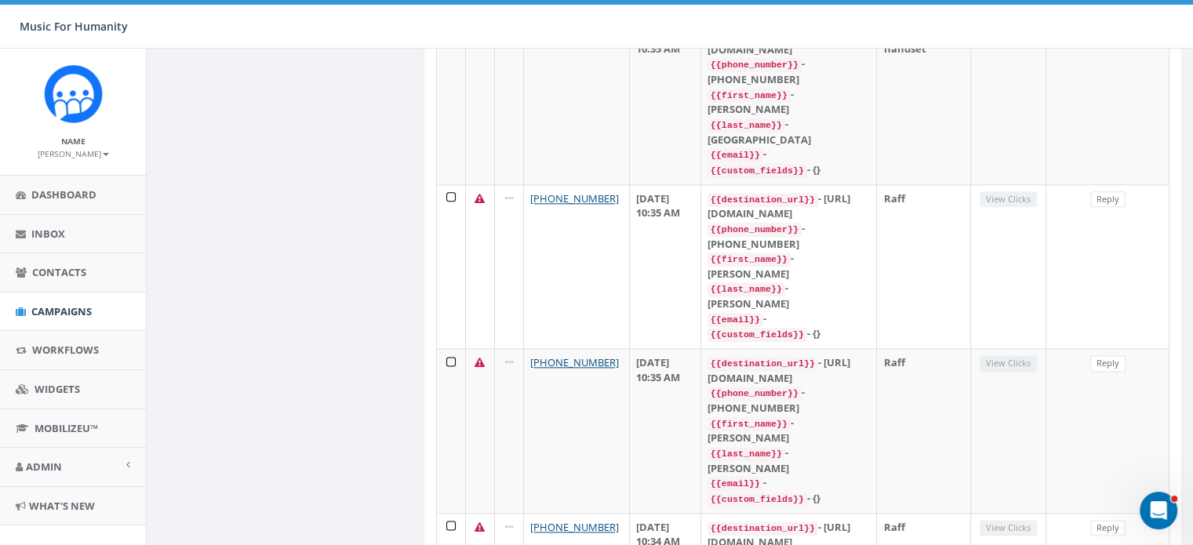
scroll to position [1890, 0]
click at [52, 466] on span "Admin" at bounding box center [44, 467] width 36 height 14
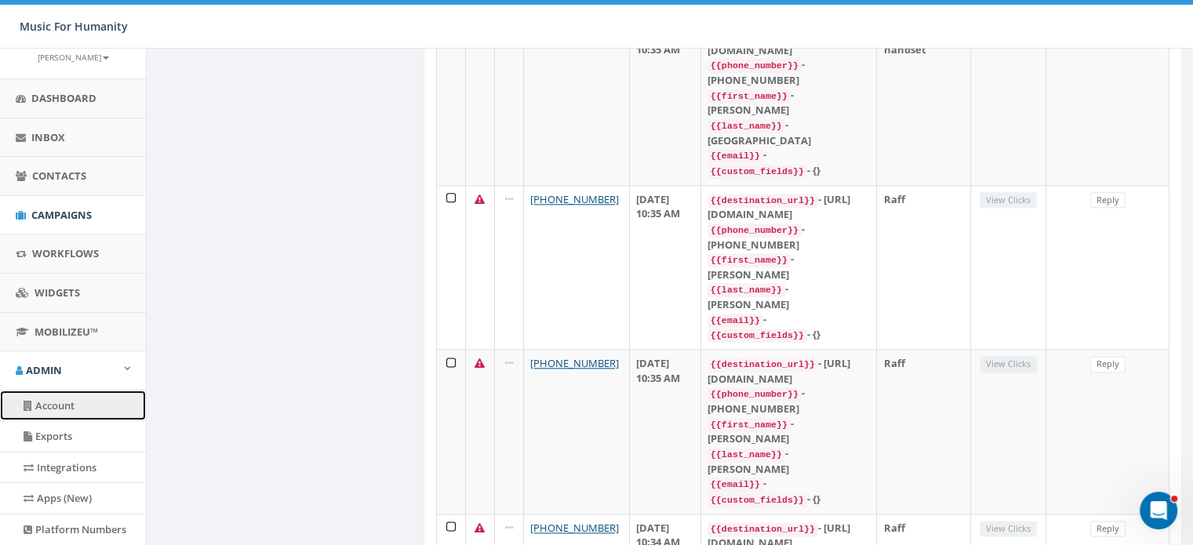
click at [56, 405] on link "Account" at bounding box center [73, 406] width 146 height 31
